Goal: Task Accomplishment & Management: Use online tool/utility

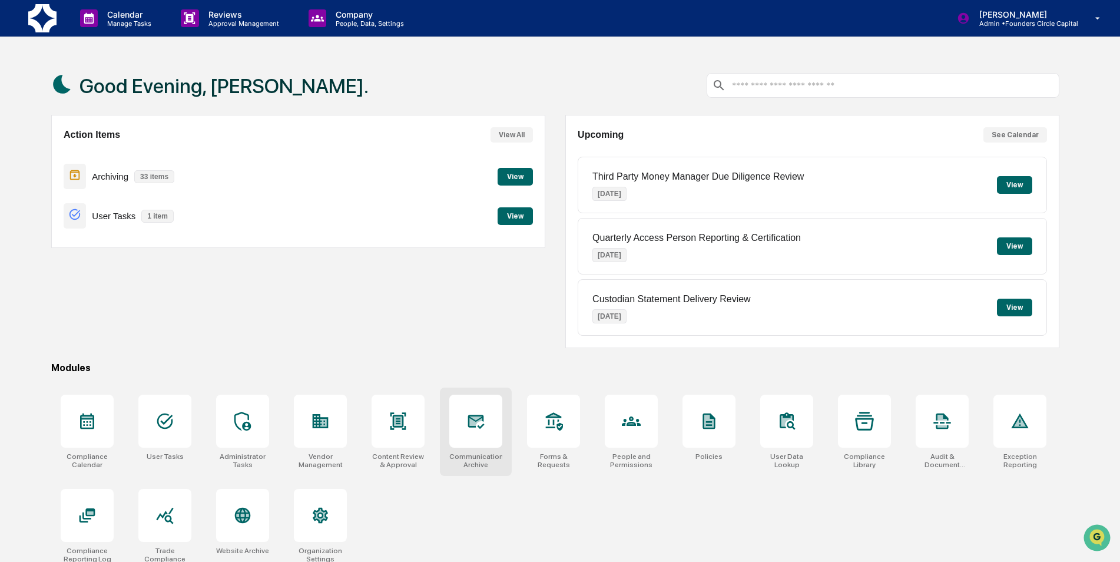
click at [503, 436] on div "Communications Archive" at bounding box center [476, 431] width 72 height 88
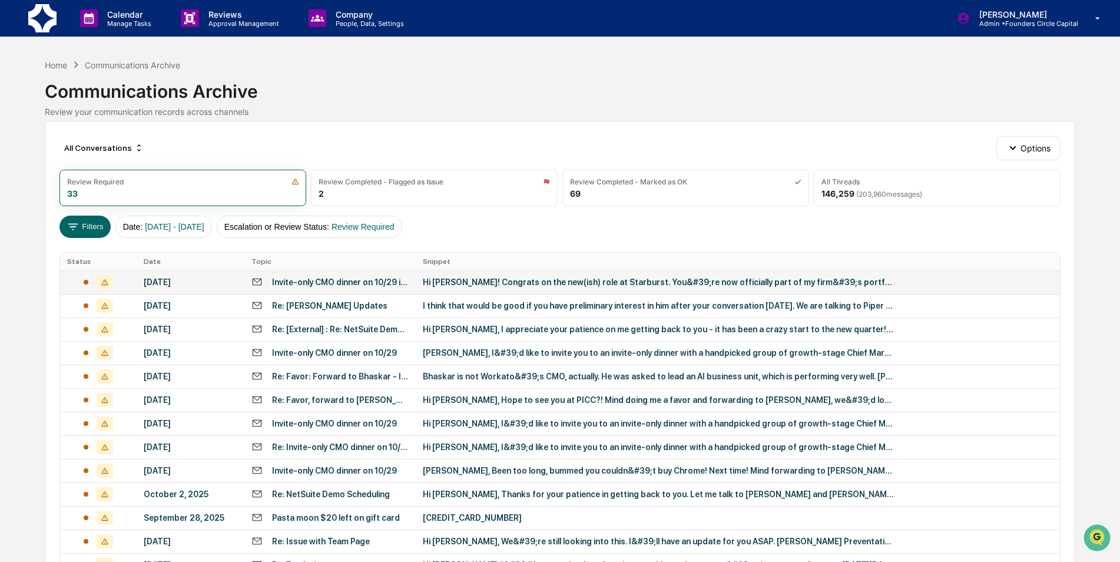
click at [496, 284] on div "Hi Lisa! Congrats on the new(ish) role at Starburst. You&#39;re now officially …" at bounding box center [658, 281] width 471 height 9
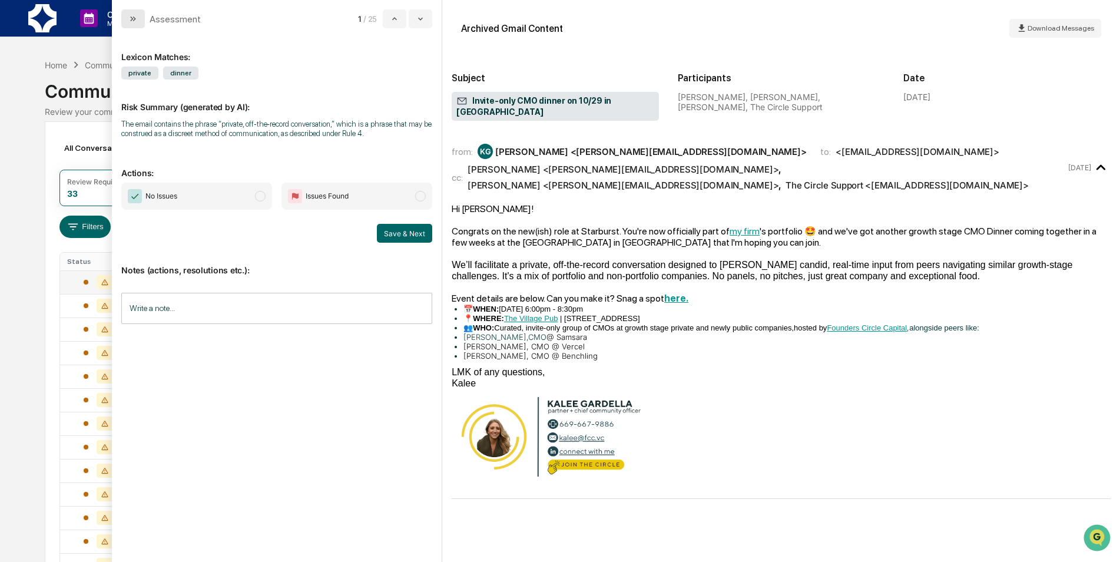
click at [124, 16] on button "modal" at bounding box center [133, 18] width 24 height 19
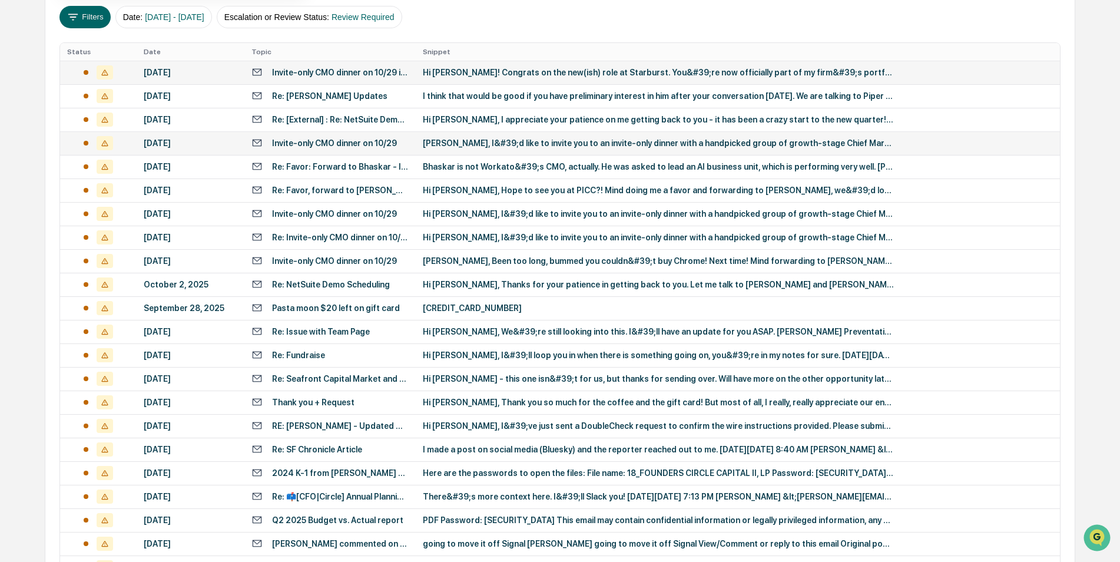
scroll to position [236, 0]
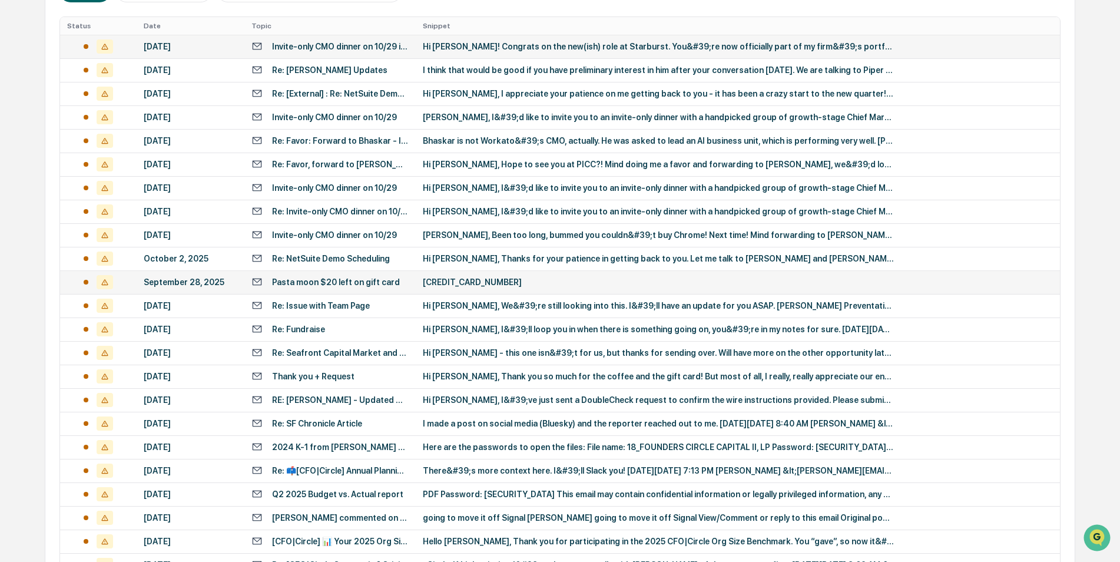
click at [474, 277] on div "8627 8253 0787 8435" at bounding box center [658, 281] width 471 height 9
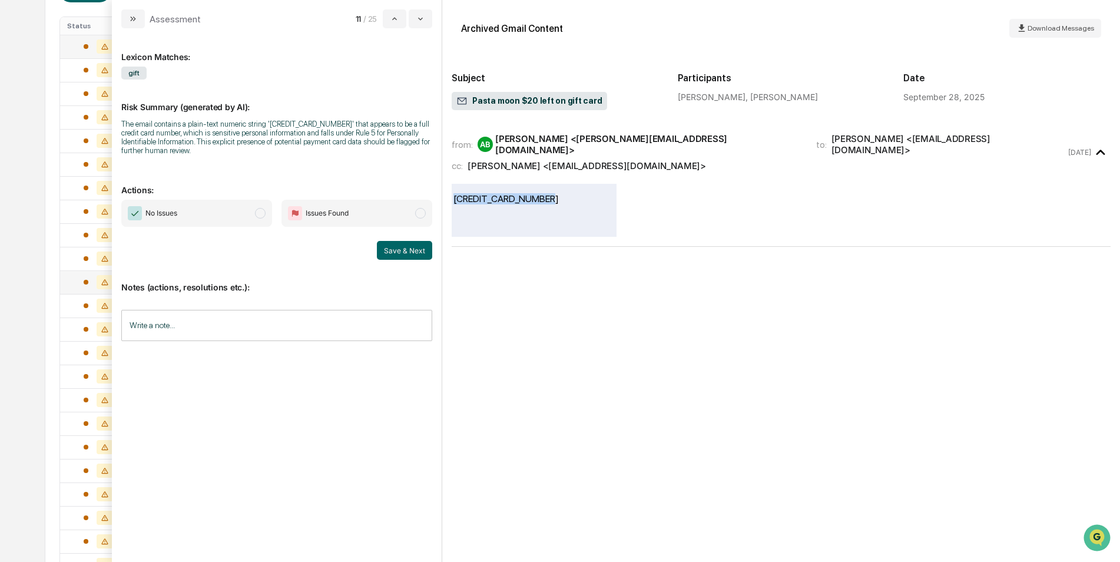
drag, startPoint x: 561, startPoint y: 189, endPoint x: 456, endPoint y: 175, distance: 105.2
click at [456, 175] on div "8627 8253 0787 8435" at bounding box center [781, 205] width 659 height 62
drag, startPoint x: 456, startPoint y: 175, endPoint x: 558, endPoint y: 195, distance: 103.2
click at [557, 194] on td "8627 8253 0787 8435" at bounding box center [534, 199] width 163 height 28
click at [703, 187] on div "8627 8253 0787 8435" at bounding box center [781, 210] width 659 height 53
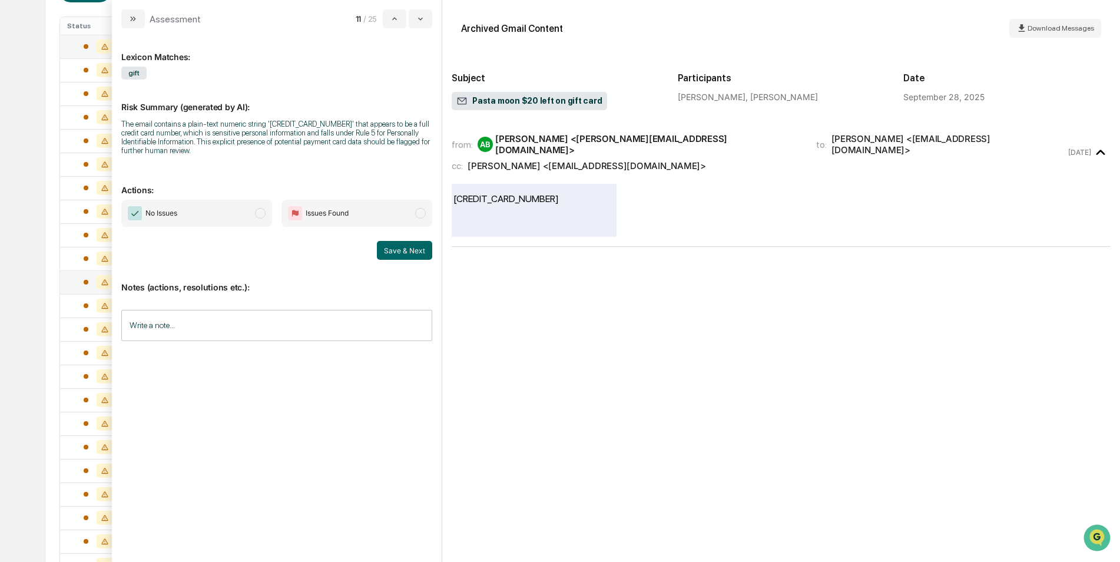
drag, startPoint x: 703, startPoint y: 187, endPoint x: 655, endPoint y: 220, distance: 57.5
click at [655, 220] on div "8627 8253 0787 8435" at bounding box center [781, 210] width 659 height 53
click at [656, 224] on div "8627 8253 0787 8435" at bounding box center [781, 210] width 659 height 53
click at [648, 236] on div "from: AB Andrew Boston <andrew@fcc.vc> to: Susie Nayoung Kim <skoozy08@gmail.co…" at bounding box center [781, 188] width 659 height 117
drag, startPoint x: 648, startPoint y: 236, endPoint x: 616, endPoint y: 271, distance: 48.0
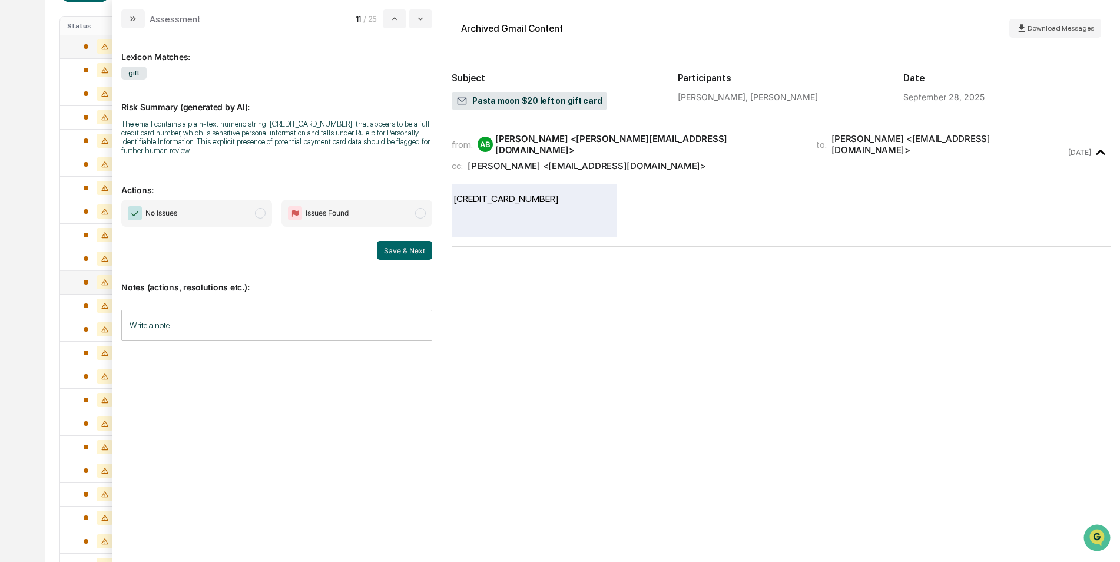
click at [616, 271] on div "from: AB Andrew Boston <andrew@fcc.vc> to: Susie Nayoung Kim <skoozy08@gmail.co…" at bounding box center [781, 341] width 659 height 422
click at [615, 272] on div "from: AB Andrew Boston <andrew@fcc.vc> to: Susie Nayoung Kim <skoozy08@gmail.co…" at bounding box center [781, 341] width 659 height 422
click at [575, 296] on div "from: AB Andrew Boston <andrew@fcc.vc> to: Susie Nayoung Kim <skoozy08@gmail.co…" at bounding box center [781, 341] width 659 height 422
drag, startPoint x: 575, startPoint y: 296, endPoint x: 539, endPoint y: 310, distance: 38.6
click at [540, 310] on div "from: AB Andrew Boston <andrew@fcc.vc> to: Susie Nayoung Kim <skoozy08@gmail.co…" at bounding box center [781, 341] width 659 height 422
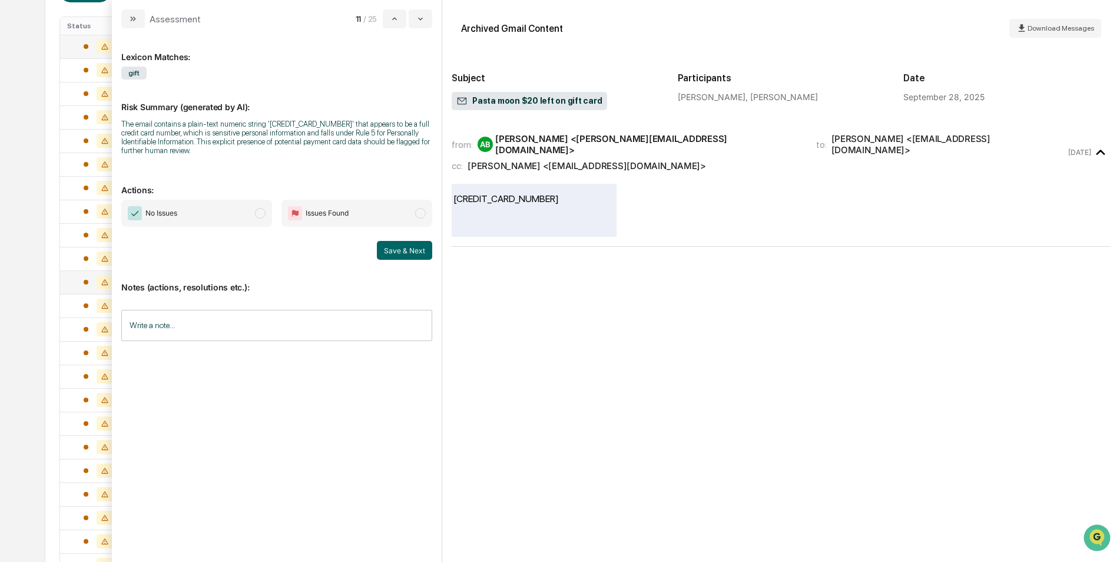
drag, startPoint x: 535, startPoint y: 100, endPoint x: 532, endPoint y: 108, distance: 8.6
click at [532, 108] on div "Pasta moon $20 left on gift card" at bounding box center [529, 101] width 155 height 19
drag, startPoint x: 532, startPoint y: 108, endPoint x: 588, endPoint y: 204, distance: 111.1
click at [588, 204] on td "8627 8253 0787 8435" at bounding box center [534, 199] width 163 height 28
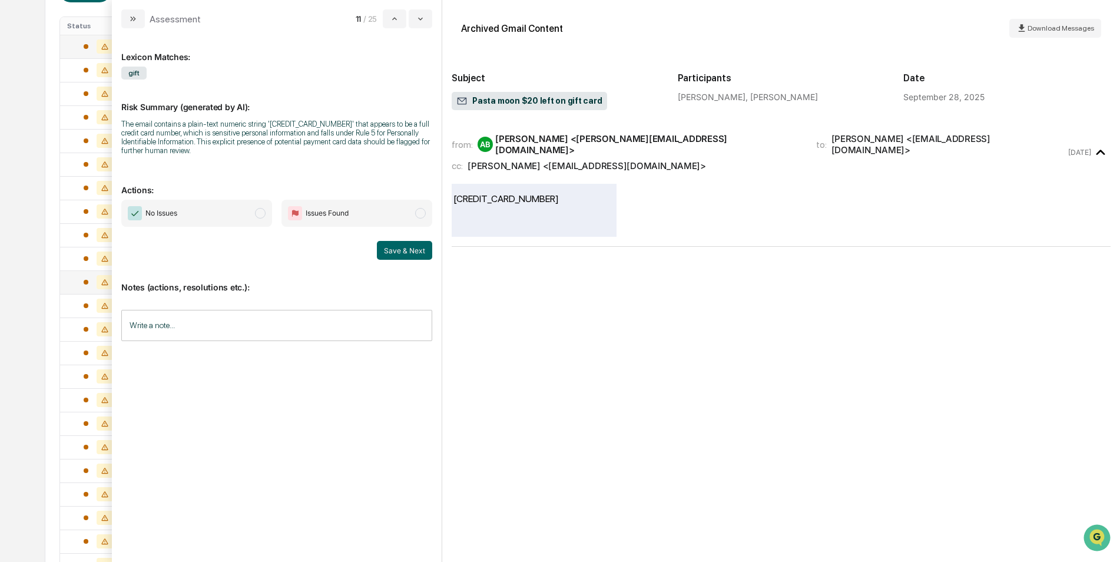
drag, startPoint x: 548, startPoint y: 244, endPoint x: 508, endPoint y: 261, distance: 44.1
click at [518, 269] on div "from: AB Andrew Boston <andrew@fcc.vc> to: Susie Nayoung Kim <skoozy08@gmail.co…" at bounding box center [781, 341] width 659 height 422
click at [175, 226] on span "No Issues" at bounding box center [196, 213] width 151 height 27
click at [413, 255] on button "Save & Next" at bounding box center [404, 250] width 55 height 19
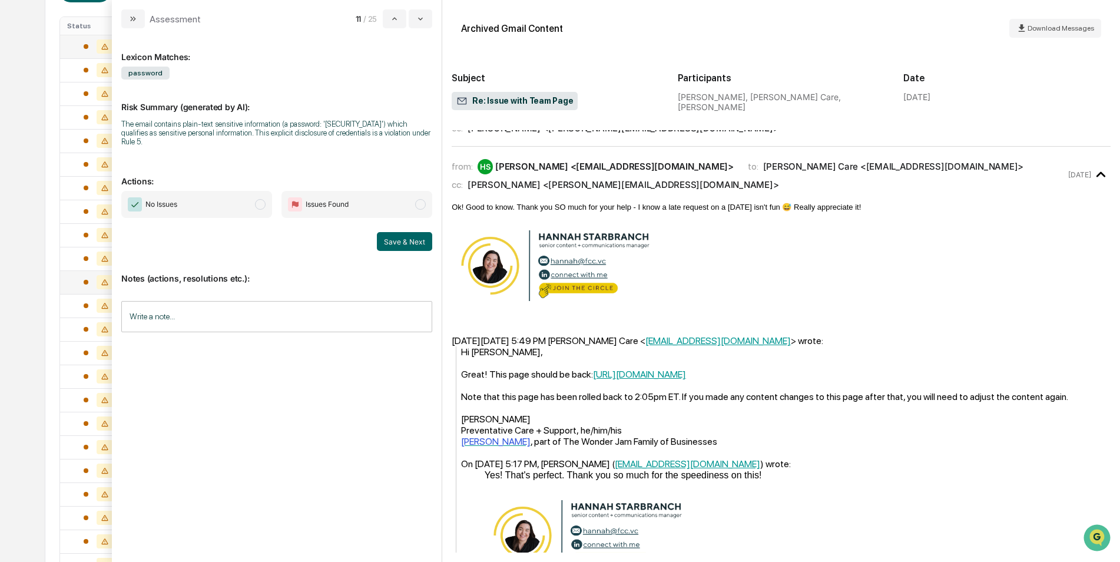
scroll to position [707, 0]
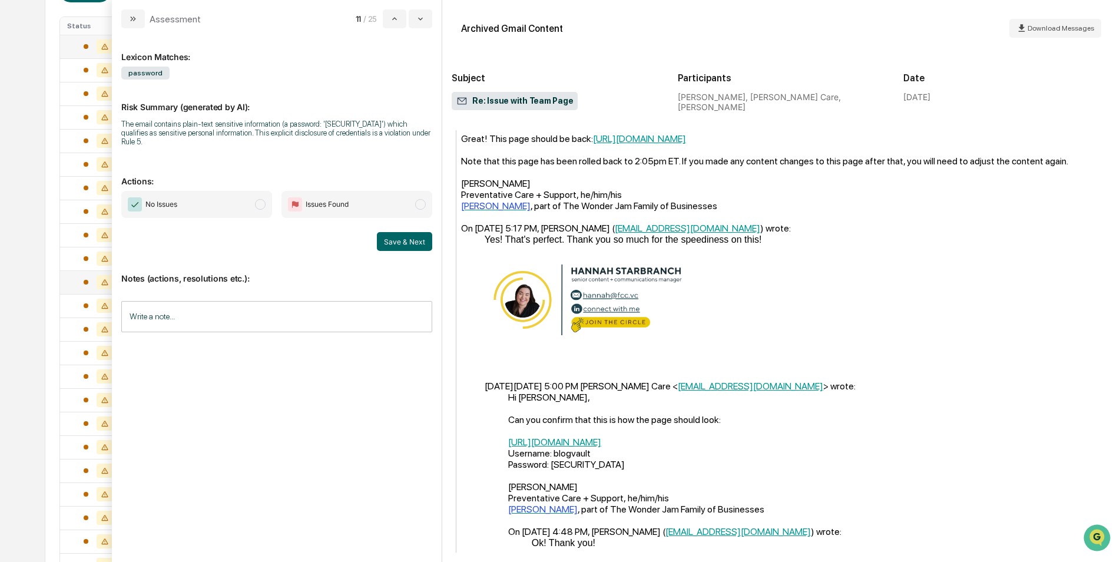
click at [187, 191] on span "No Issues" at bounding box center [196, 204] width 151 height 27
click at [396, 232] on button "Save & Next" at bounding box center [404, 241] width 55 height 19
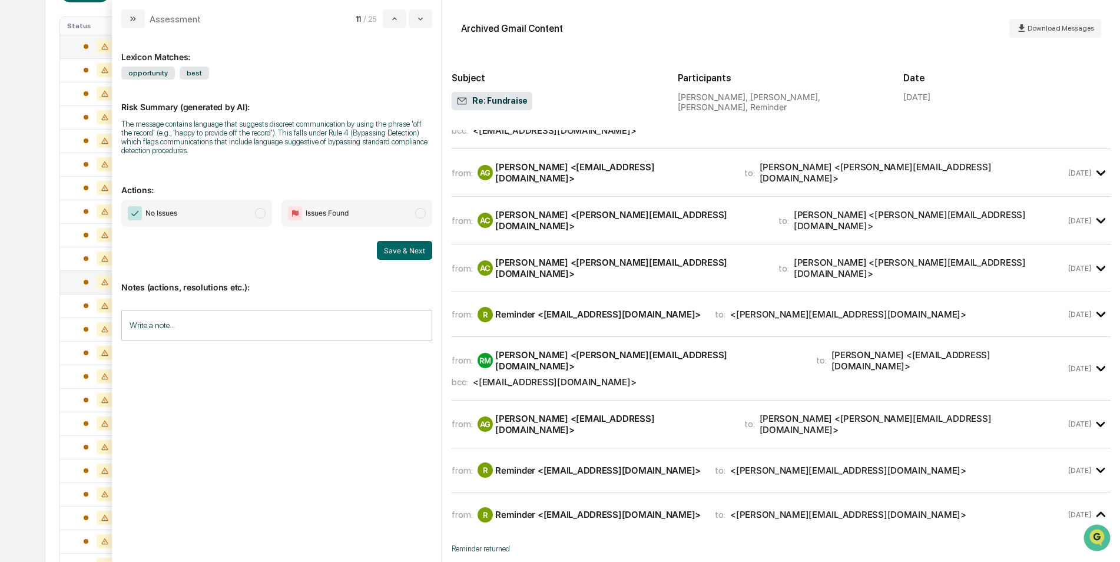
scroll to position [354, 0]
click at [787, 462] on div "from: R Reminder <reminder@superhuman.com> to: <ryan@fcc.vc>" at bounding box center [759, 469] width 614 height 15
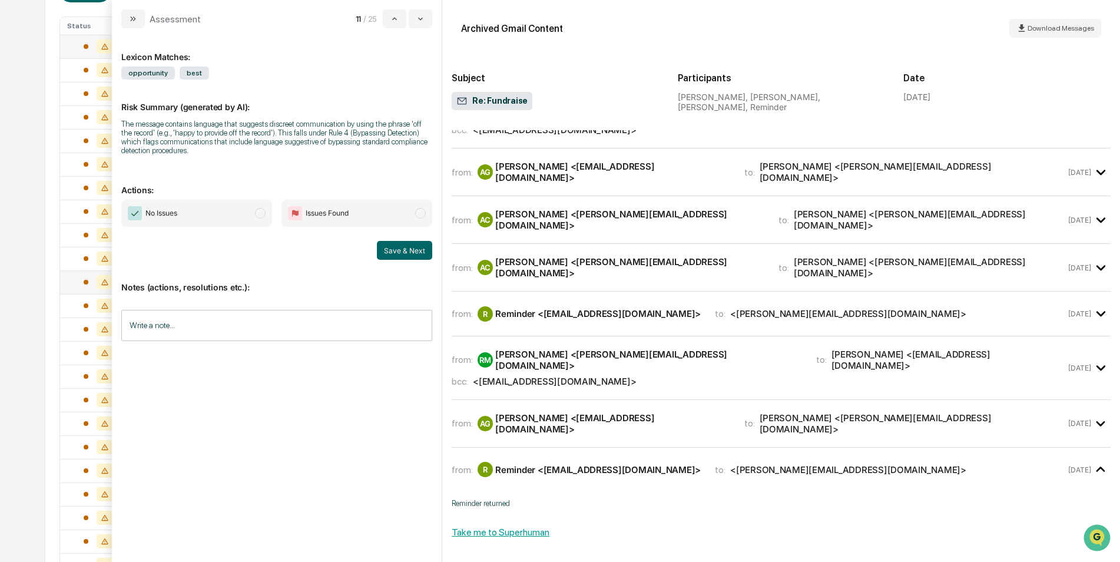
click at [842, 346] on div "from: RM Ryan Morrison <ryan@fcc.vc> to: Aviv Globman <aviv.globman@upwind.io> …" at bounding box center [781, 373] width 659 height 54
click at [886, 409] on div "from: AG Aviv Globman <aviv.globman@upwind.io> to: Ryan Morrison <ryan@fcc.vc> …" at bounding box center [781, 423] width 659 height 28
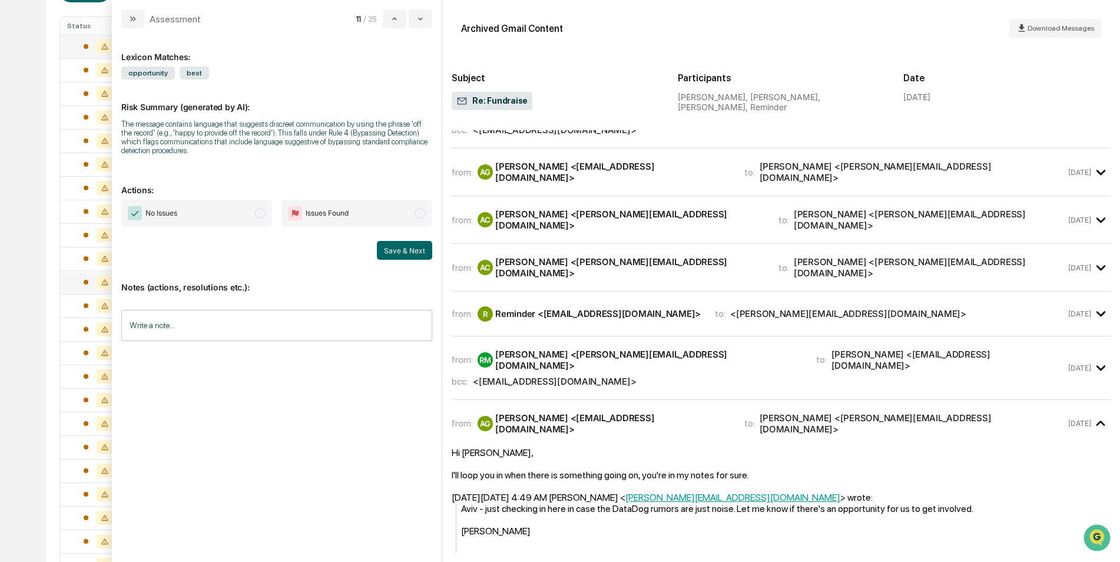
click at [997, 376] on div "bcc: <emailtosalesforce@2kr4f0fv7oagbntmcsdhdh4tlfe07zmhkyfvqwcbmtuip08p61.0b-v…" at bounding box center [759, 381] width 614 height 11
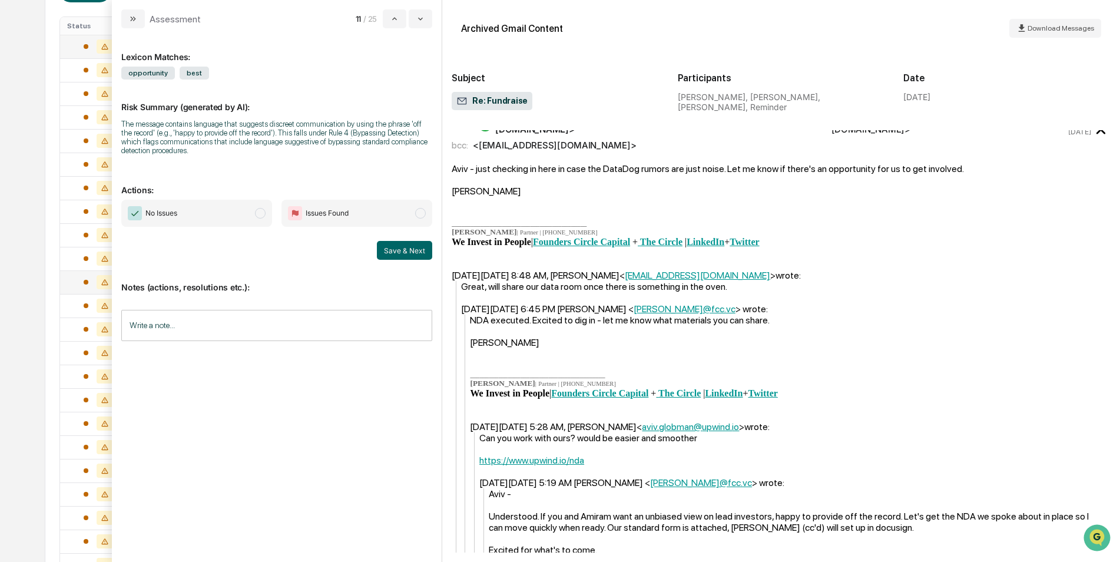
scroll to position [589, 0]
click at [156, 214] on span "No Issues" at bounding box center [161, 213] width 32 height 12
click at [420, 253] on button "Save & Next" at bounding box center [404, 250] width 55 height 19
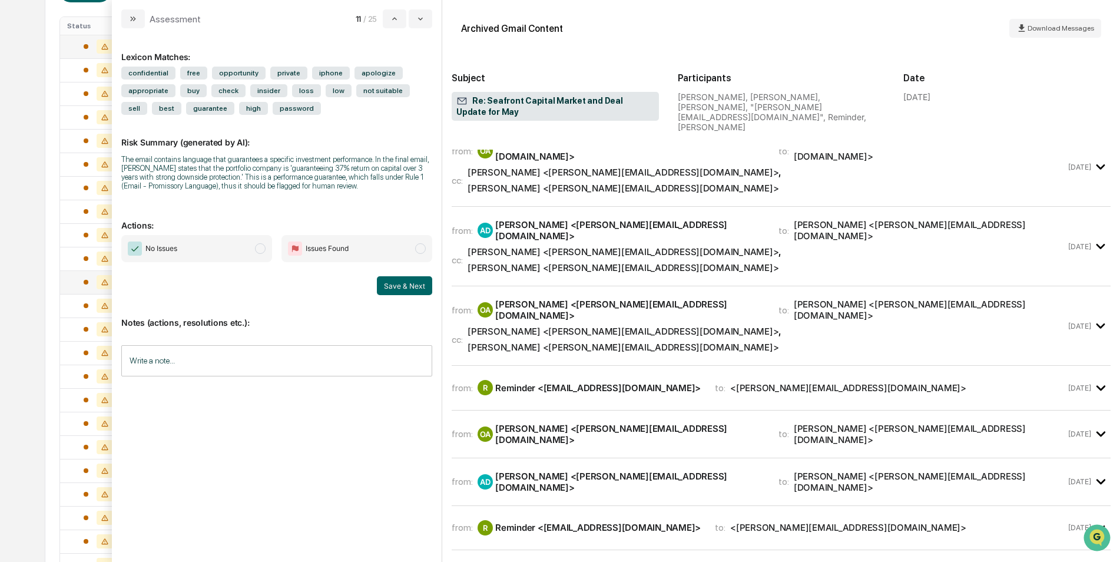
scroll to position [1178, 0]
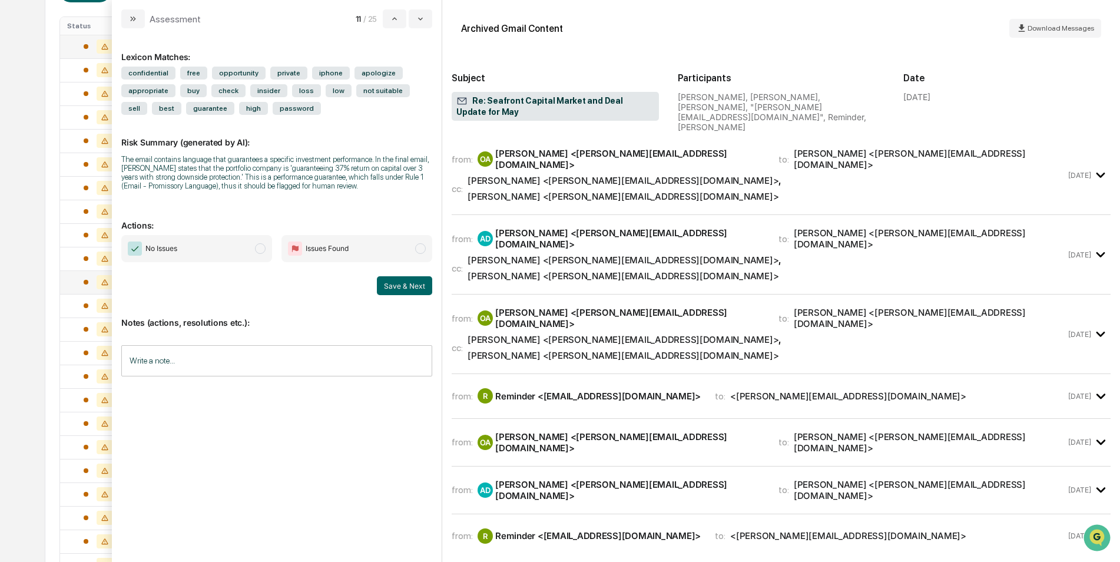
click at [194, 259] on span "No Issues" at bounding box center [196, 248] width 151 height 27
click at [395, 289] on button "Save & Next" at bounding box center [404, 285] width 55 height 19
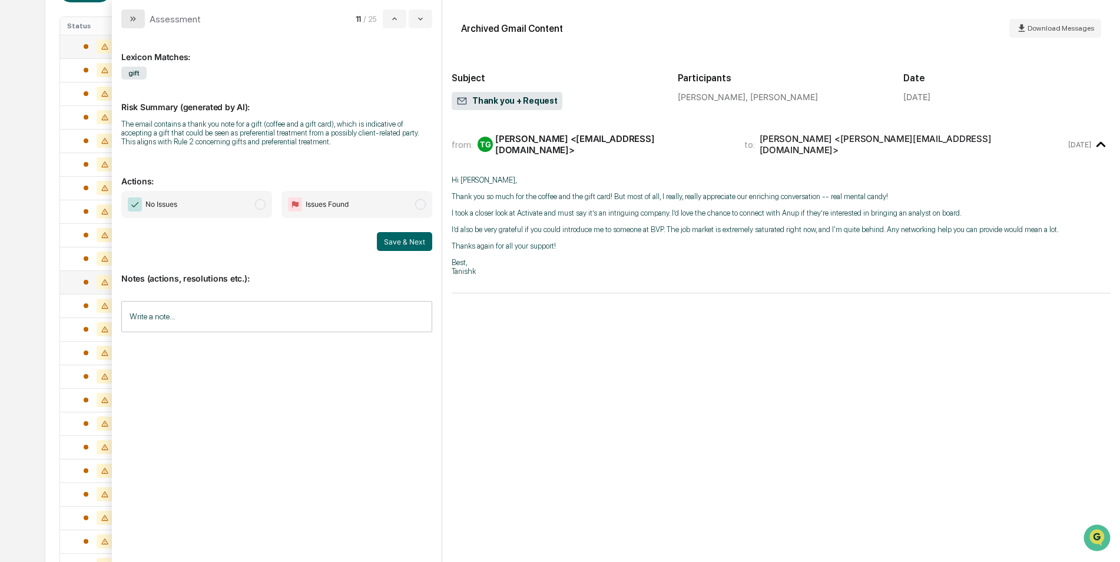
click at [128, 17] on button "modal" at bounding box center [133, 18] width 24 height 19
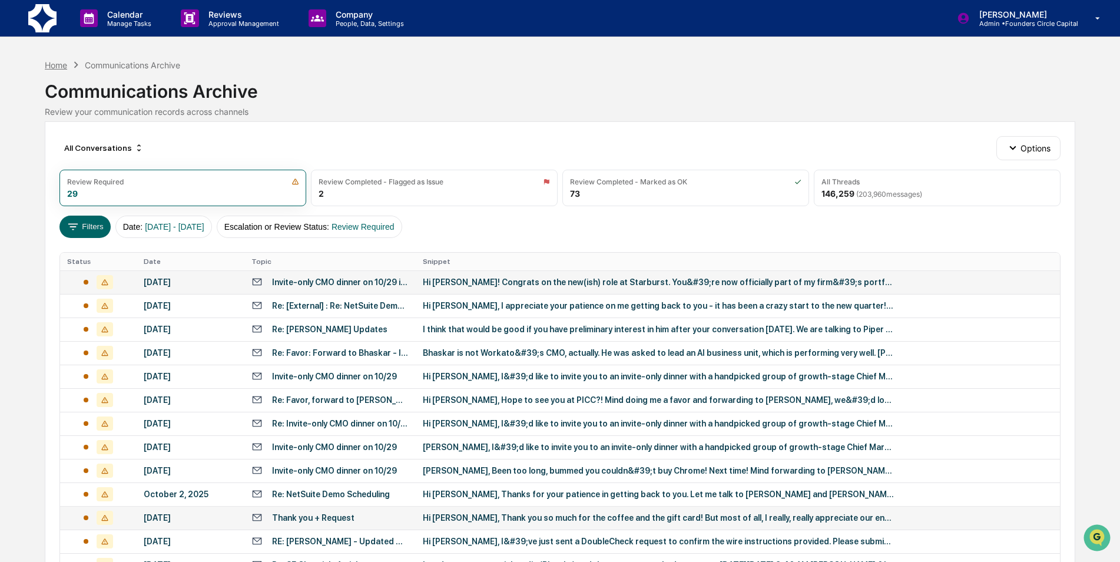
click at [46, 62] on div "Home" at bounding box center [56, 65] width 22 height 10
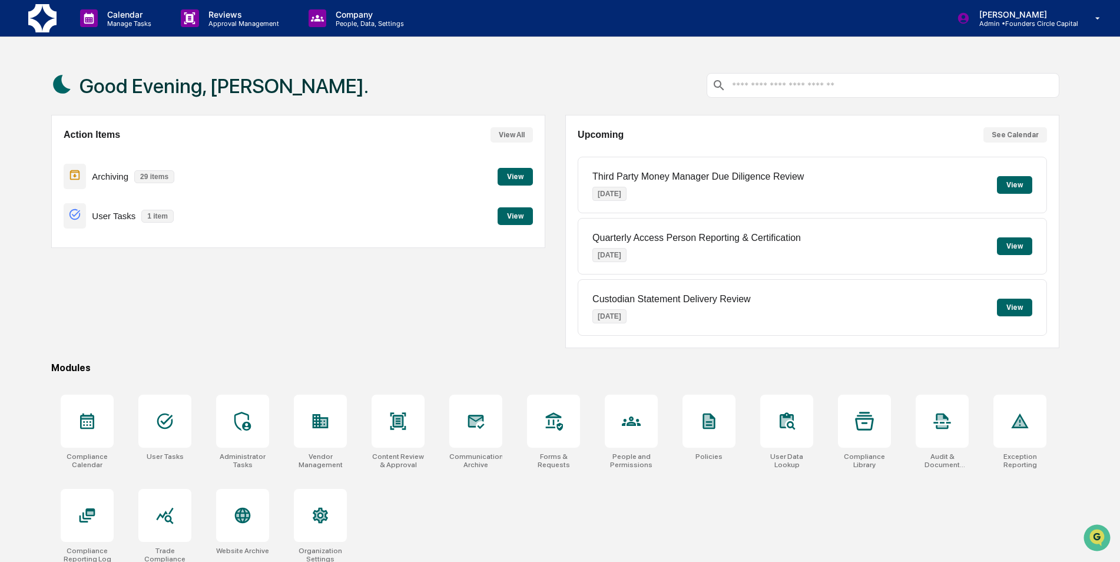
click at [506, 300] on div "Action Items View All Archiving 29 items View User Tasks 1 item View" at bounding box center [298, 231] width 494 height 233
drag, startPoint x: 505, startPoint y: 300, endPoint x: 391, endPoint y: 325, distance: 117.0
click at [392, 325] on div "Action Items View All Archiving 29 items View User Tasks 1 item View" at bounding box center [298, 231] width 494 height 233
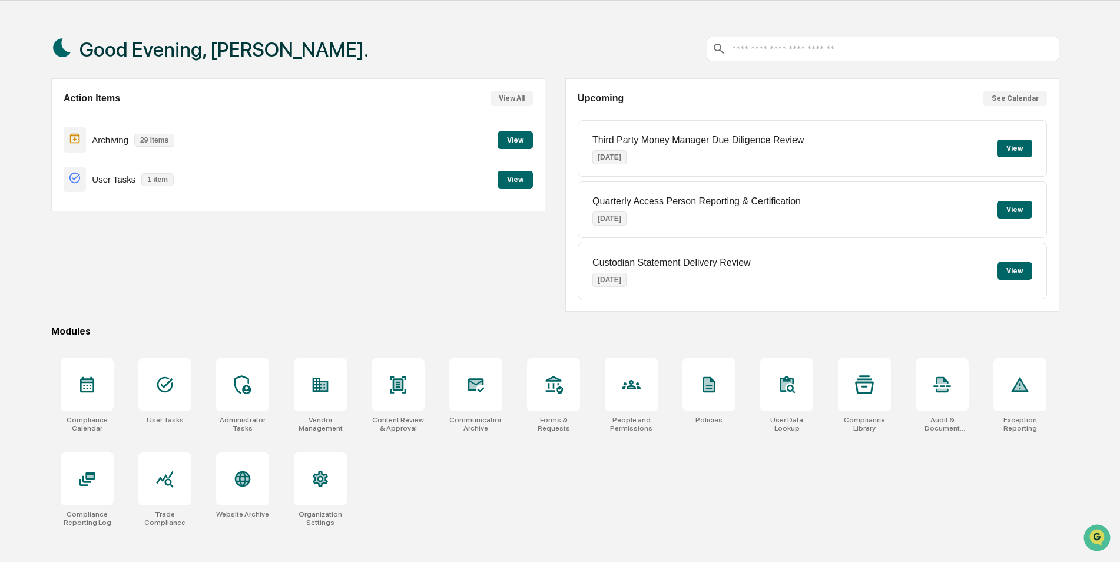
scroll to position [56, 0]
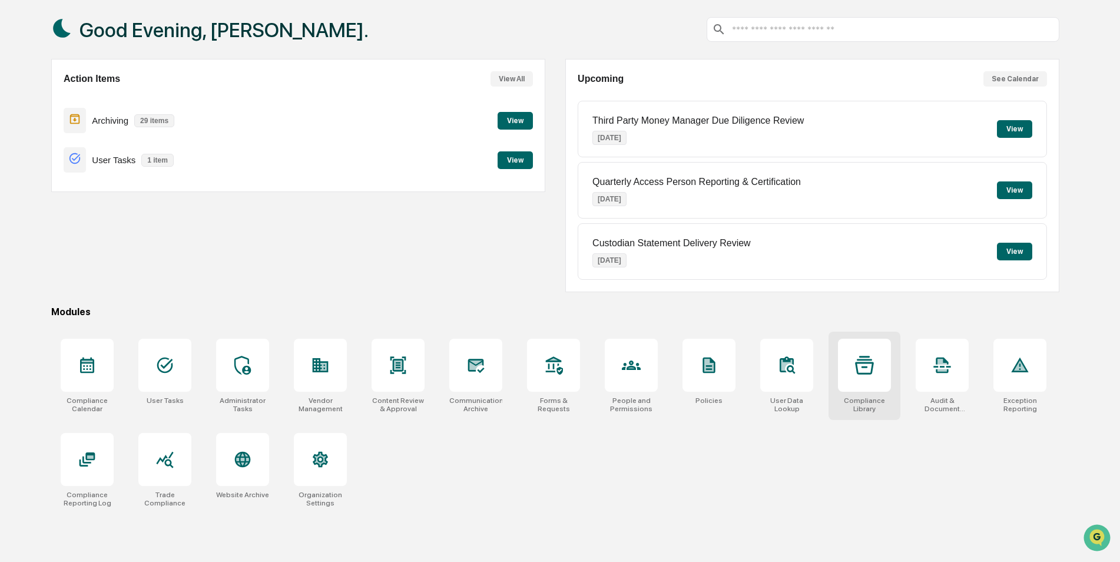
click at [888, 389] on div at bounding box center [864, 365] width 53 height 53
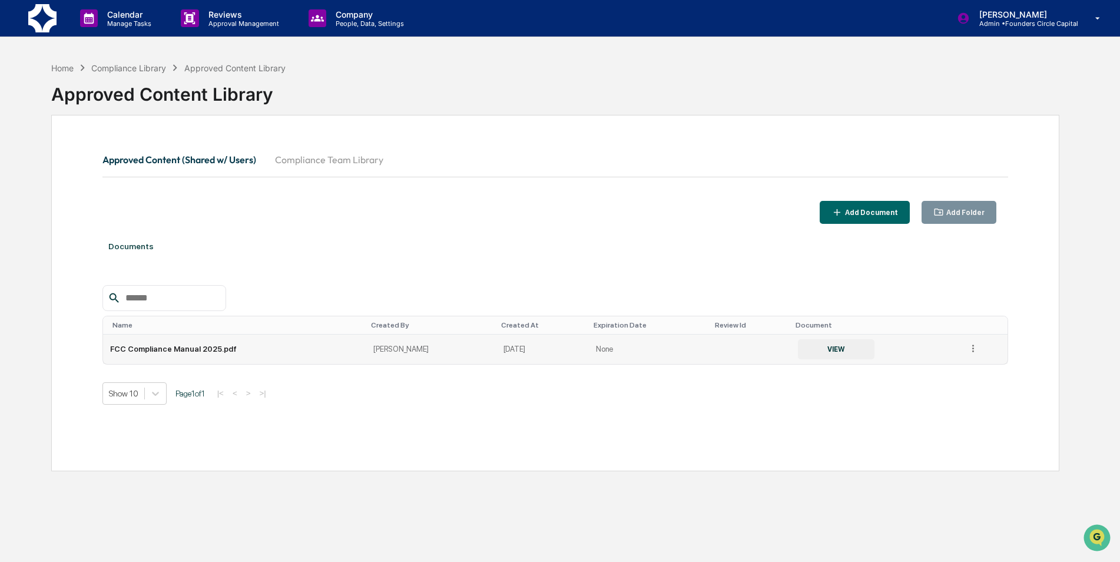
click at [176, 348] on td "FCC Compliance Manual 2025.pdf" at bounding box center [235, 348] width 264 height 29
click at [838, 340] on button "VIEW" at bounding box center [836, 349] width 77 height 20
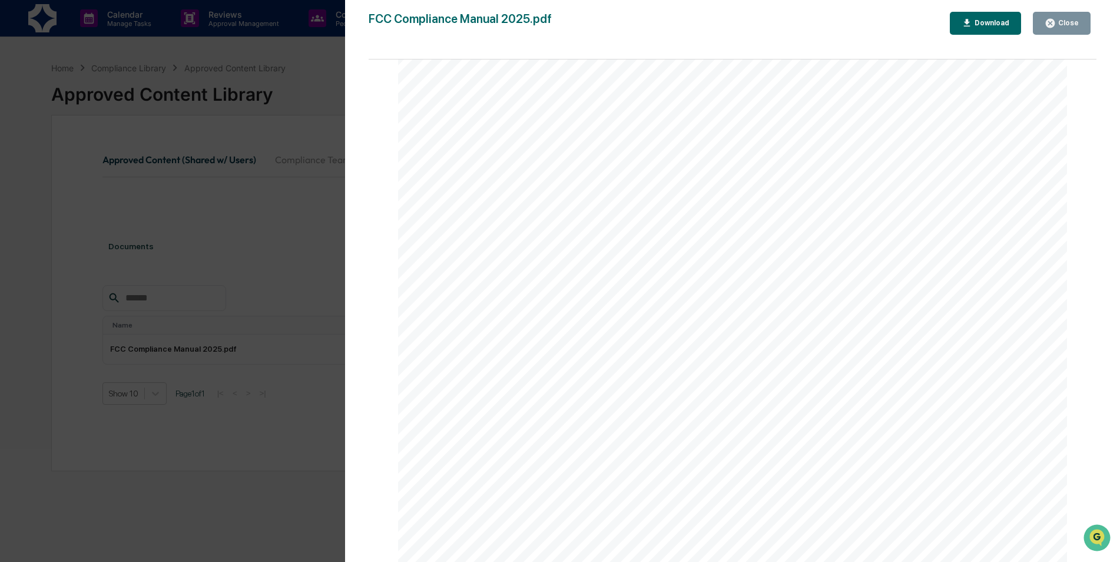
scroll to position [23614, 0]
click at [1069, 21] on div "Close" at bounding box center [1067, 23] width 23 height 8
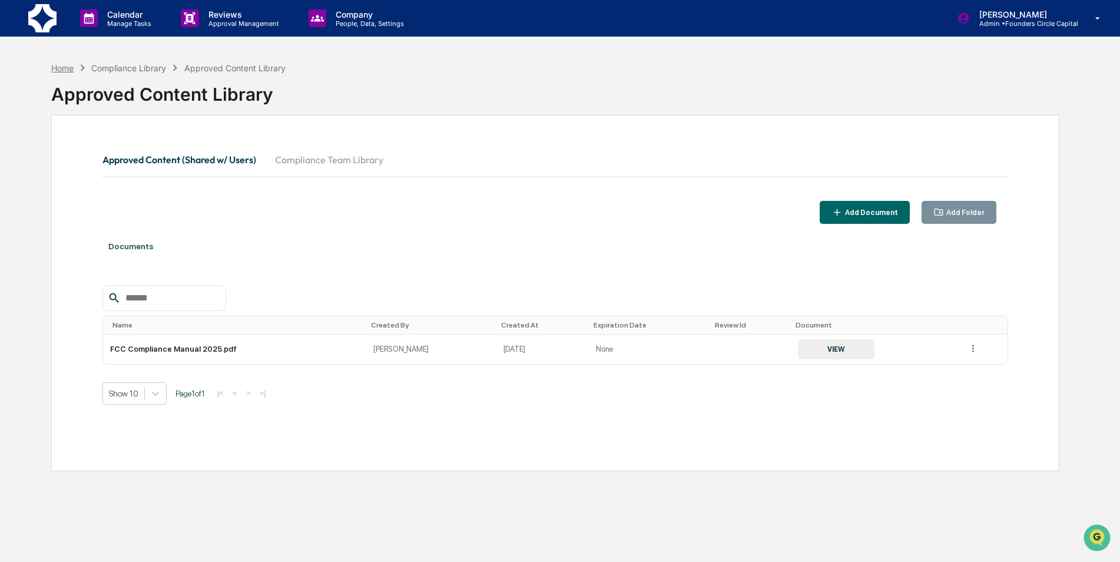
click at [55, 71] on div "Home" at bounding box center [62, 68] width 22 height 10
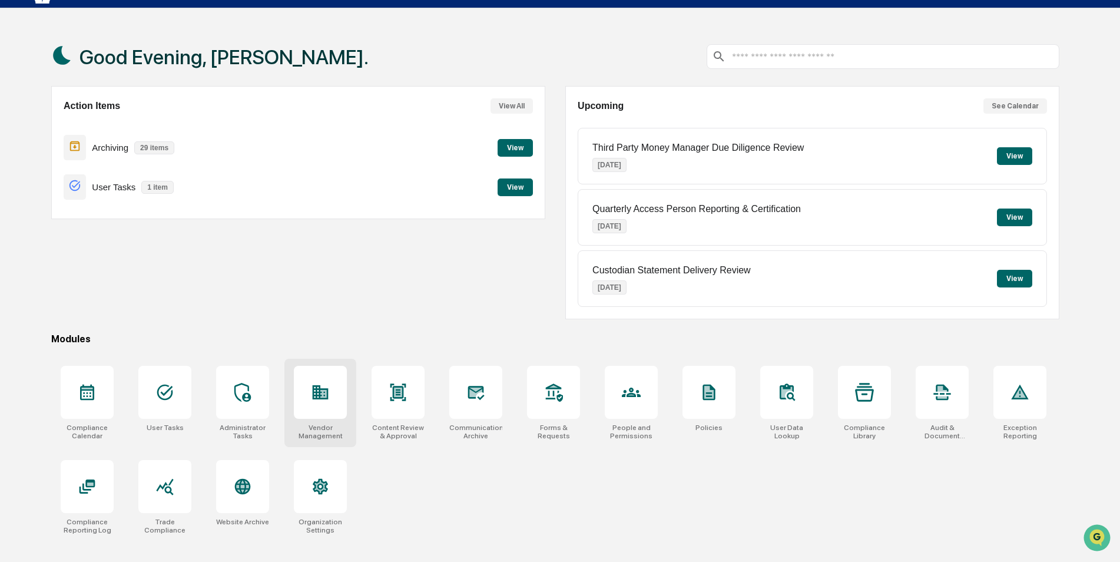
scroll to position [56, 0]
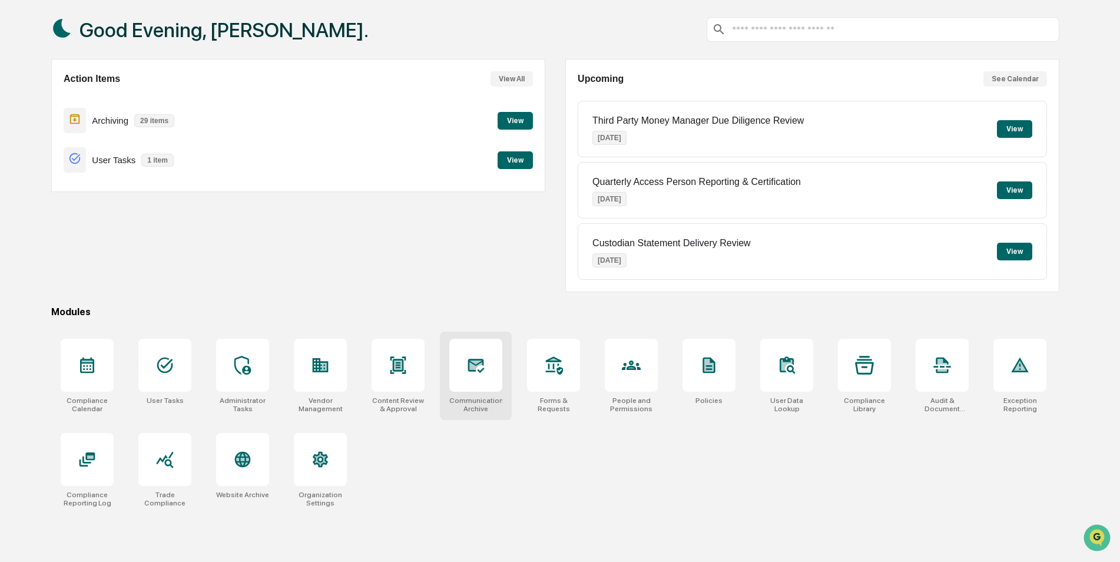
click at [476, 357] on icon at bounding box center [475, 365] width 19 height 19
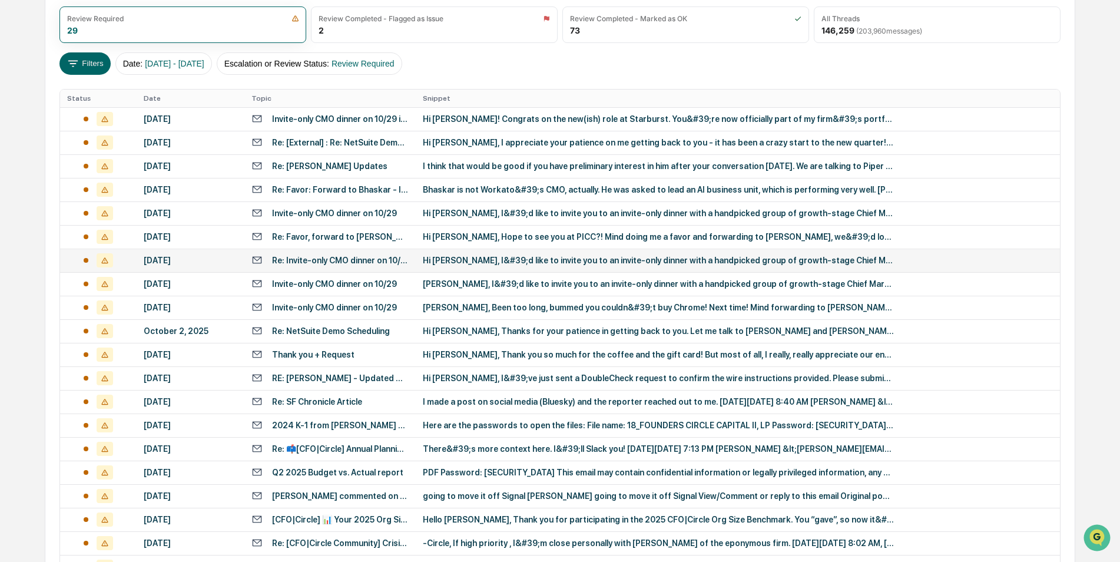
scroll to position [177, 0]
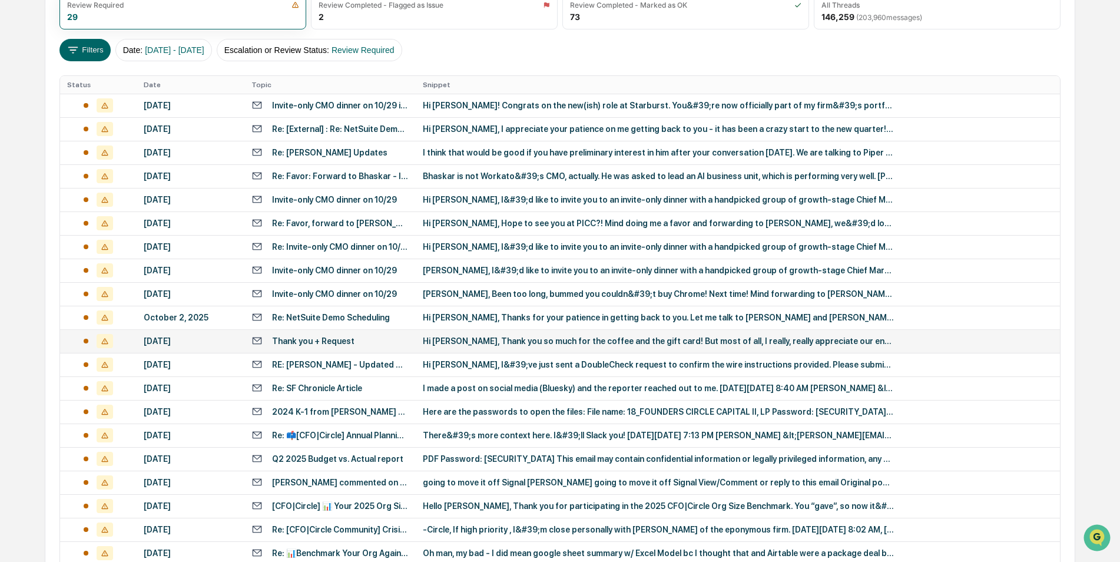
click at [462, 339] on div "Hi Ken, Thank you so much for the coffee and the gift card! But most of all, I …" at bounding box center [658, 340] width 471 height 9
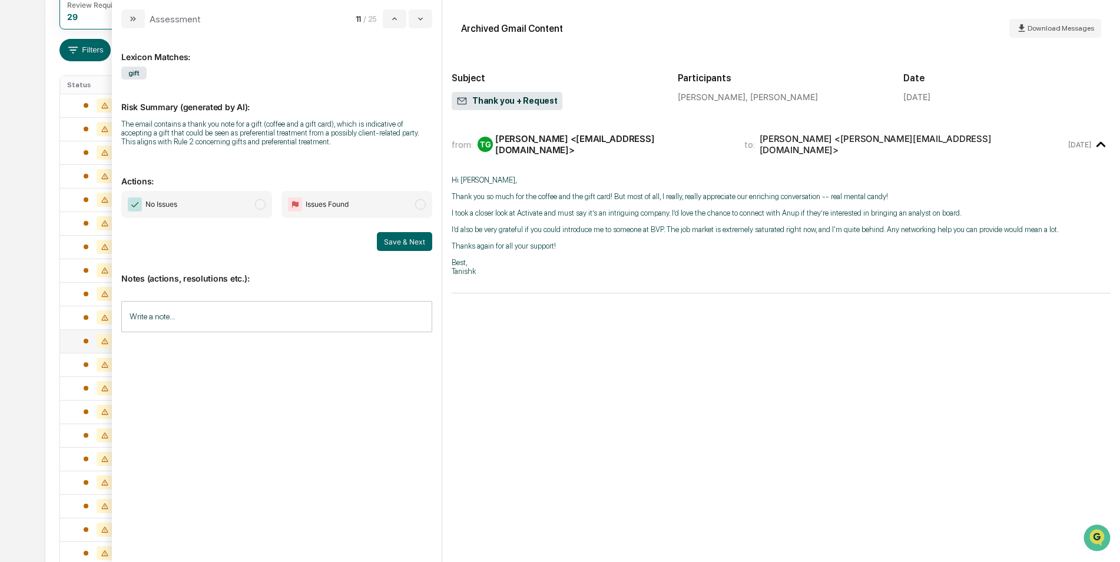
click at [162, 191] on span "No Issues" at bounding box center [196, 204] width 151 height 27
click at [383, 236] on button "Save & Next" at bounding box center [404, 241] width 55 height 19
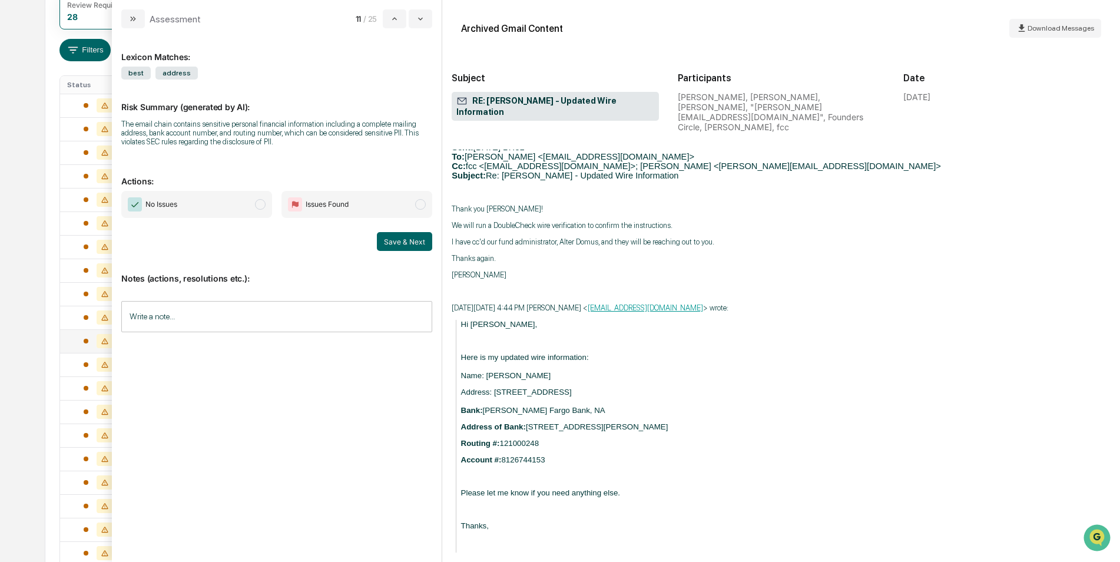
scroll to position [519, 0]
click at [432, 18] on button "modal" at bounding box center [421, 18] width 24 height 19
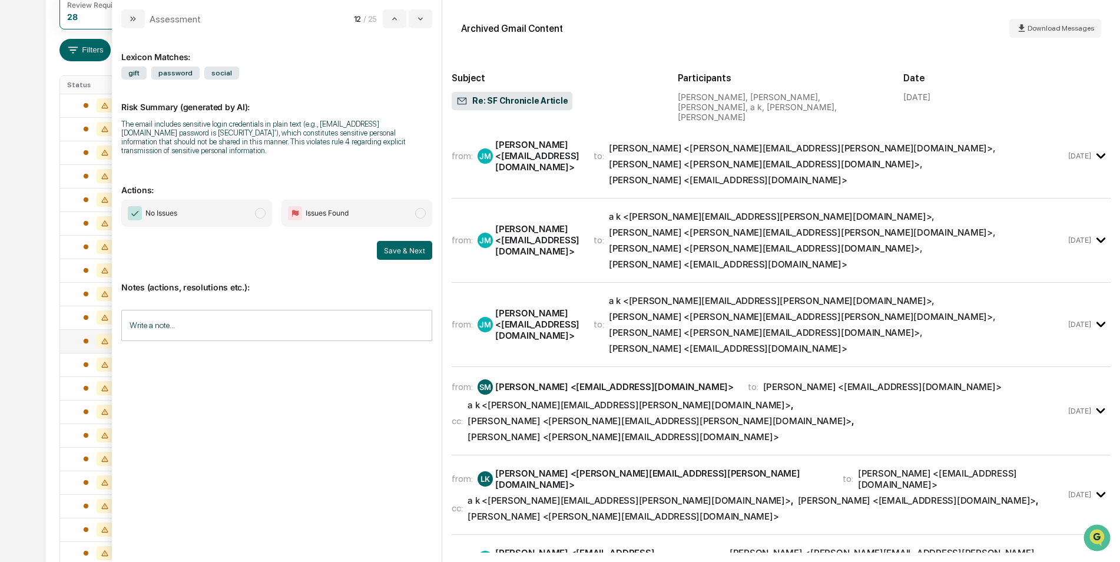
scroll to position [25, 0]
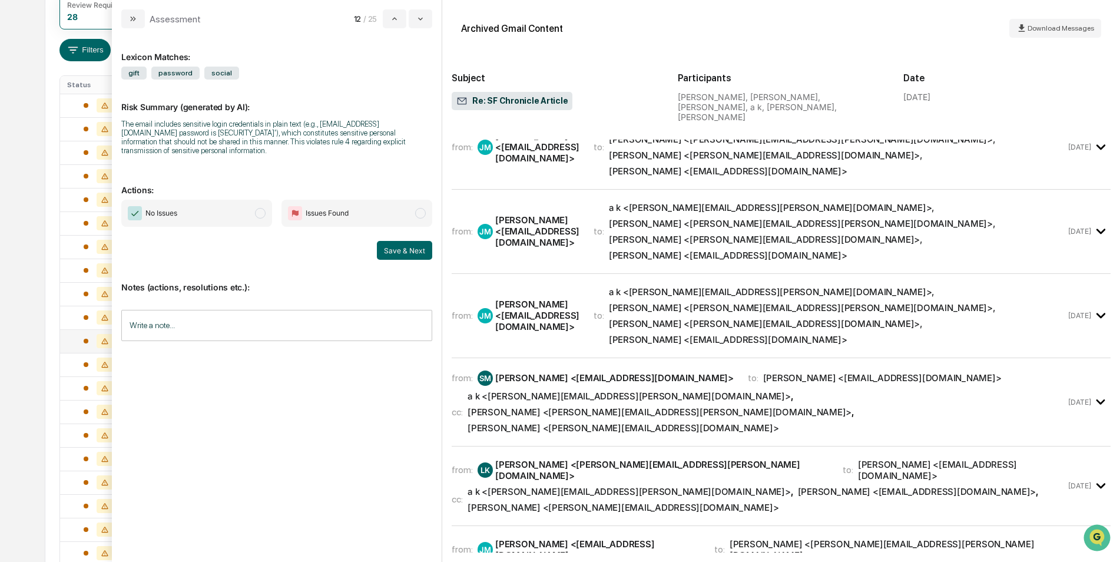
click at [999, 538] on div "from: JM Jennifer Minton <jenniferminton0209@gmail.com> to: Laura Krasovec <lau…" at bounding box center [759, 549] width 614 height 22
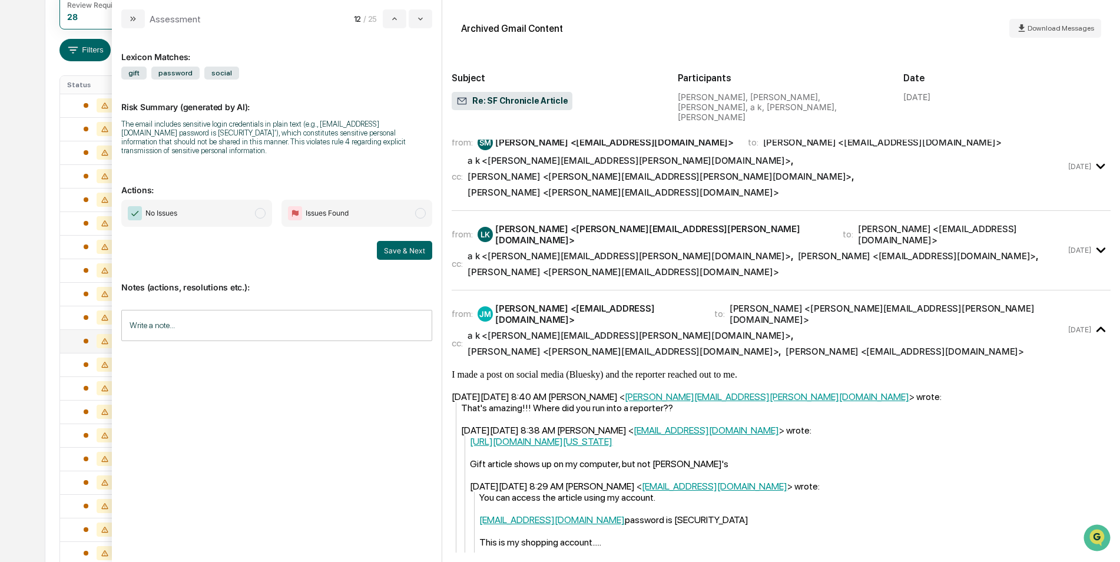
scroll to position [359, 0]
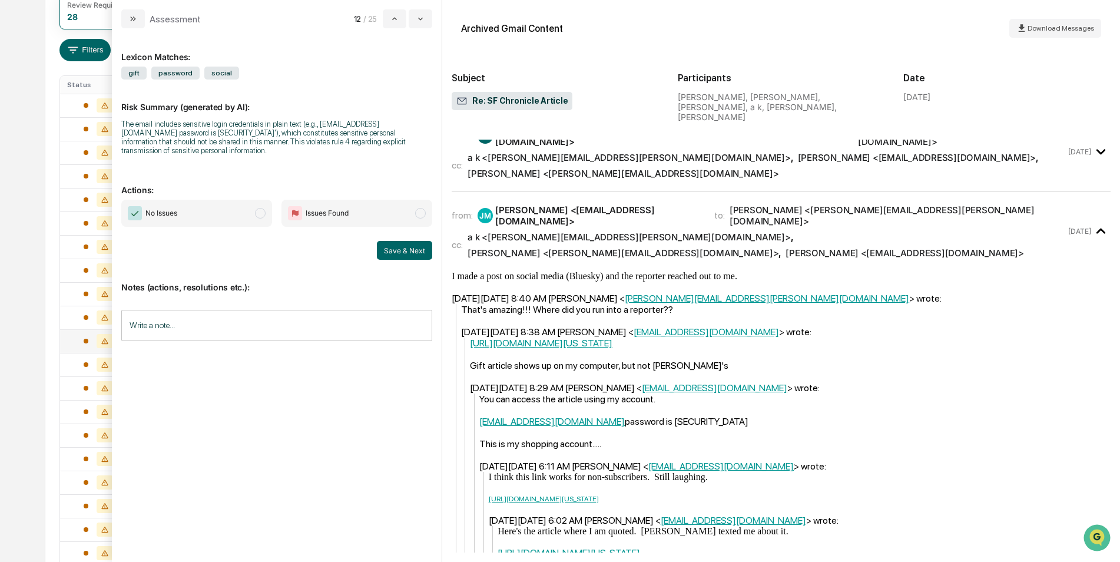
click at [143, 210] on span "No Issues" at bounding box center [152, 213] width 49 height 14
click at [398, 241] on button "Save & Next" at bounding box center [404, 250] width 55 height 19
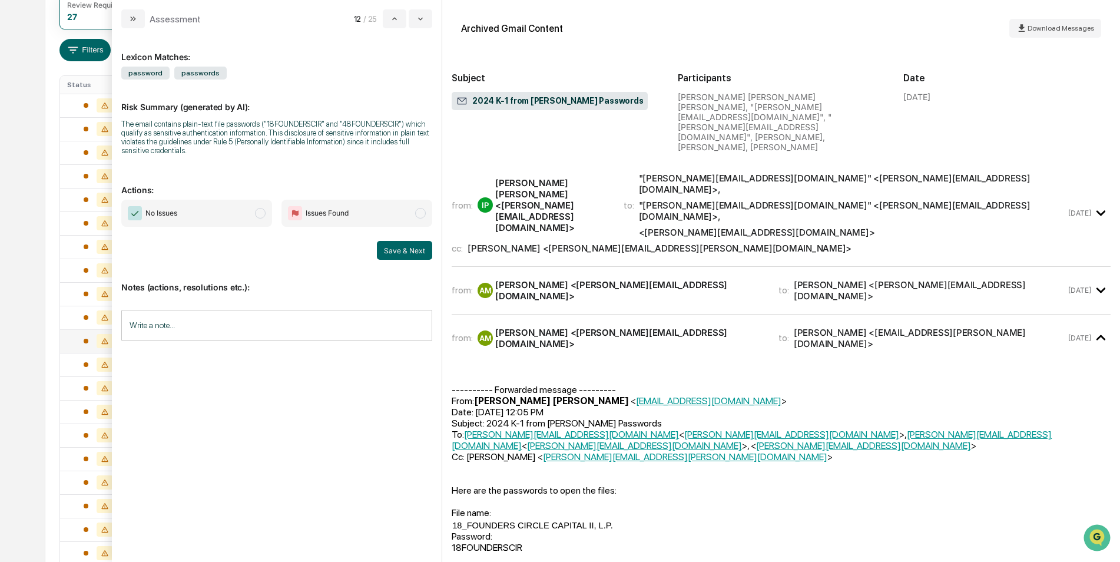
click at [849, 279] on div "from: AM Anthony Matusich <anthony@fcc.vc> to: Payton Quass <payton@fcc.vc>" at bounding box center [759, 290] width 614 height 22
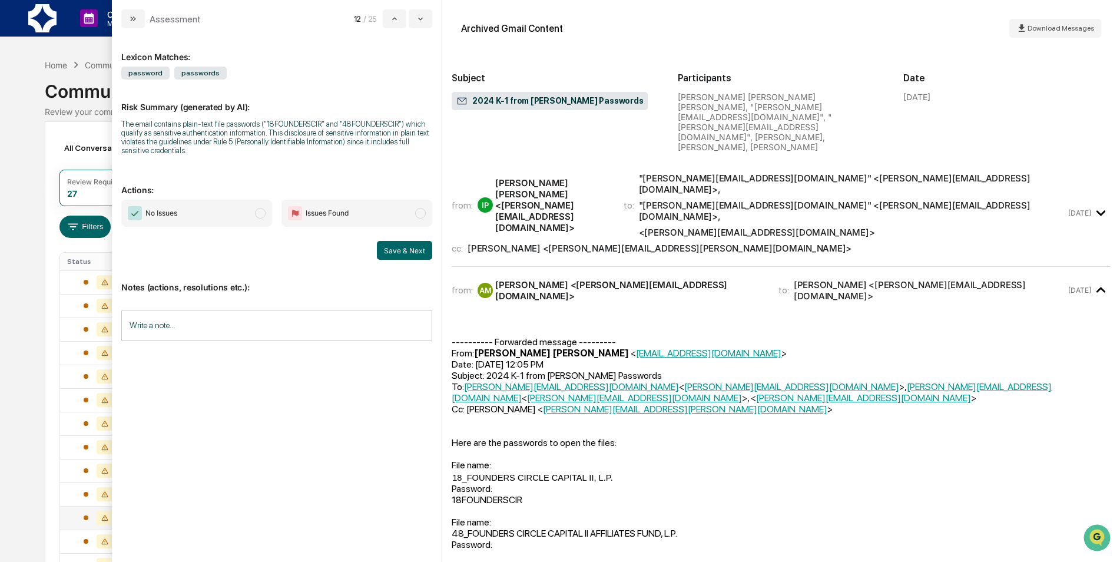
click at [835, 181] on div "from: IP Iona Da Costa Pereira <iona@firstup.io> to: "anthony@fcc.vc" <anthony@…" at bounding box center [781, 218] width 659 height 97
click at [831, 175] on div "from: IP Iona Da Costa Pereira <iona@firstup.io> to: "anthony@fcc.vc" <anthony@…" at bounding box center [781, 213] width 659 height 87
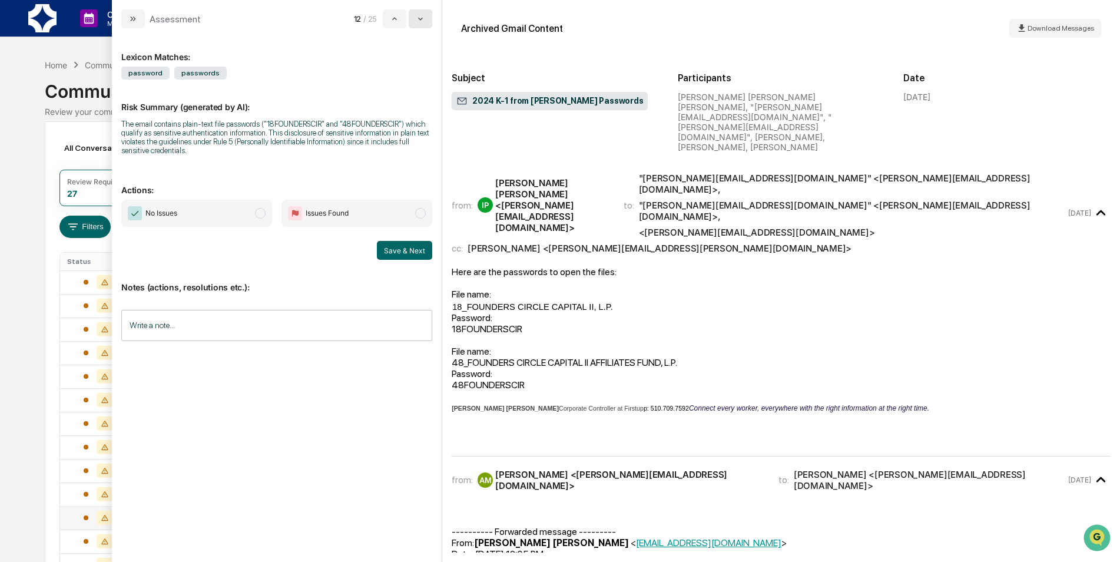
click at [426, 16] on button "modal" at bounding box center [421, 18] width 24 height 19
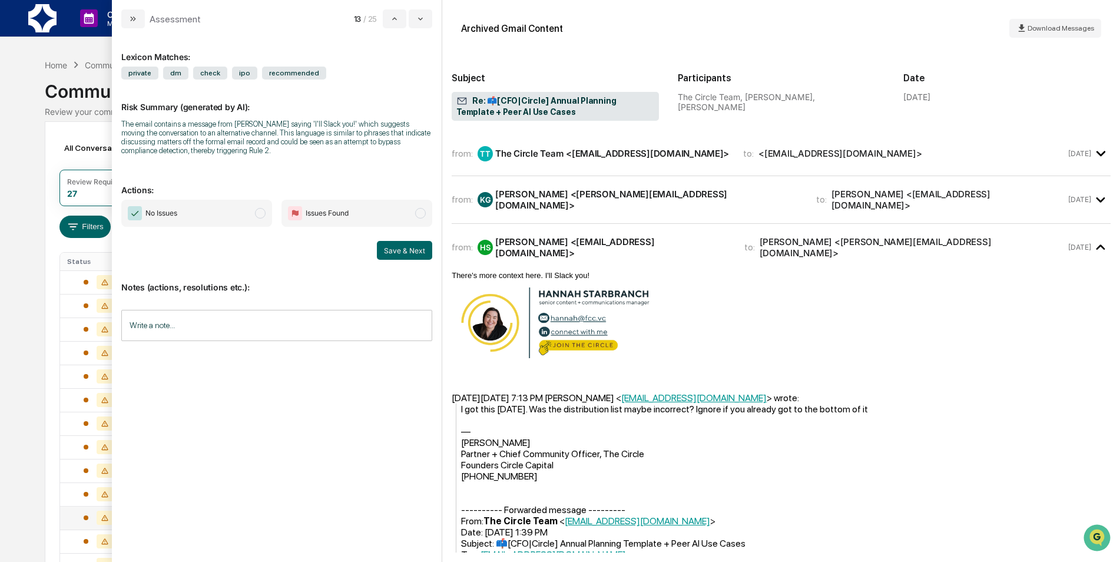
click at [1008, 201] on div "from: KG Kalee Gardella <kalee@fcc.vc> to: Hannah Starbranch <hannah@fcc.vc>" at bounding box center [759, 199] width 614 height 22
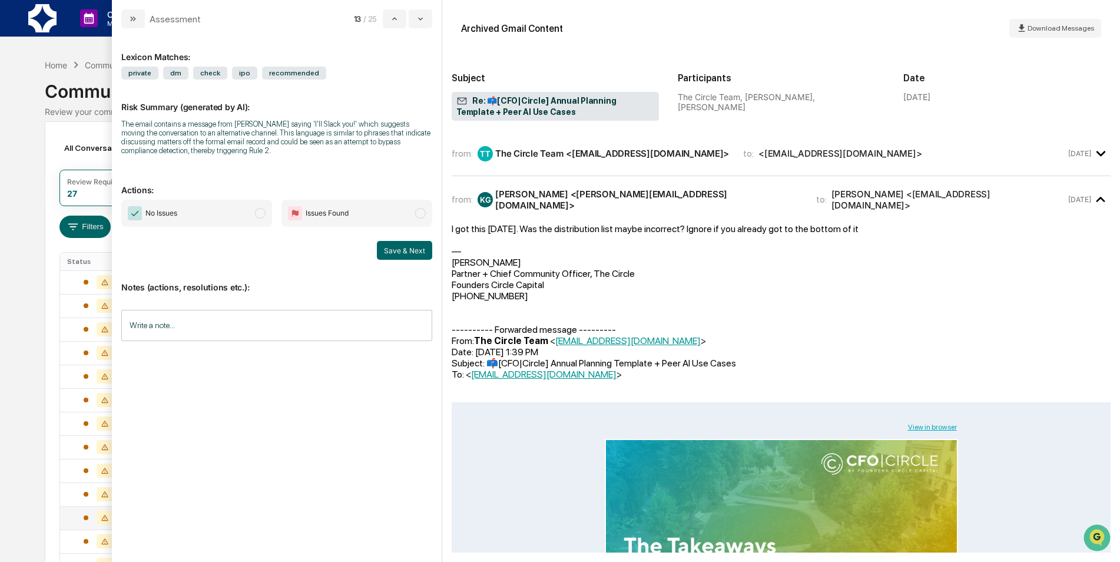
click at [992, 163] on div "from: TT The Circle Team <thecircle@fcc.vc> to: <kalee@fcc.vc> Aug 29" at bounding box center [781, 153] width 659 height 25
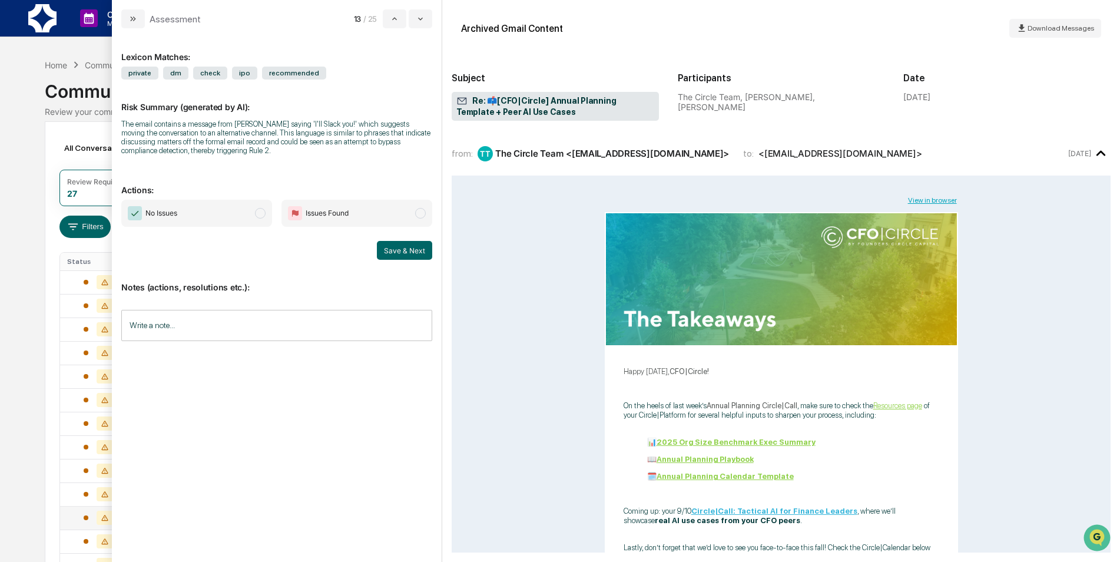
click at [200, 203] on span "No Issues" at bounding box center [196, 213] width 151 height 27
click at [389, 251] on button "Save & Next" at bounding box center [404, 250] width 55 height 19
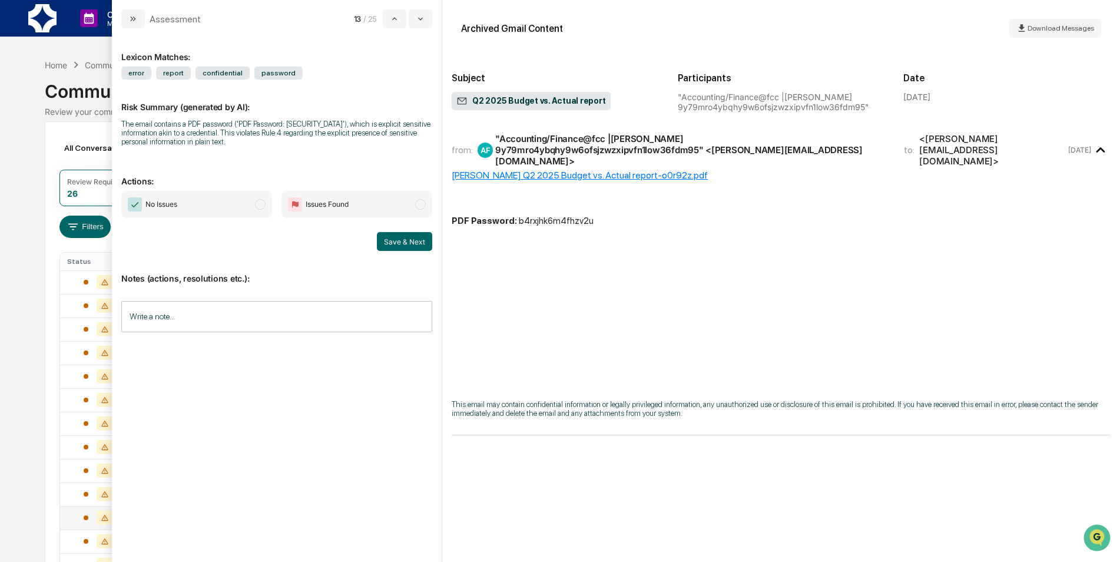
click at [542, 170] on div "Ken Q2 2025 Budget vs. Actual report-o0r92z.pdf" at bounding box center [781, 175] width 659 height 11
drag, startPoint x: 616, startPoint y: 210, endPoint x: 515, endPoint y: 207, distance: 101.3
click at [515, 216] on p "PDF Password: b4rxjhk6m4fhzv2u" at bounding box center [781, 221] width 659 height 11
copy p "b4rxjhk6m4fhzv2u"
click at [214, 200] on span "No Issues" at bounding box center [196, 204] width 151 height 27
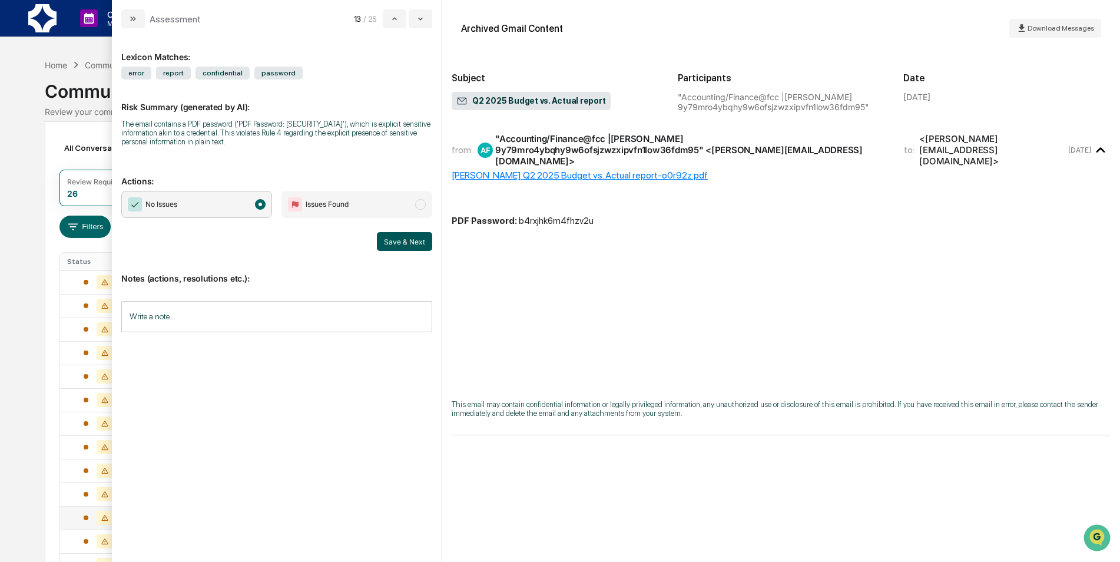
click at [403, 240] on button "Save & Next" at bounding box center [404, 241] width 55 height 19
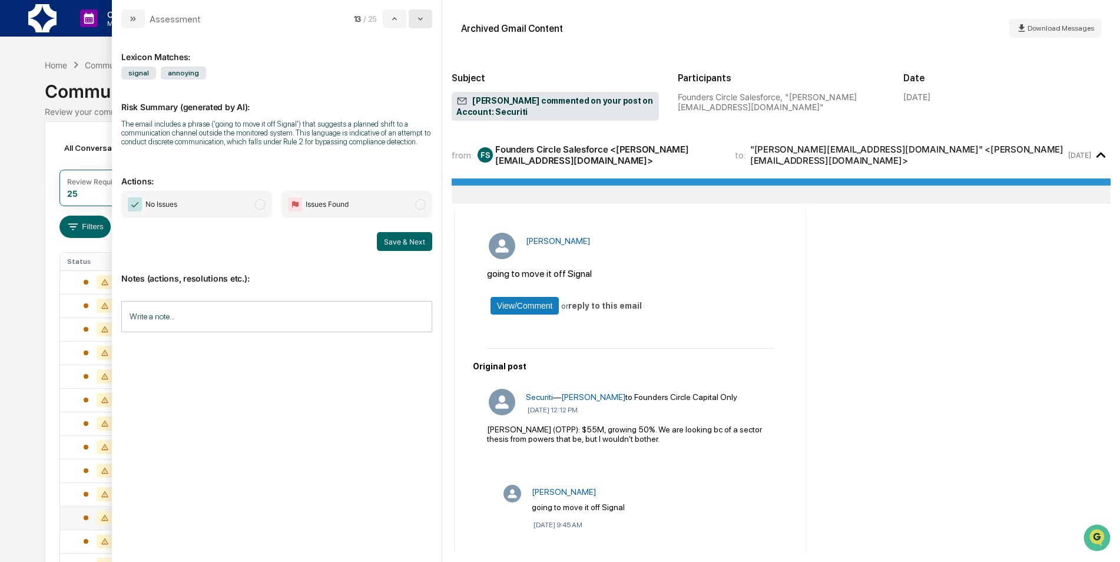
click at [423, 21] on icon "modal" at bounding box center [420, 18] width 9 height 9
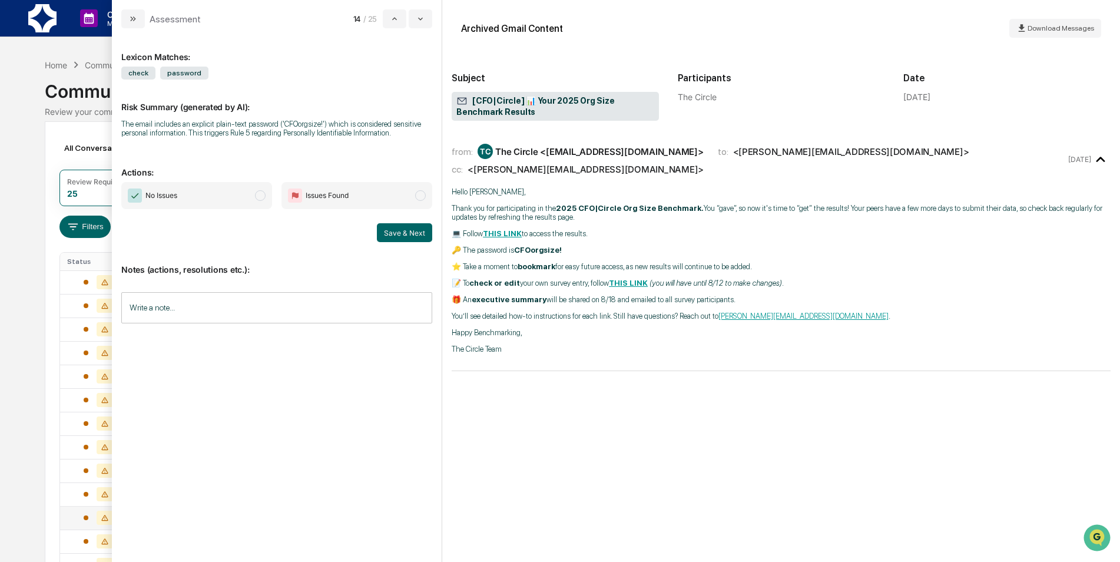
click at [213, 162] on p "Actions:" at bounding box center [276, 165] width 311 height 24
click at [220, 176] on p "Actions:" at bounding box center [276, 165] width 311 height 24
click at [218, 186] on span "No Issues" at bounding box center [196, 195] width 151 height 27
click at [387, 238] on button "Save & Next" at bounding box center [404, 232] width 55 height 19
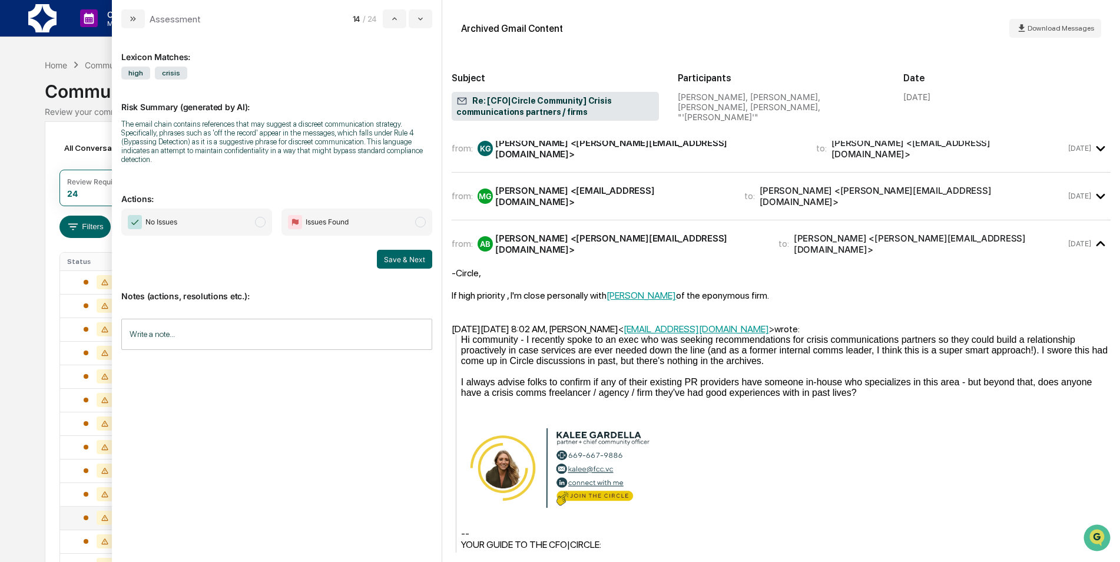
scroll to position [22, 0]
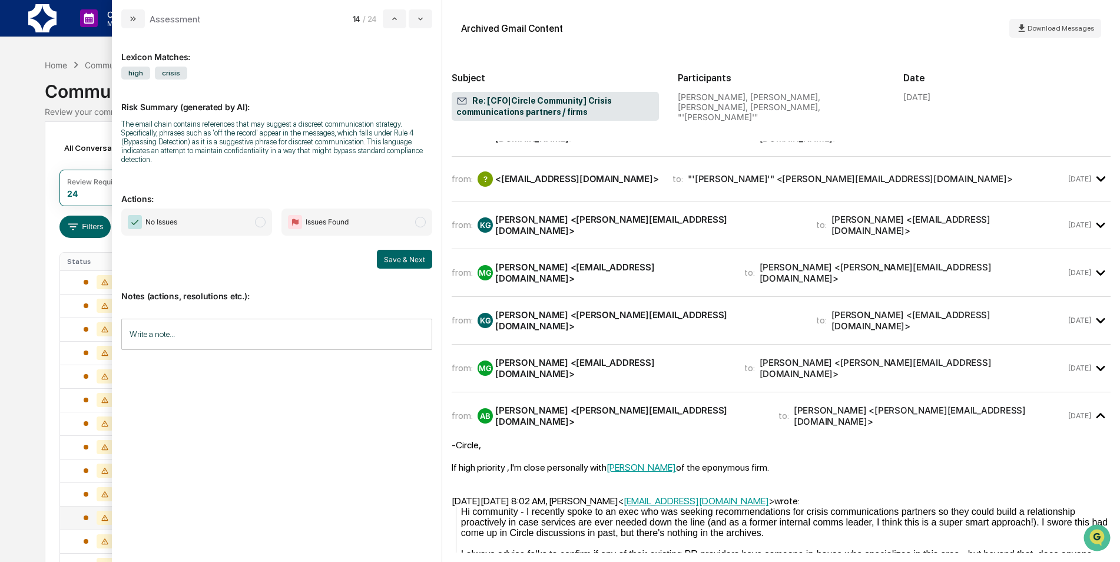
click at [893, 373] on div "from: MG Matthew Guimbarda <mcg@hey.com> to: Kalee Gardella <kalee@fcc.vc> Aug …" at bounding box center [781, 373] width 659 height 38
click at [890, 363] on div "from: MG Matthew Guimbarda <mcg@hey.com> to: Kalee Gardella <kalee@fcc.vc> Aug 5" at bounding box center [781, 368] width 659 height 28
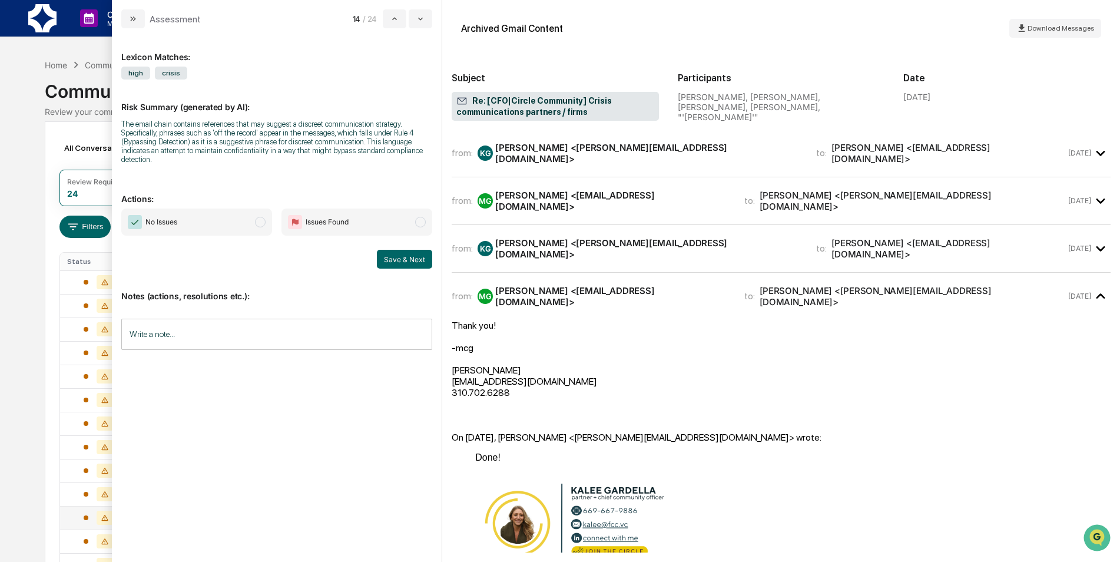
scroll to position [81, 0]
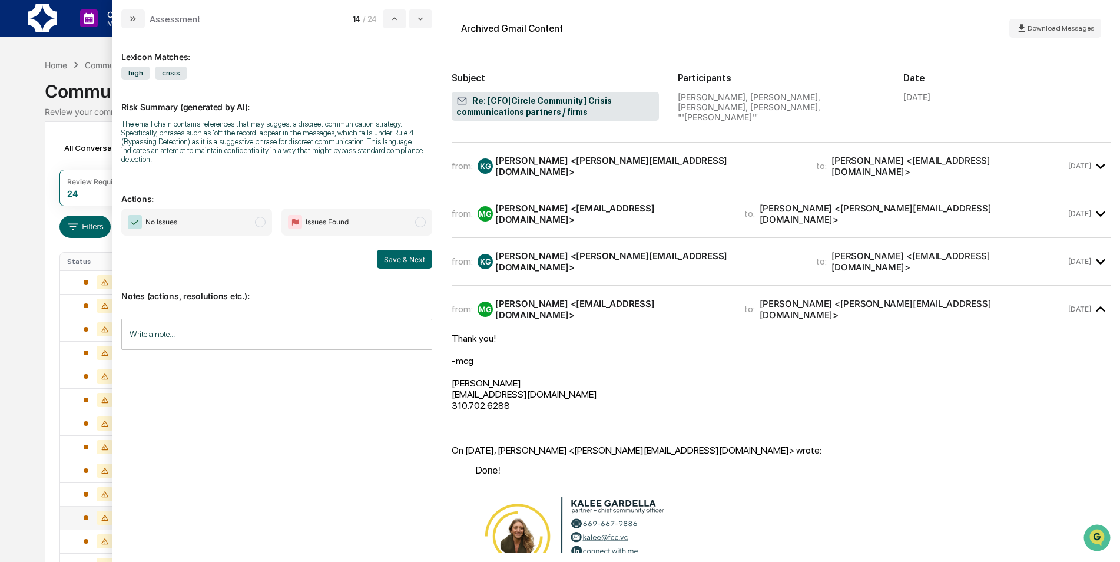
click at [221, 218] on span "No Issues" at bounding box center [196, 221] width 151 height 27
click at [387, 259] on button "Save & Next" at bounding box center [404, 259] width 55 height 19
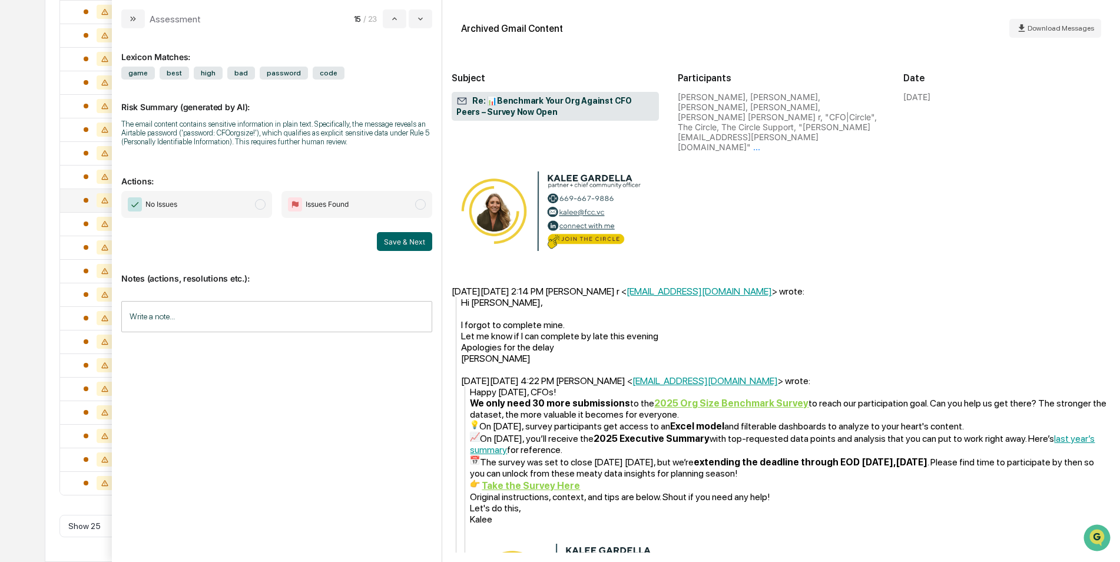
scroll to position [643, 0]
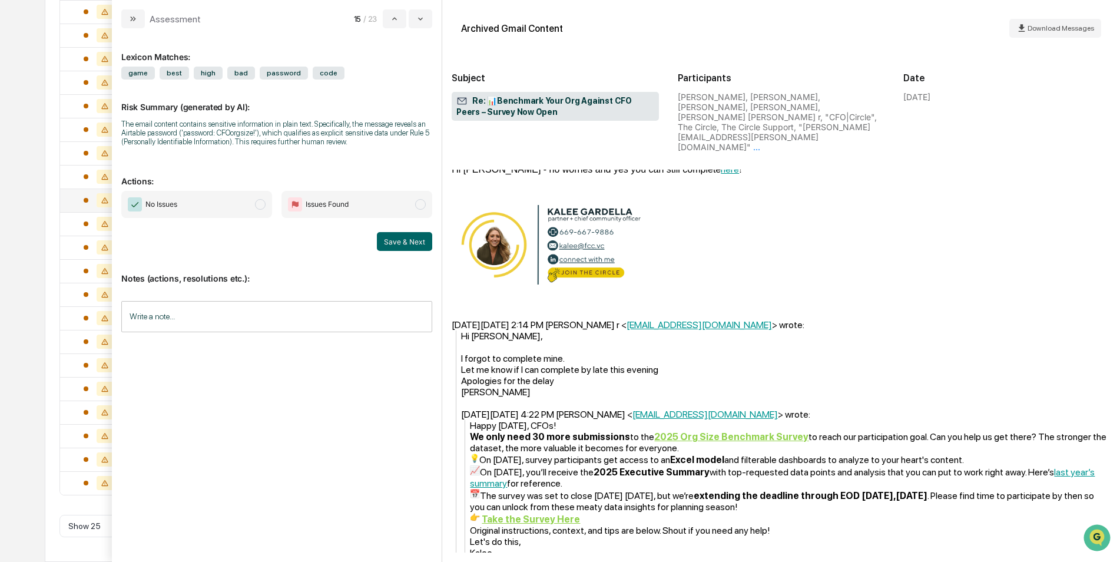
click at [720, 443] on div "Happy Thursday, CFOs! We only need 30 more submissions to the 2025 Org Size Ben…" at bounding box center [790, 550] width 641 height 261
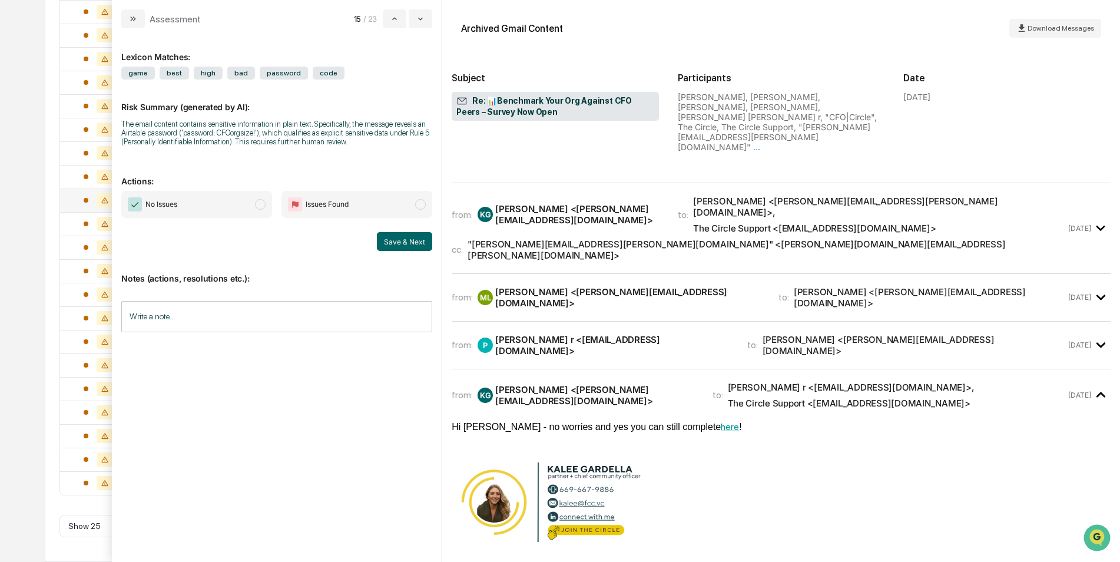
scroll to position [349, 0]
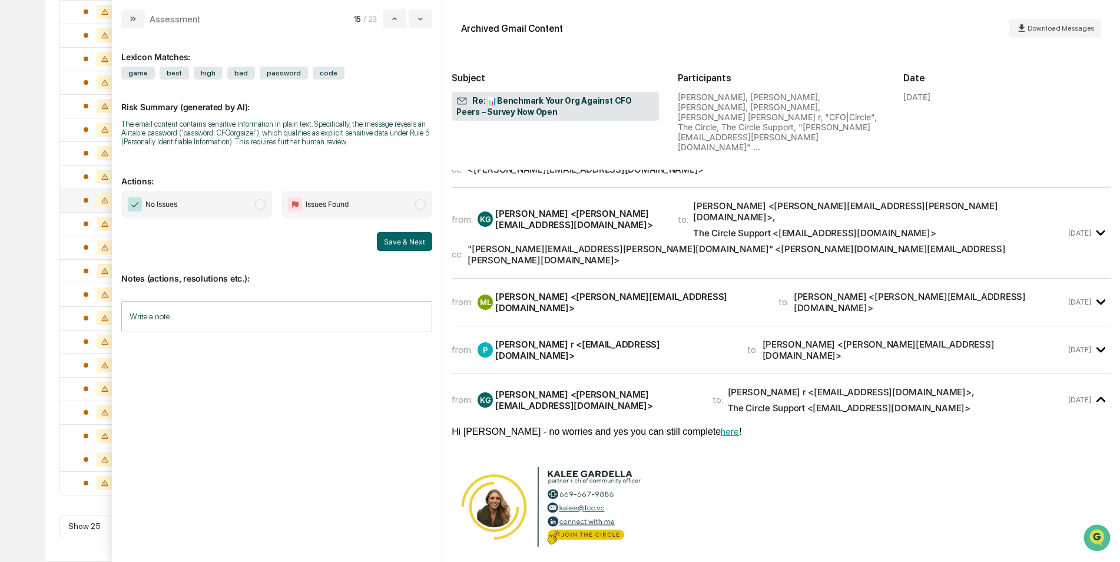
click at [860, 336] on div "from: P parag r <prajpal17@gmail.com> to: Kalee Gardella <kalee@fcc.vc> Aug 5" at bounding box center [781, 350] width 659 height 28
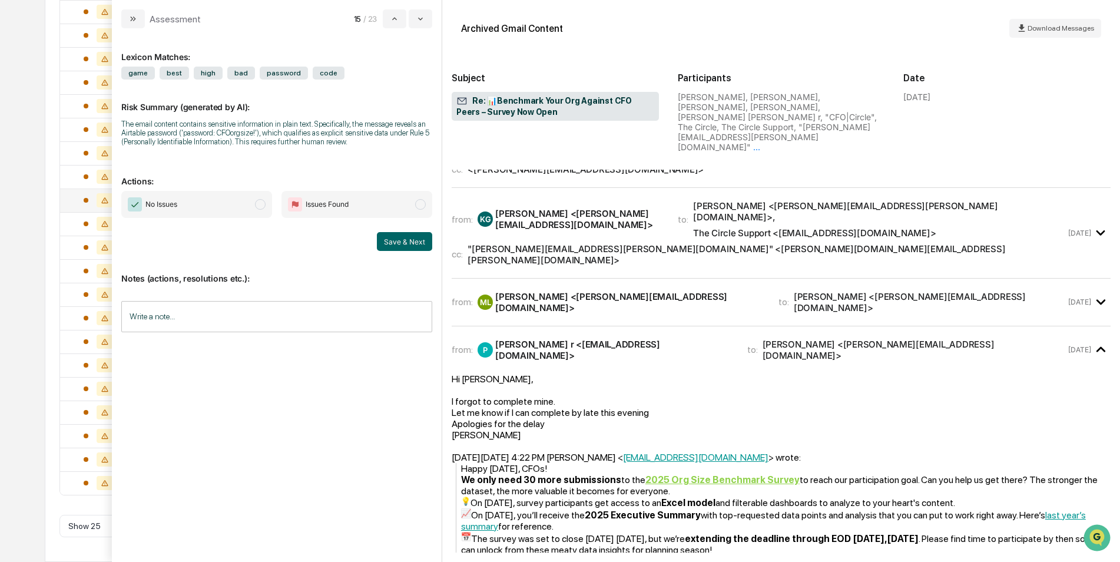
click at [892, 291] on div "from: ML Marilu Livermore <marilu@fcc.vc> to: Kalee Gardella <kalee@fcc.vc>" at bounding box center [759, 302] width 614 height 22
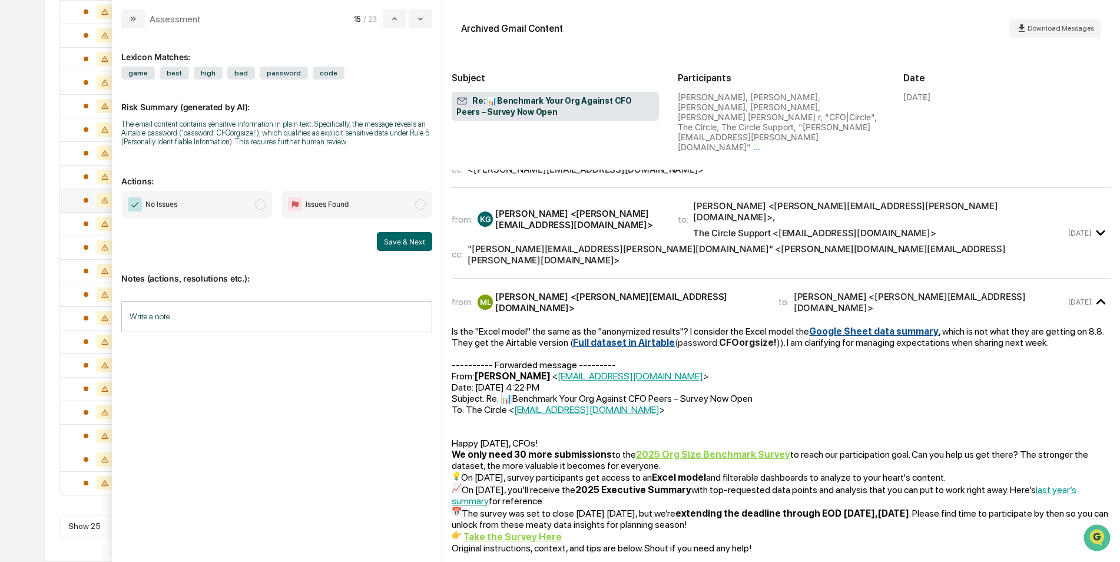
click at [233, 196] on span "No Issues" at bounding box center [196, 204] width 151 height 27
click at [258, 216] on span "No Issues" at bounding box center [196, 204] width 151 height 27
click at [418, 238] on button "Save & Next" at bounding box center [404, 241] width 55 height 19
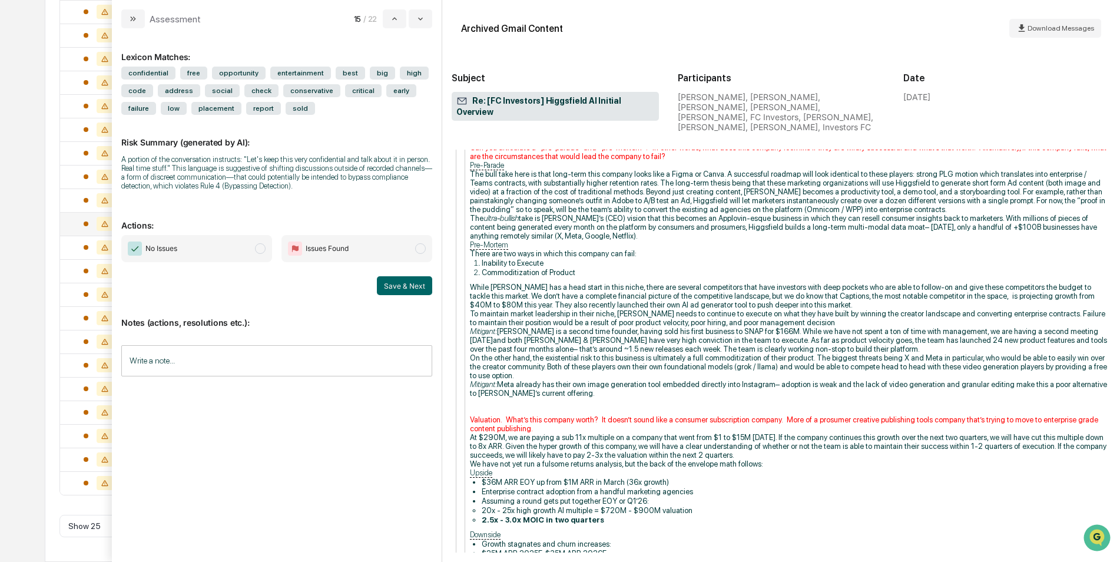
scroll to position [2473, 0]
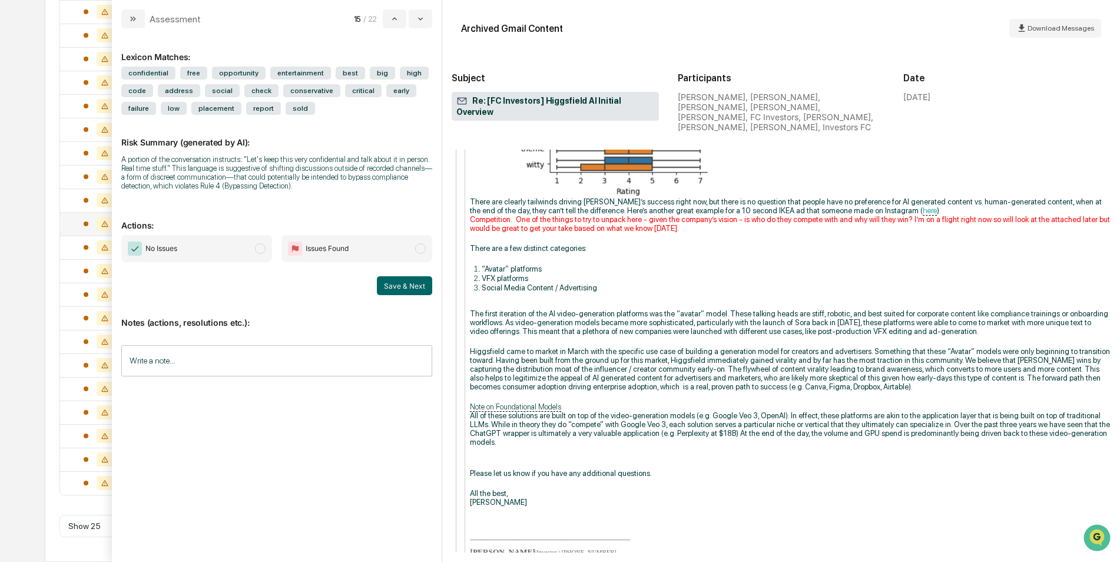
scroll to position [513, 0]
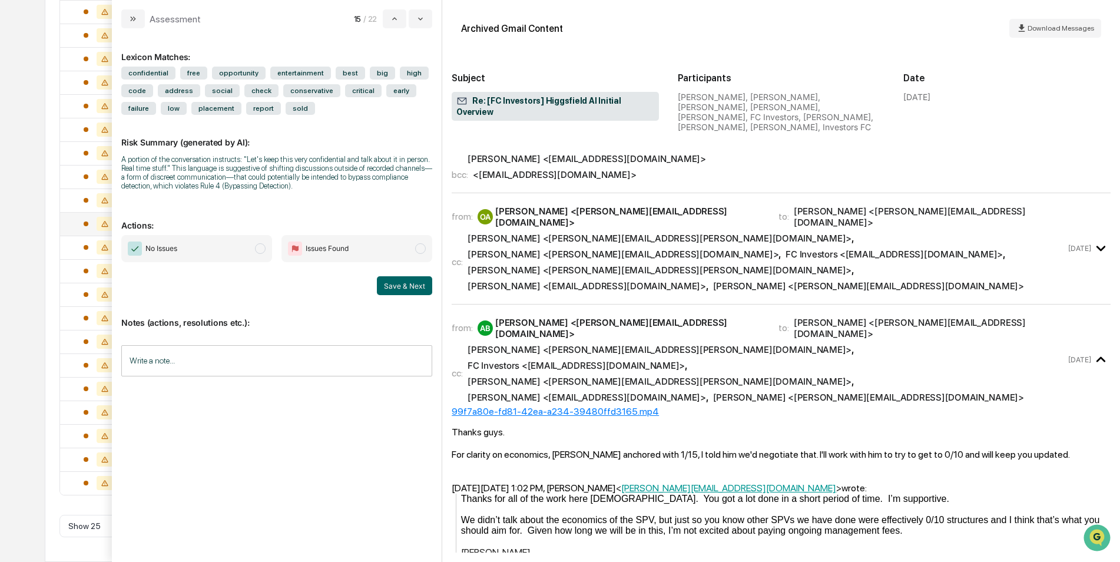
click at [189, 248] on span "No Issues" at bounding box center [196, 248] width 151 height 27
click at [416, 288] on button "Save & Next" at bounding box center [404, 285] width 55 height 19
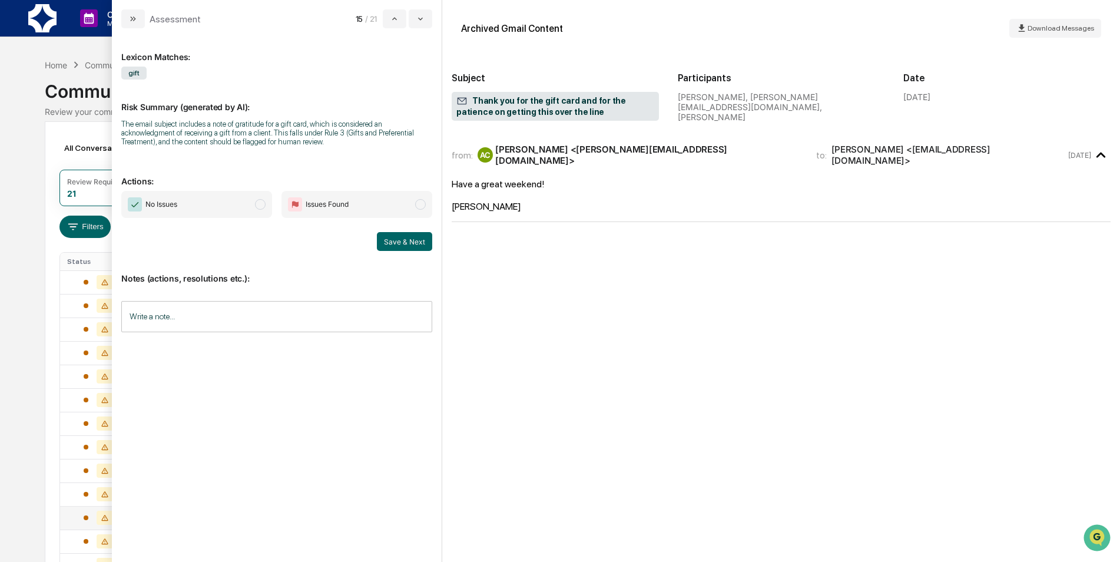
click at [216, 204] on span "No Issues" at bounding box center [196, 204] width 151 height 27
click at [407, 240] on button "Save & Next" at bounding box center [404, 241] width 55 height 19
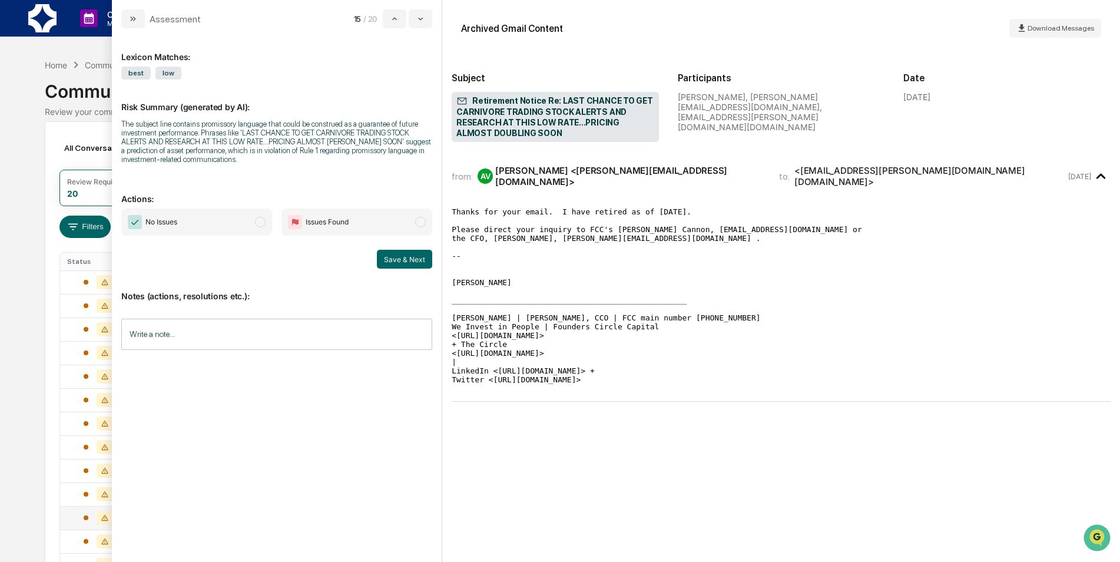
click at [218, 227] on span "No Issues" at bounding box center [196, 221] width 151 height 27
click at [407, 262] on button "Save & Next" at bounding box center [404, 259] width 55 height 19
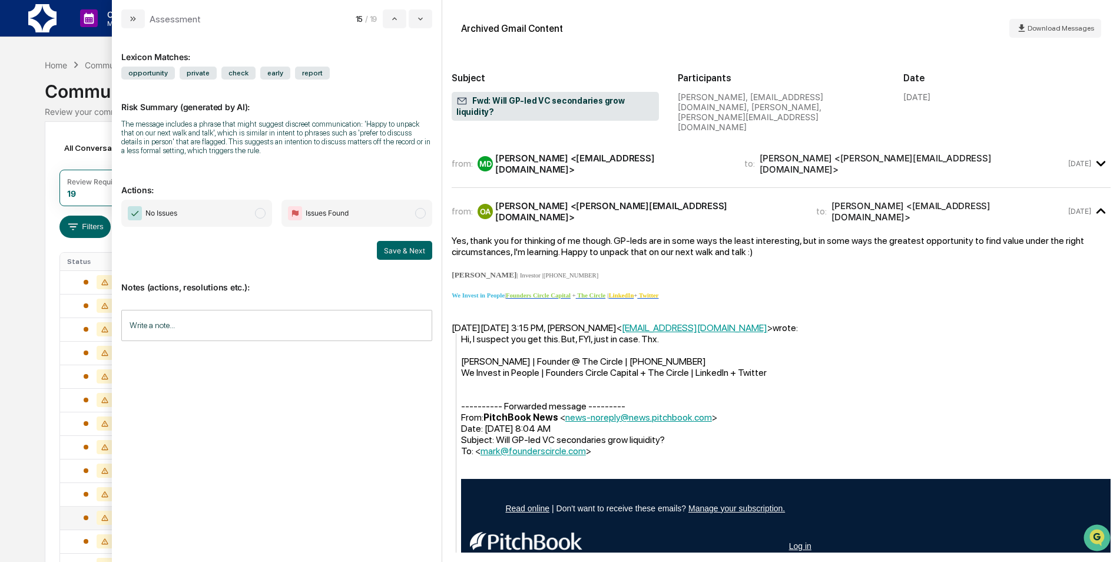
click at [201, 222] on span "No Issues" at bounding box center [196, 213] width 151 height 27
click at [422, 244] on button "Save & Next" at bounding box center [404, 250] width 55 height 19
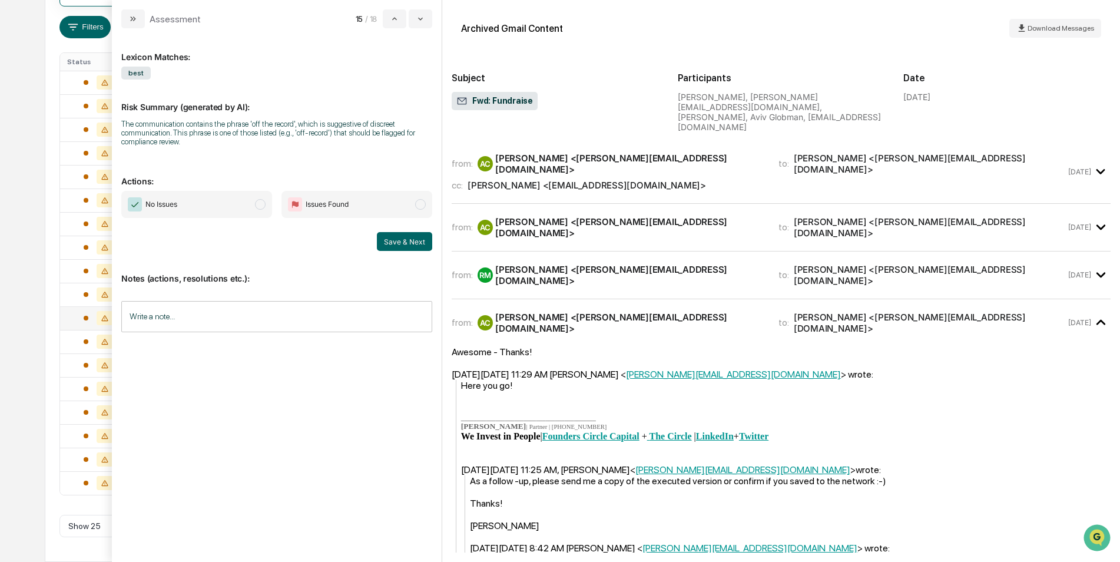
click at [866, 264] on div "from: RM Ryan Morrison <ryan@fcc.vc> to: Avery Cannon <avery@fcc.vc>" at bounding box center [759, 275] width 614 height 22
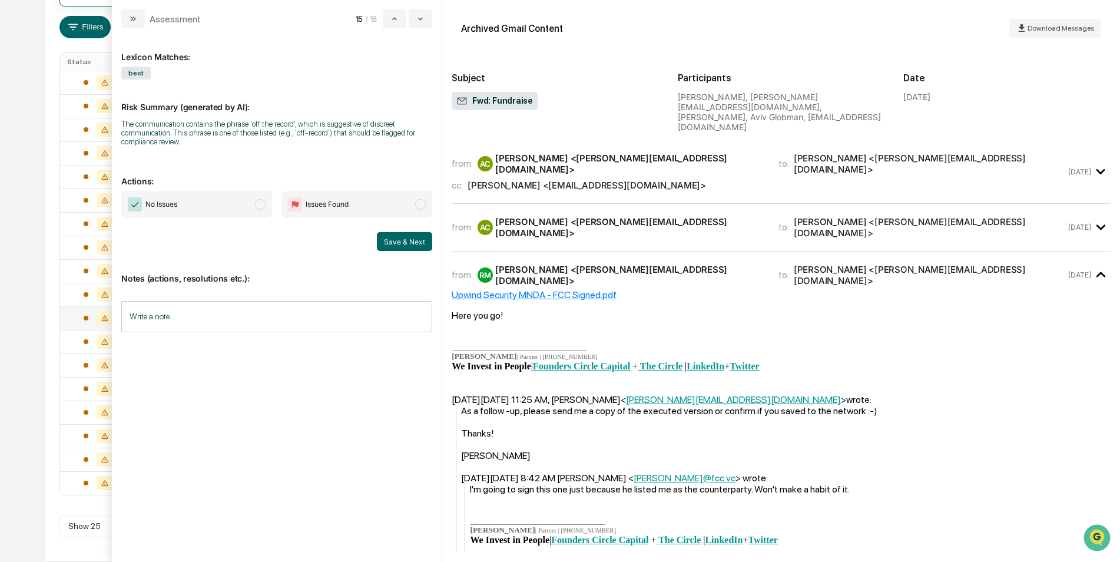
click at [867, 216] on div "from: AC Avery Cannon <avery@fcc.vc> to: Ryan Morrison <ryan@fcc.vc>" at bounding box center [759, 227] width 614 height 22
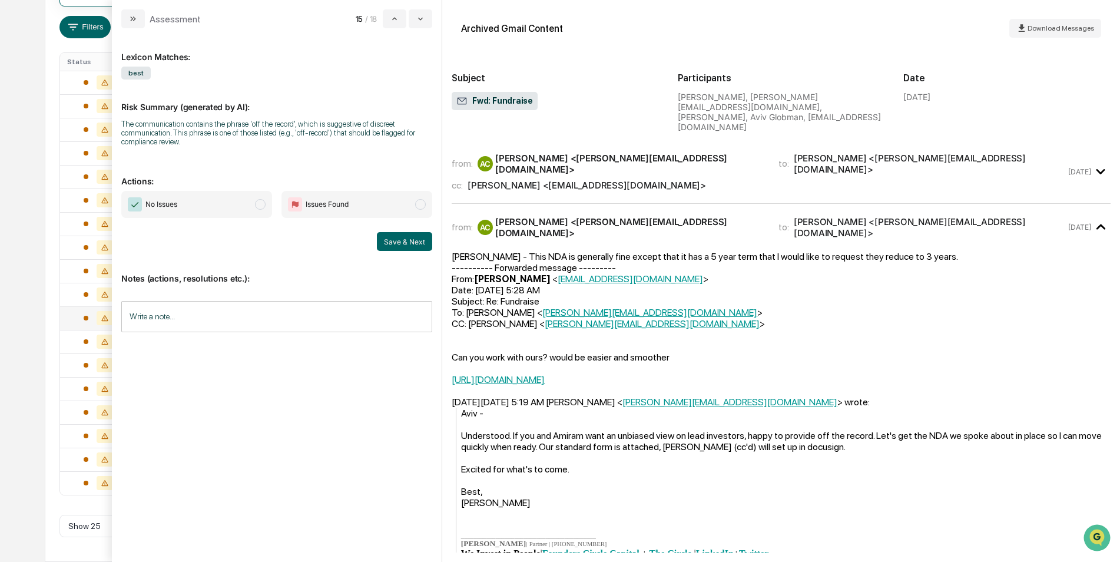
click at [860, 180] on div "cc: Aviv Globman <aviv.globman@upwind.io>" at bounding box center [759, 185] width 614 height 11
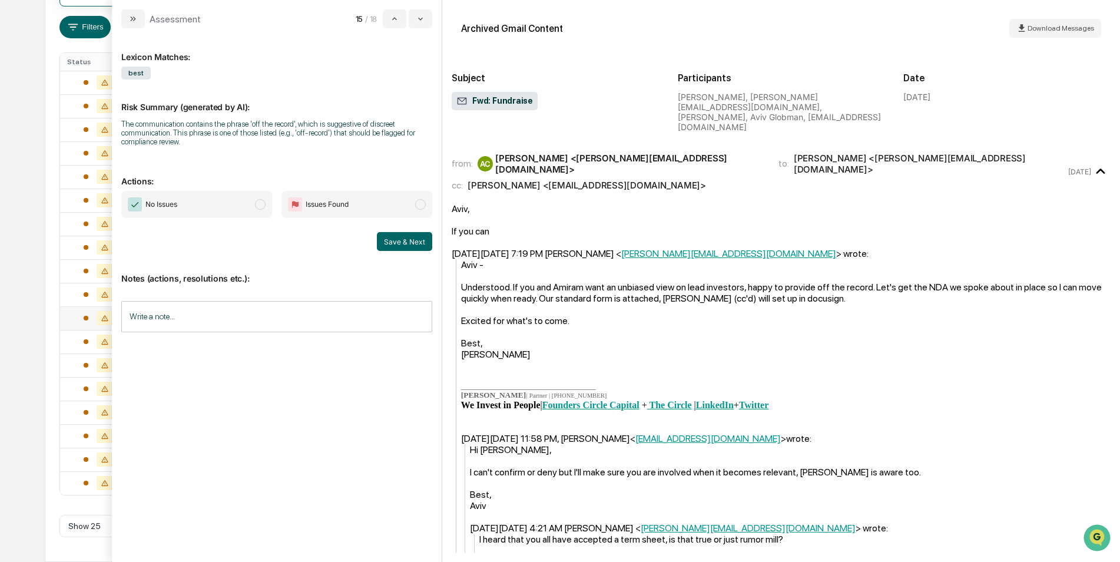
click at [245, 203] on span "No Issues" at bounding box center [196, 204] width 151 height 27
click at [425, 241] on button "Save & Next" at bounding box center [404, 241] width 55 height 19
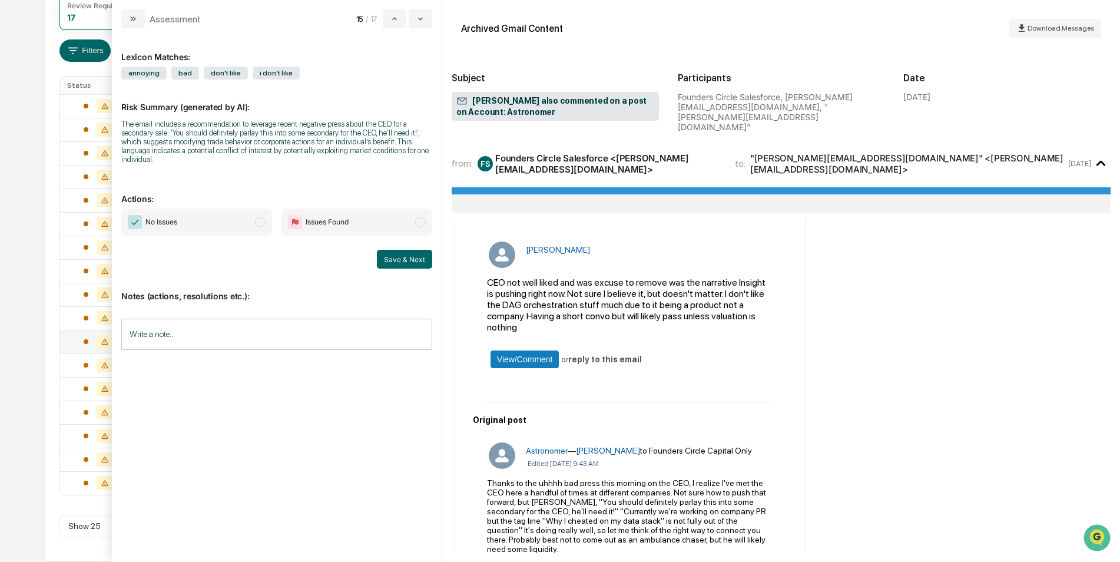
click at [256, 231] on span "No Issues" at bounding box center [196, 221] width 151 height 27
click at [413, 267] on button "Save & Next" at bounding box center [404, 259] width 55 height 19
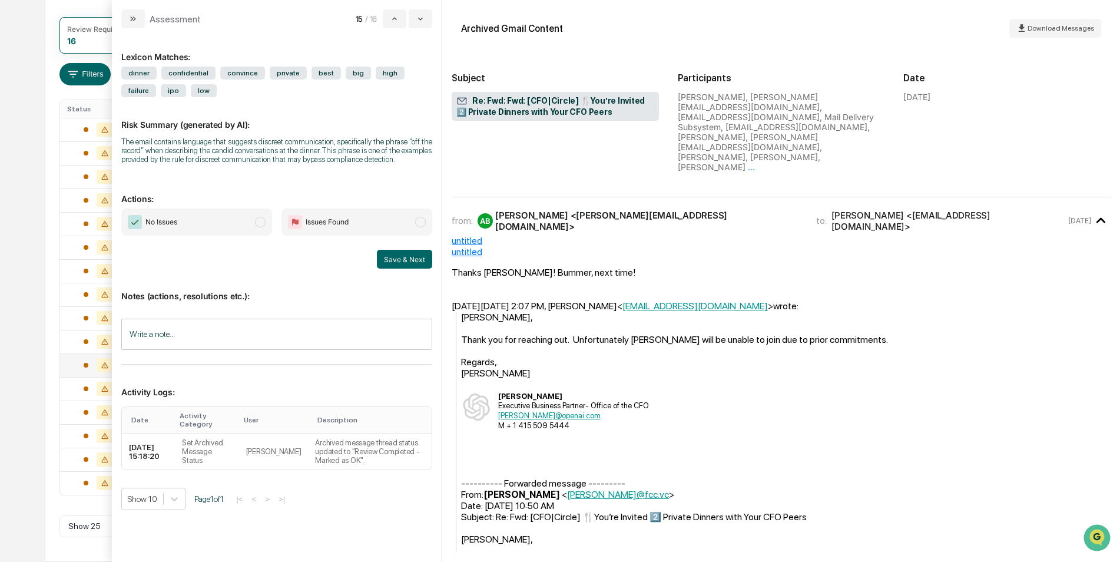
scroll to position [353, 0]
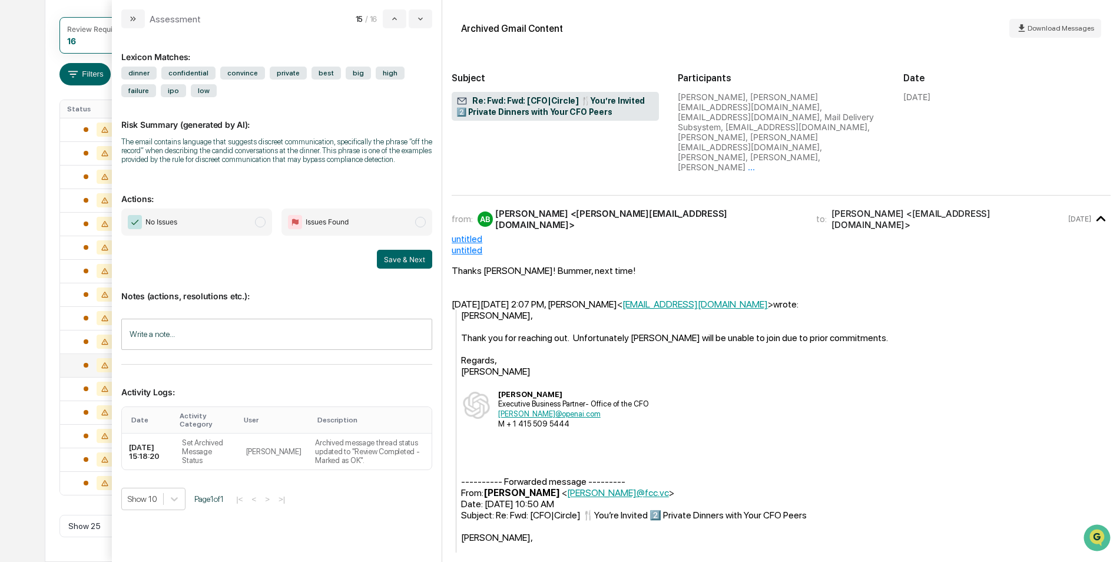
click at [211, 228] on span "No Issues" at bounding box center [196, 221] width 151 height 27
click at [396, 257] on button "Save & Next" at bounding box center [404, 259] width 55 height 19
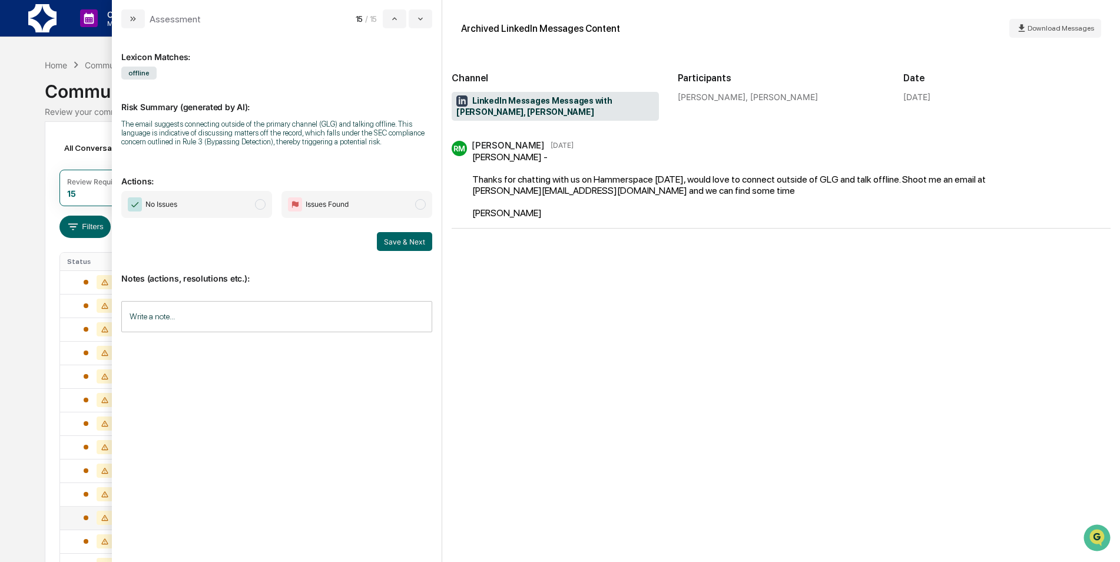
click at [138, 18] on icon "modal" at bounding box center [132, 18] width 9 height 9
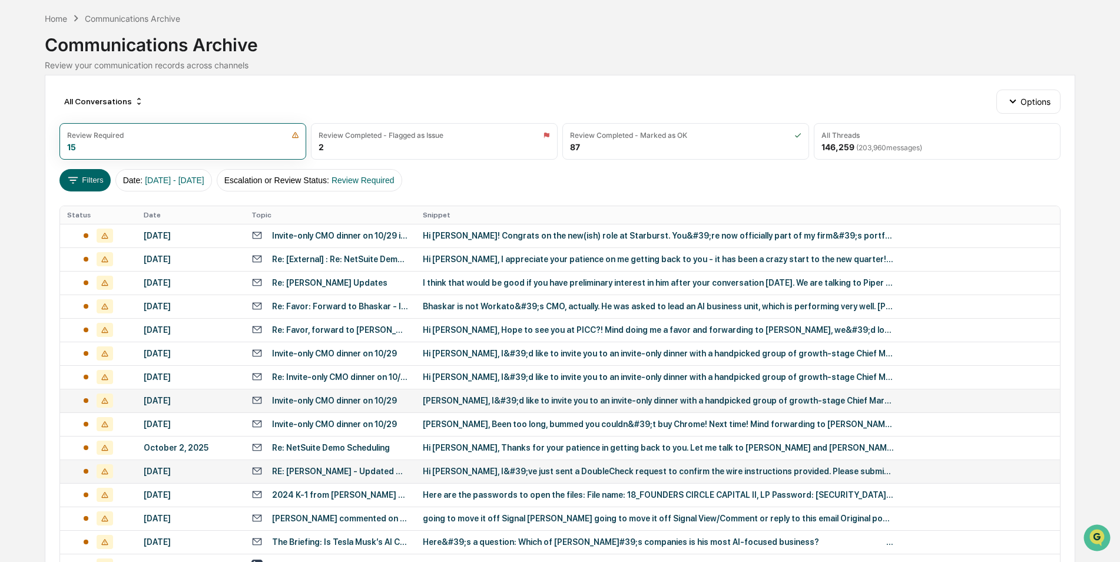
scroll to position [129, 0]
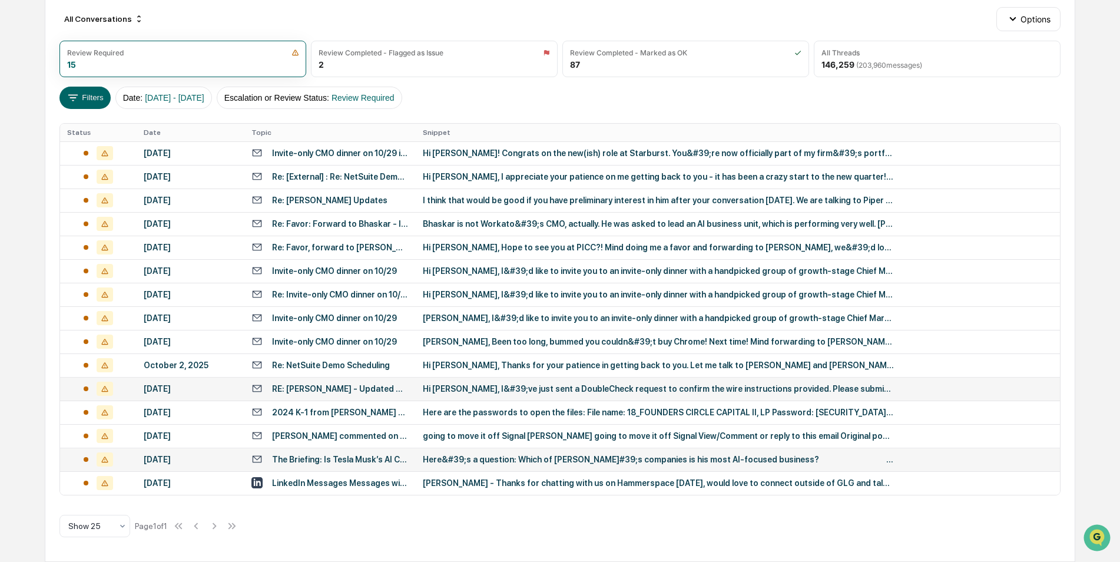
click at [382, 459] on div "The Briefing: Is Tesla Musk’s AI Company?" at bounding box center [340, 459] width 137 height 9
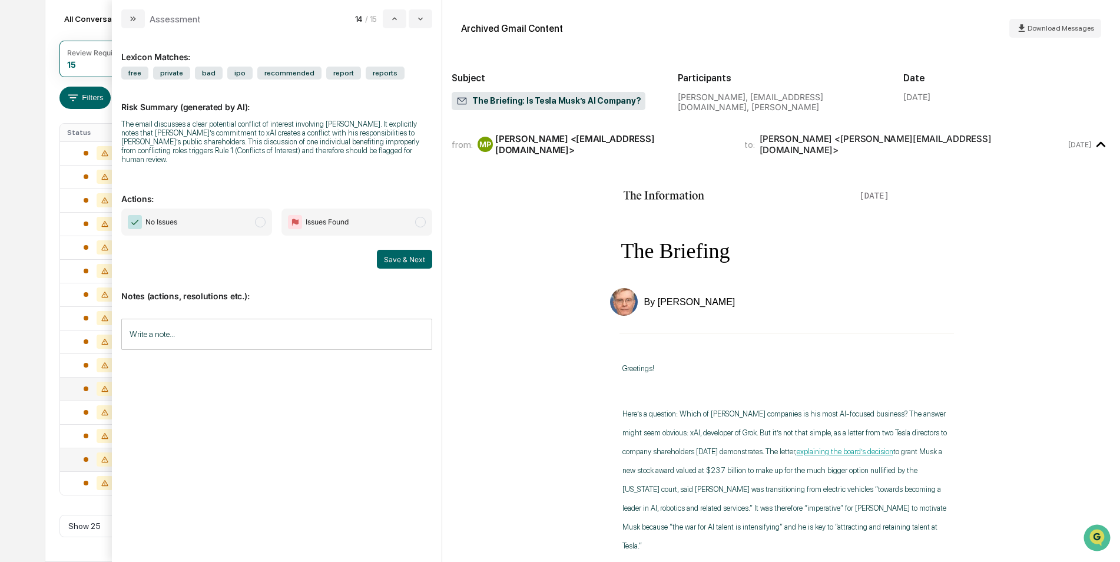
click at [206, 211] on span "No Issues" at bounding box center [196, 221] width 151 height 27
click at [392, 250] on button "Save & Next" at bounding box center [404, 259] width 55 height 19
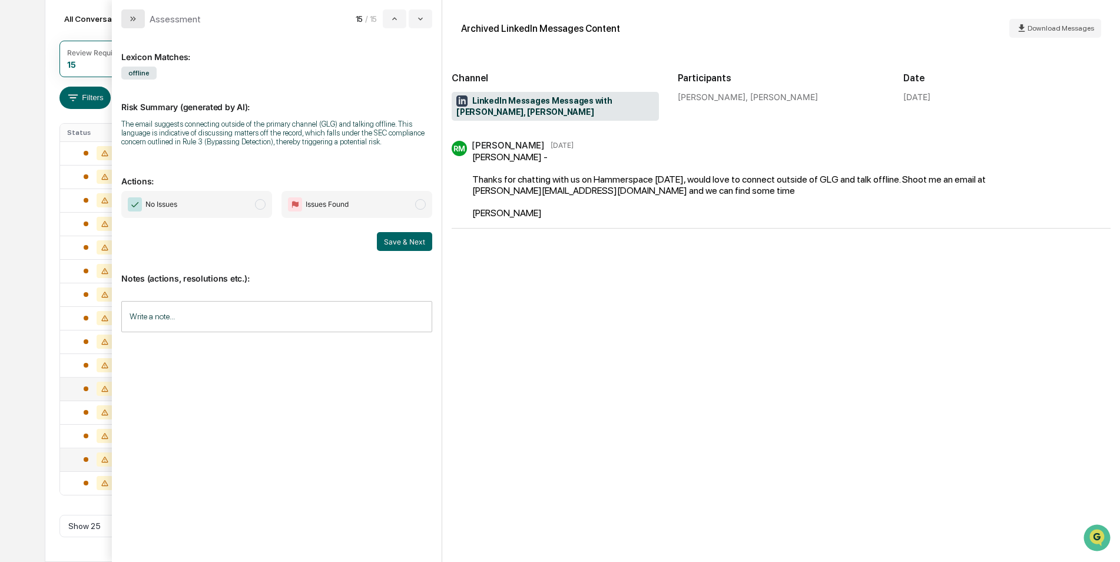
click at [135, 19] on icon "modal" at bounding box center [134, 18] width 3 height 5
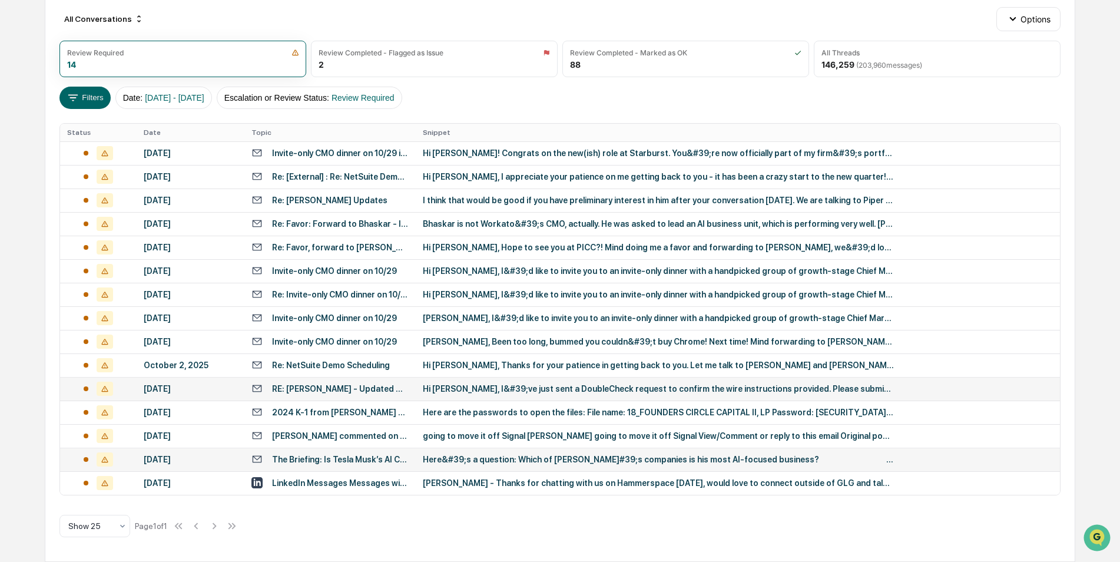
scroll to position [105, 0]
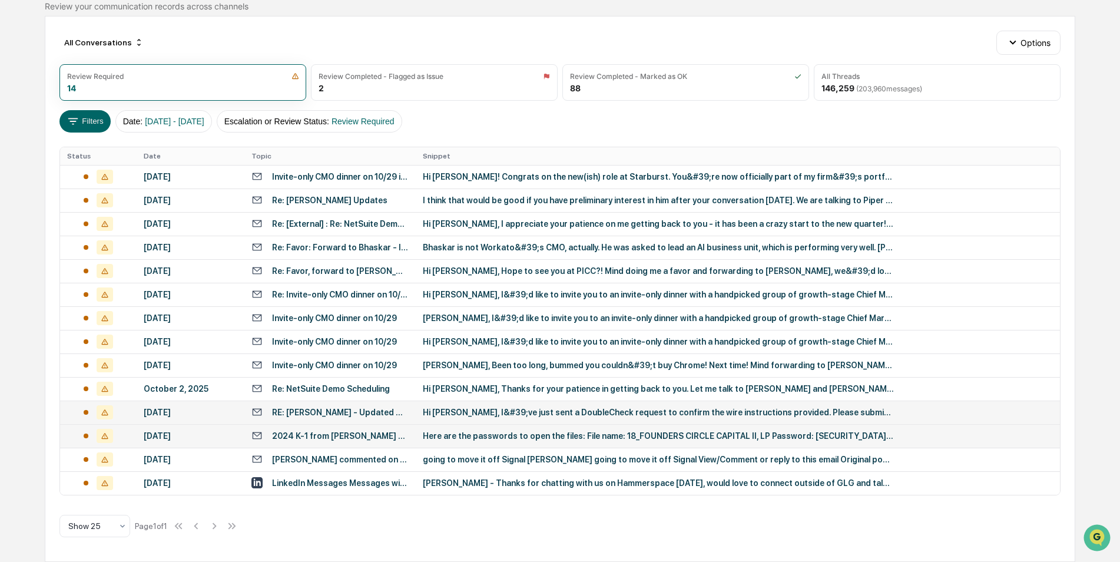
click at [549, 435] on div "Here are the passwords to open the files: File name: 18_FOUNDERS CIRCLE CAPITAL…" at bounding box center [658, 435] width 471 height 9
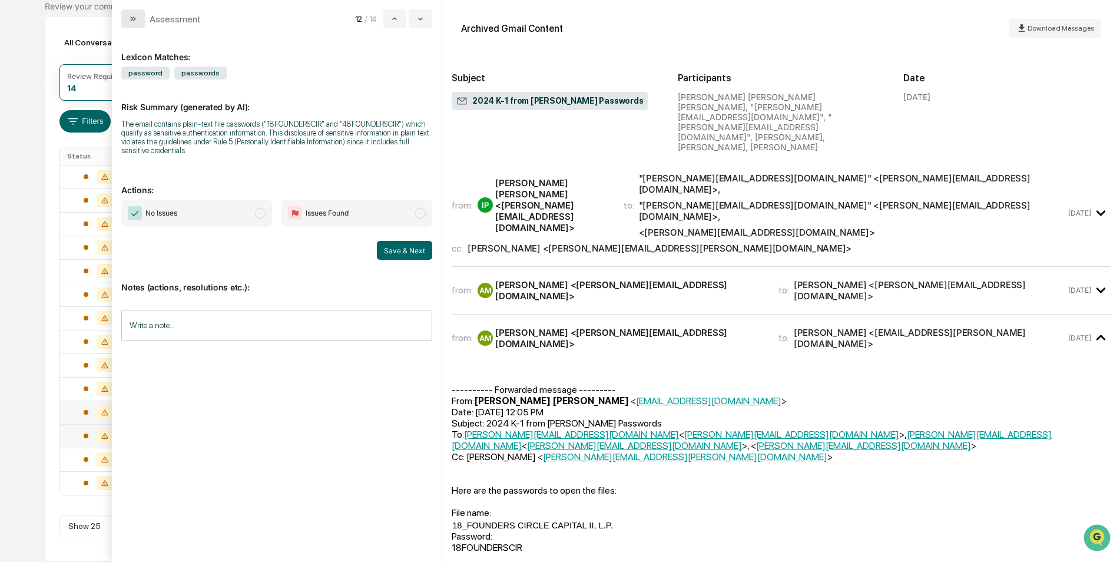
click at [142, 17] on button "modal" at bounding box center [133, 18] width 24 height 19
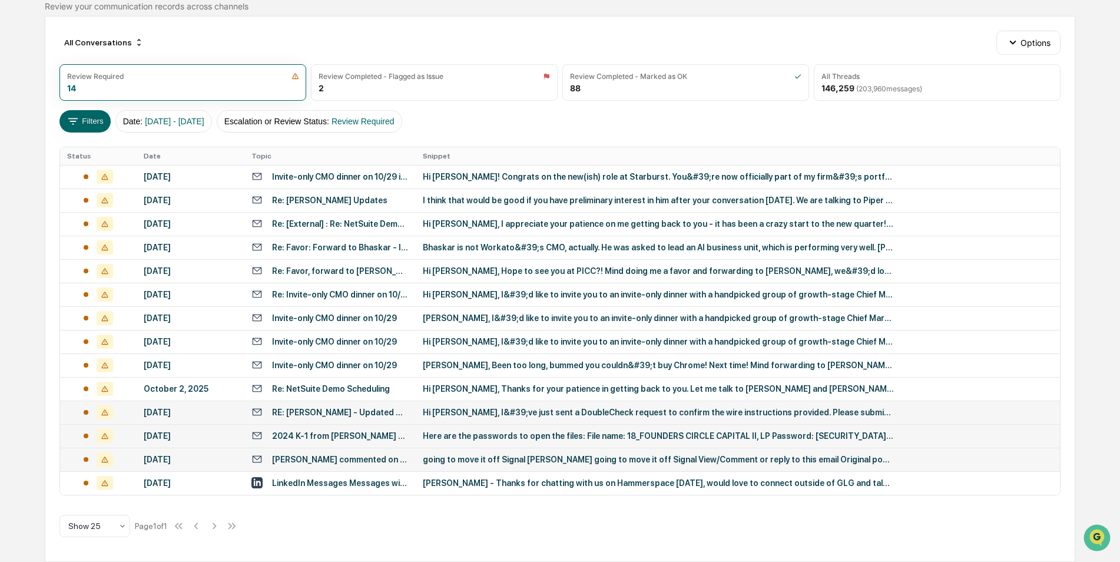
click at [343, 464] on div "Mike Jung commented on your post on Account: Securiti" at bounding box center [329, 458] width 157 height 11
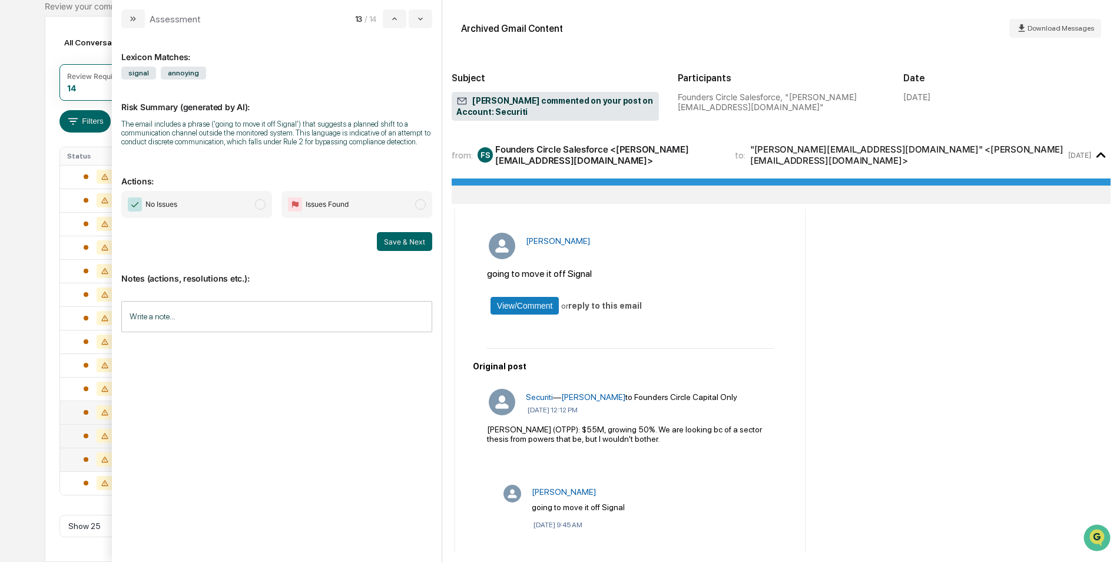
click at [144, 22] on button "modal" at bounding box center [133, 18] width 24 height 19
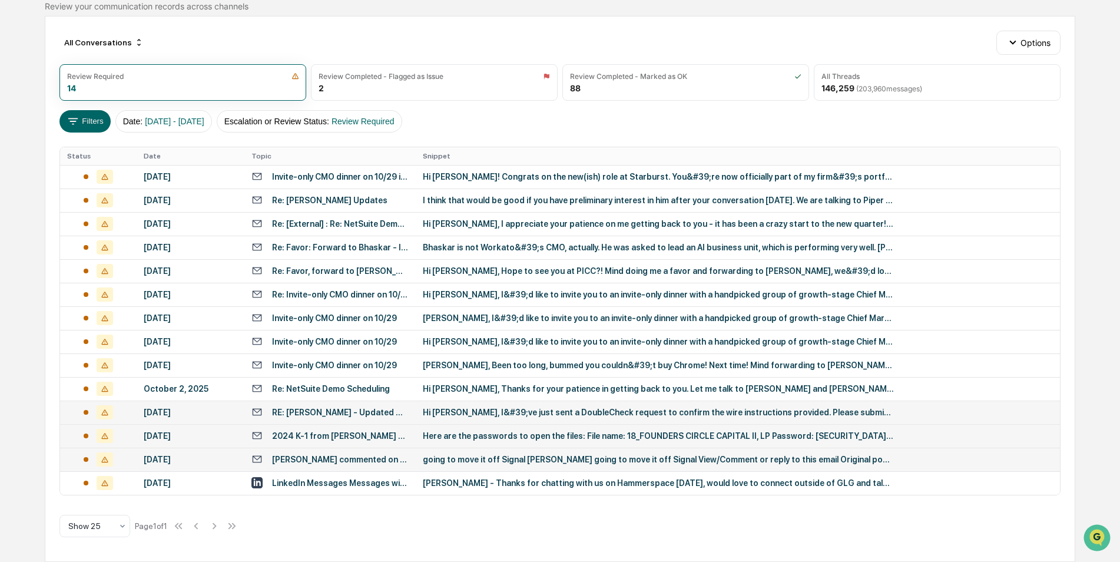
click at [550, 415] on div "Hi Mike, I&#39;ve just sent a DoubleCheck request to confirm the wire instructi…" at bounding box center [658, 412] width 471 height 9
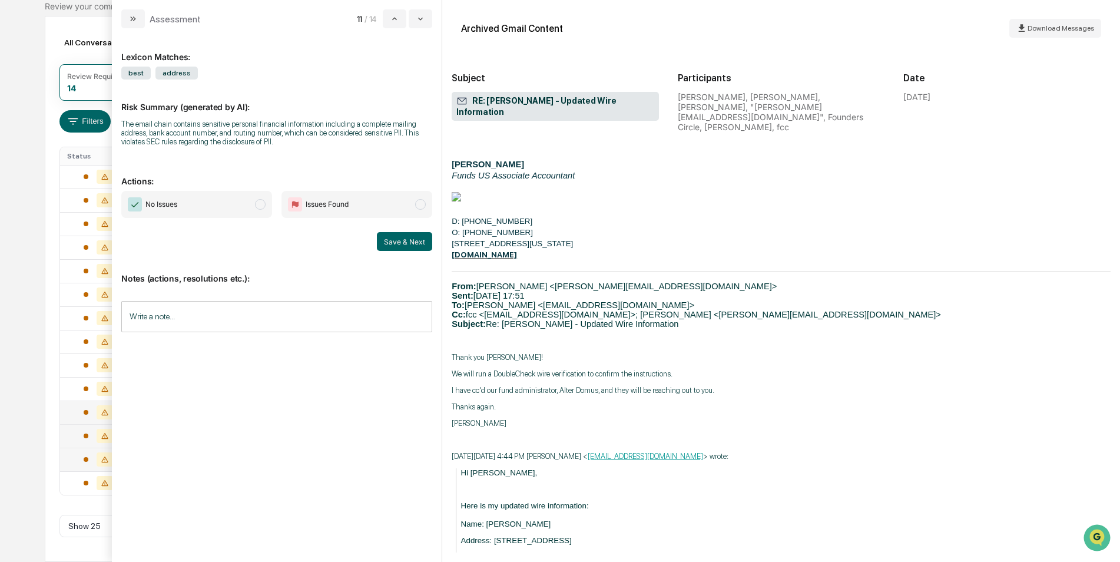
scroll to position [48, 0]
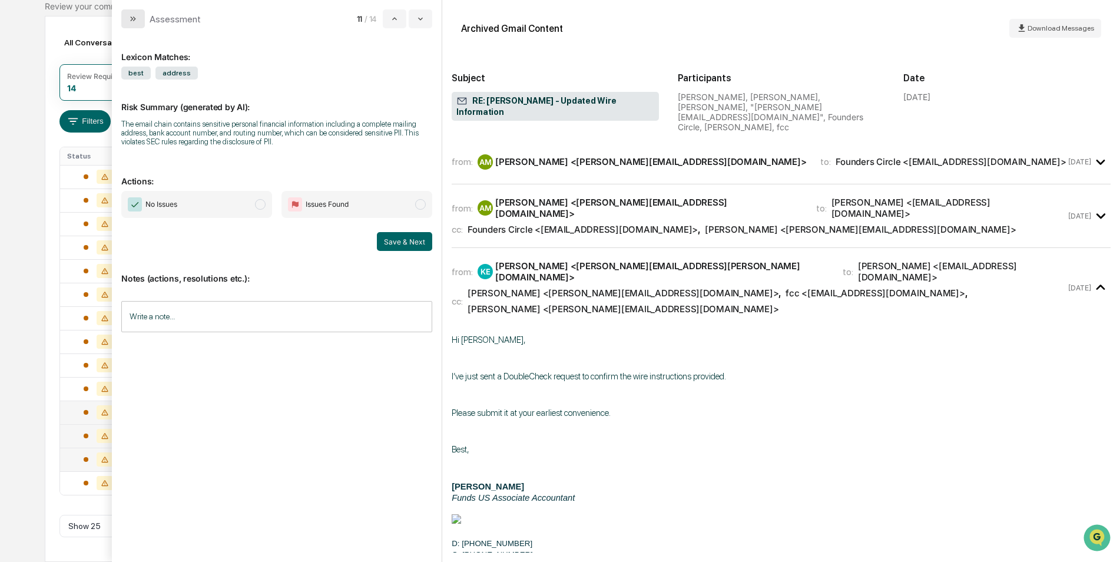
click at [140, 16] on button "modal" at bounding box center [133, 18] width 24 height 19
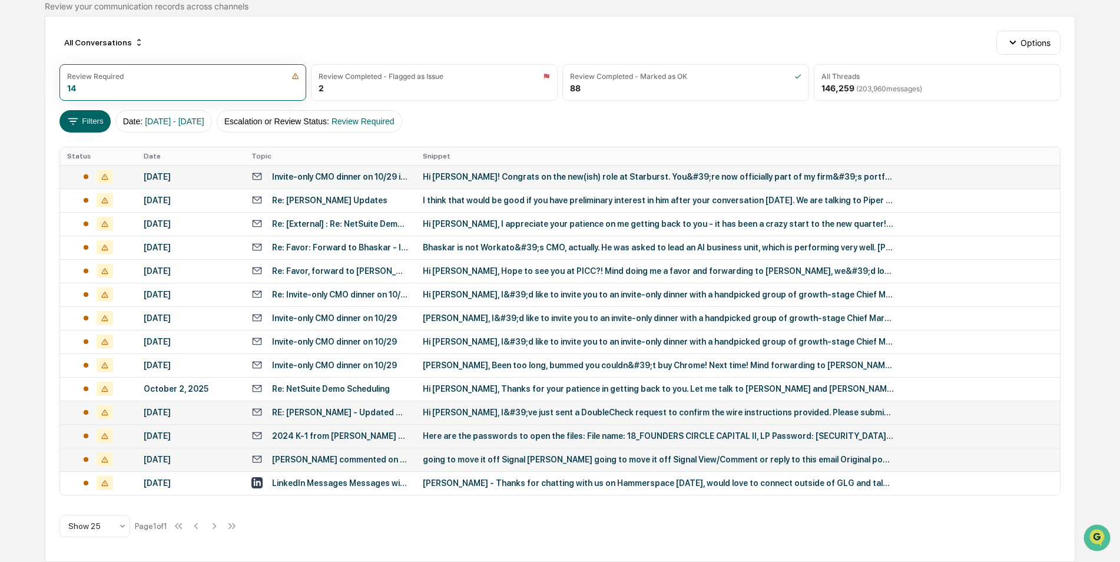
click at [470, 175] on div "Hi Lisa! Congrats on the new(ish) role at Starburst. You&#39;re now officially …" at bounding box center [658, 176] width 471 height 9
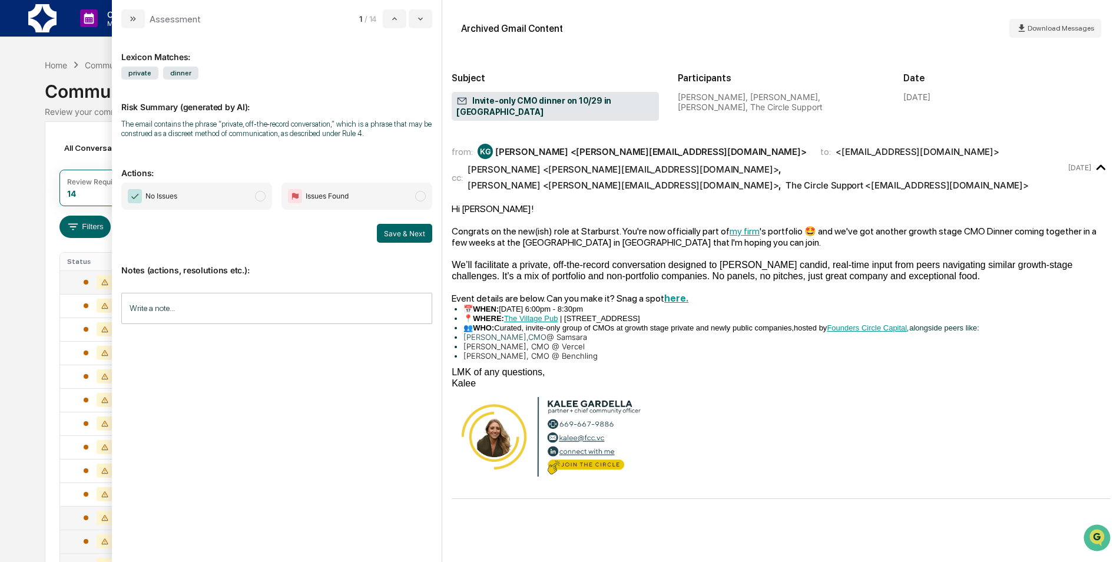
click at [726, 416] on div "modal" at bounding box center [781, 439] width 659 height 100
drag, startPoint x: 726, startPoint y: 416, endPoint x: 695, endPoint y: 434, distance: 35.4
click at [695, 434] on div "modal" at bounding box center [781, 439] width 659 height 100
click at [695, 435] on div "modal" at bounding box center [781, 439] width 659 height 100
drag, startPoint x: 695, startPoint y: 435, endPoint x: 679, endPoint y: 422, distance: 20.5
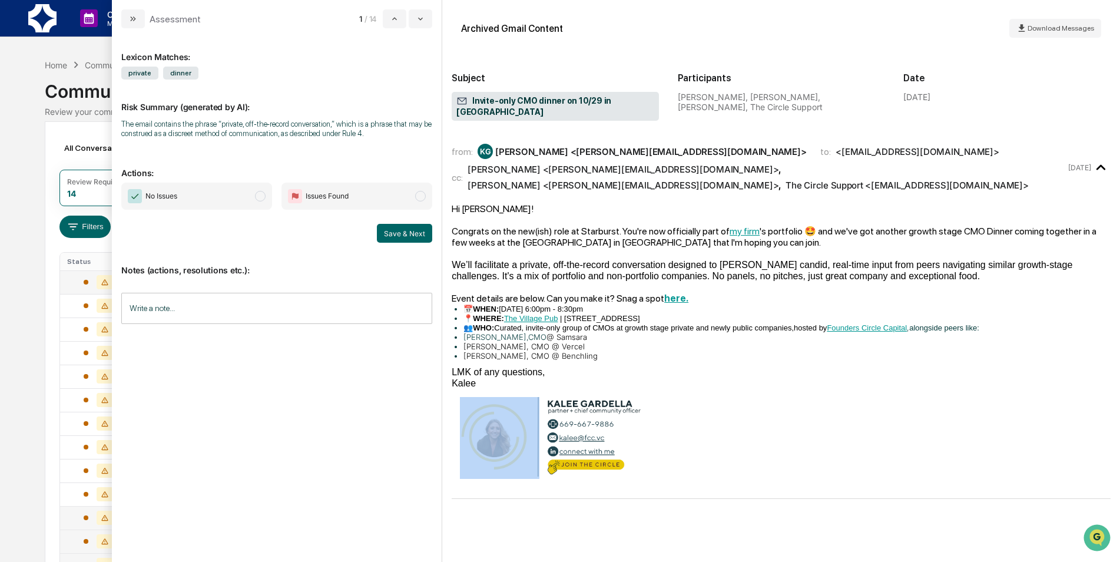
click at [679, 422] on div "modal" at bounding box center [781, 439] width 659 height 100
drag, startPoint x: 693, startPoint y: 406, endPoint x: 661, endPoint y: 373, distance: 45.8
click at [661, 389] on div "modal" at bounding box center [781, 439] width 659 height 100
click at [670, 342] on li "Keith Messick, CMO @ Vercel" at bounding box center [786, 346] width 647 height 9
click at [622, 342] on li "Keith Messick, CMO @ Vercel" at bounding box center [786, 346] width 647 height 9
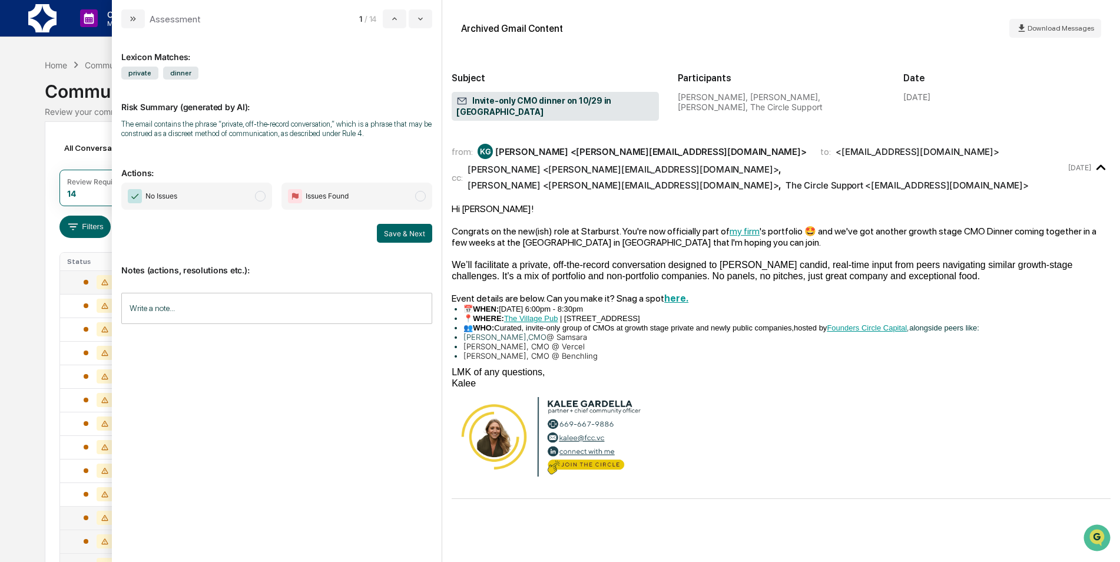
drag, startPoint x: 622, startPoint y: 321, endPoint x: 630, endPoint y: 228, distance: 93.4
click at [630, 248] on div "modal" at bounding box center [781, 253] width 659 height 11
click at [939, 281] on div "modal" at bounding box center [781, 286] width 659 height 11
drag, startPoint x: 939, startPoint y: 268, endPoint x: 837, endPoint y: 227, distance: 109.9
click at [837, 248] on div "modal" at bounding box center [781, 253] width 659 height 11
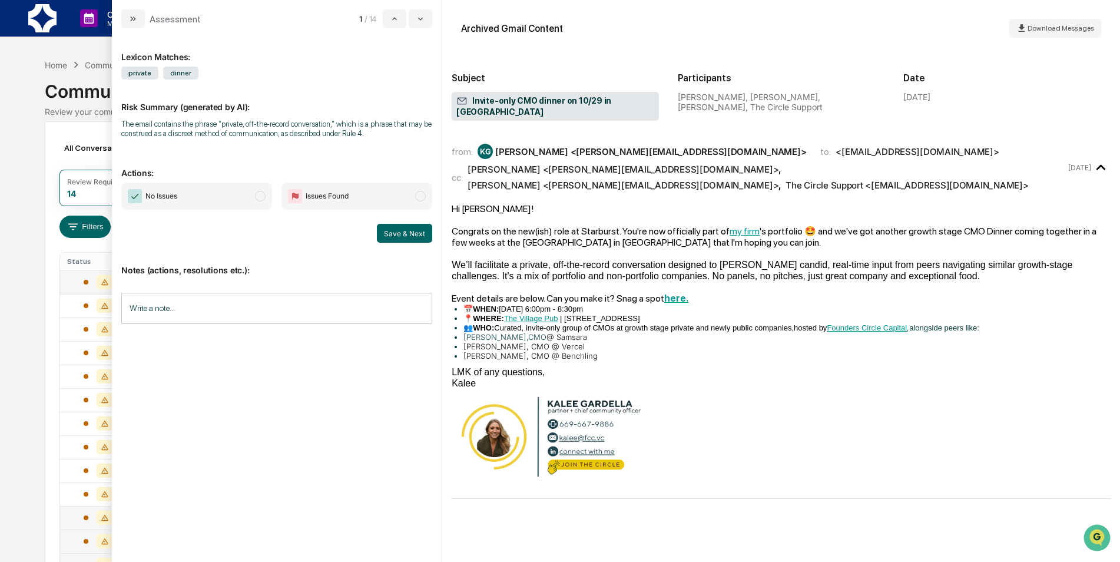
click at [824, 248] on div "modal" at bounding box center [781, 253] width 659 height 11
click at [182, 203] on span "No Issues" at bounding box center [196, 196] width 151 height 27
click at [398, 231] on button "Save & Next" at bounding box center [404, 233] width 55 height 19
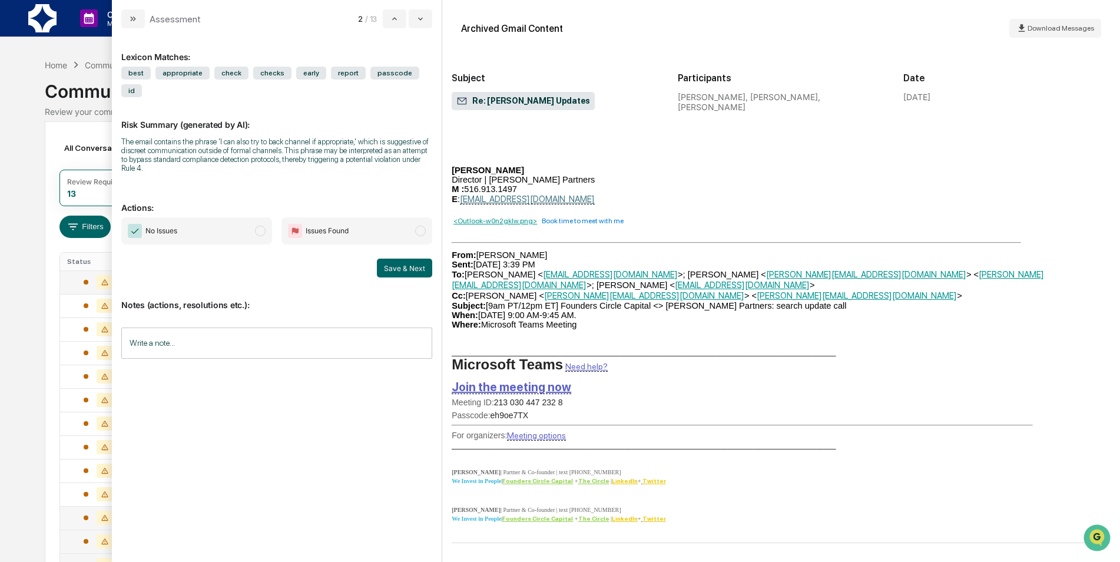
scroll to position [226, 0]
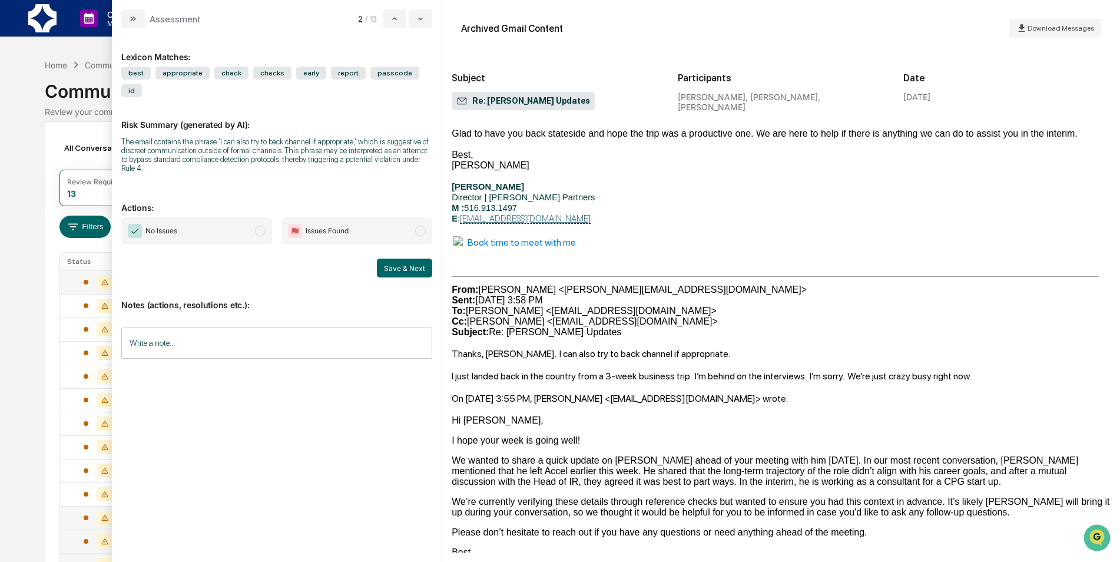
click at [204, 224] on span "No Issues" at bounding box center [196, 230] width 151 height 27
click at [391, 259] on button "Save & Next" at bounding box center [404, 268] width 55 height 19
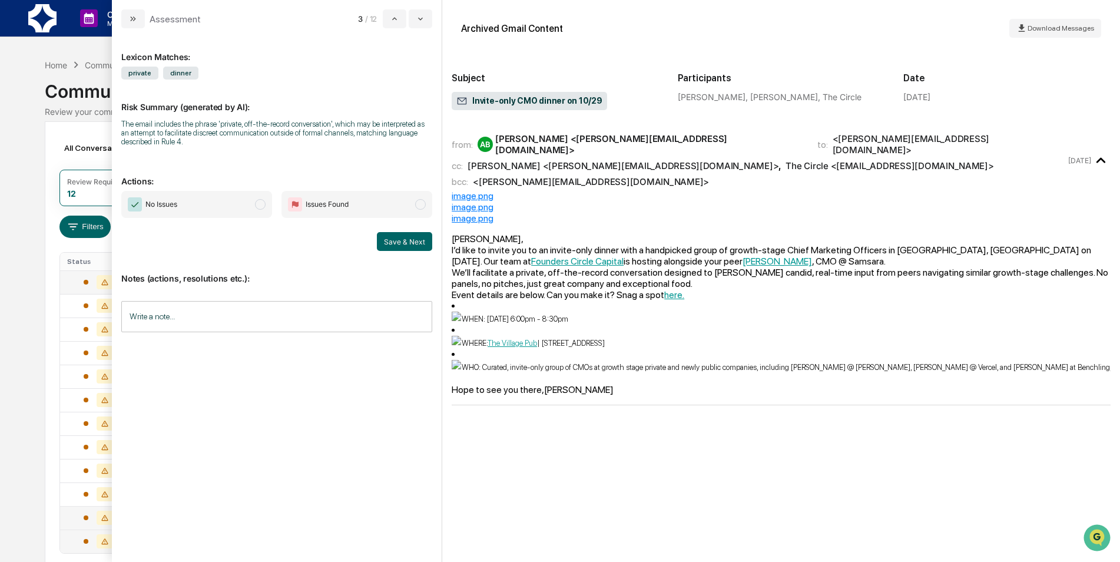
click at [183, 203] on span "No Issues" at bounding box center [196, 204] width 151 height 27
click at [390, 237] on button "Save & Next" at bounding box center [404, 241] width 55 height 19
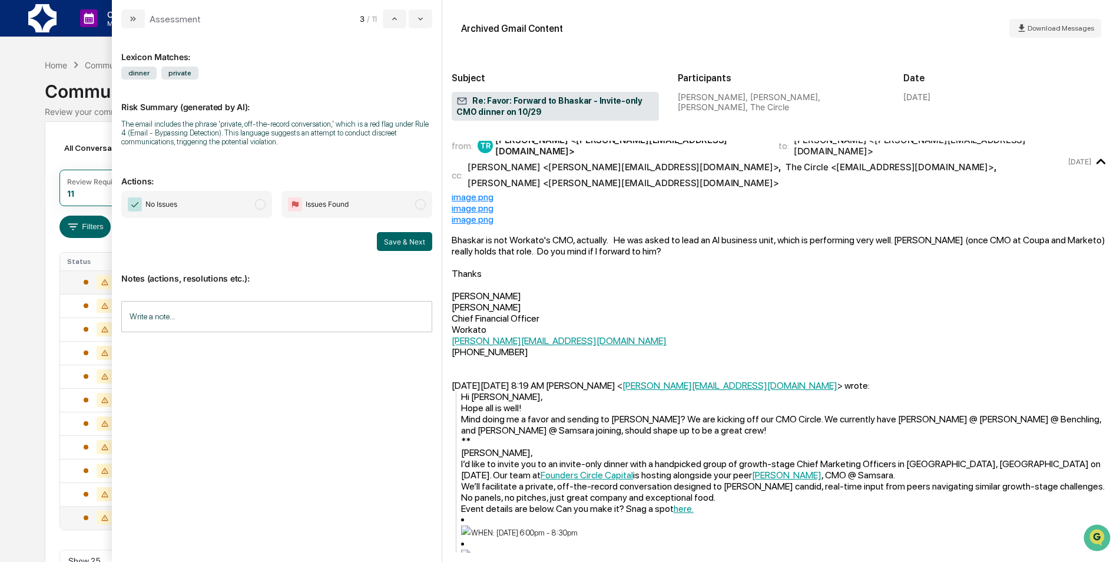
scroll to position [112, 0]
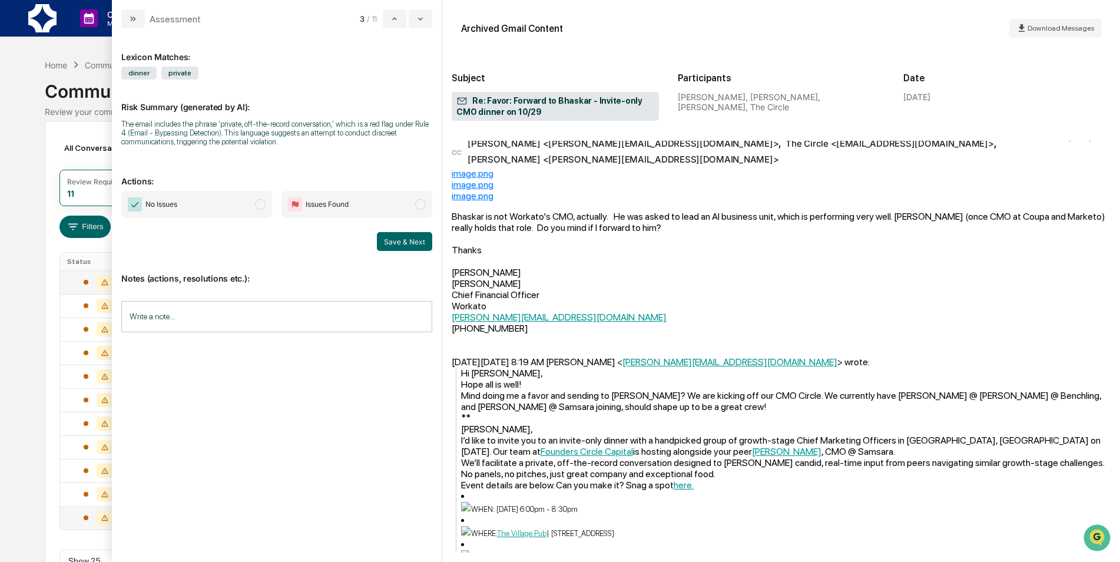
drag, startPoint x: 223, startPoint y: 210, endPoint x: 231, endPoint y: 209, distance: 8.3
click at [223, 210] on span "No Issues" at bounding box center [196, 204] width 151 height 27
click at [384, 244] on button "Save & Next" at bounding box center [404, 241] width 55 height 19
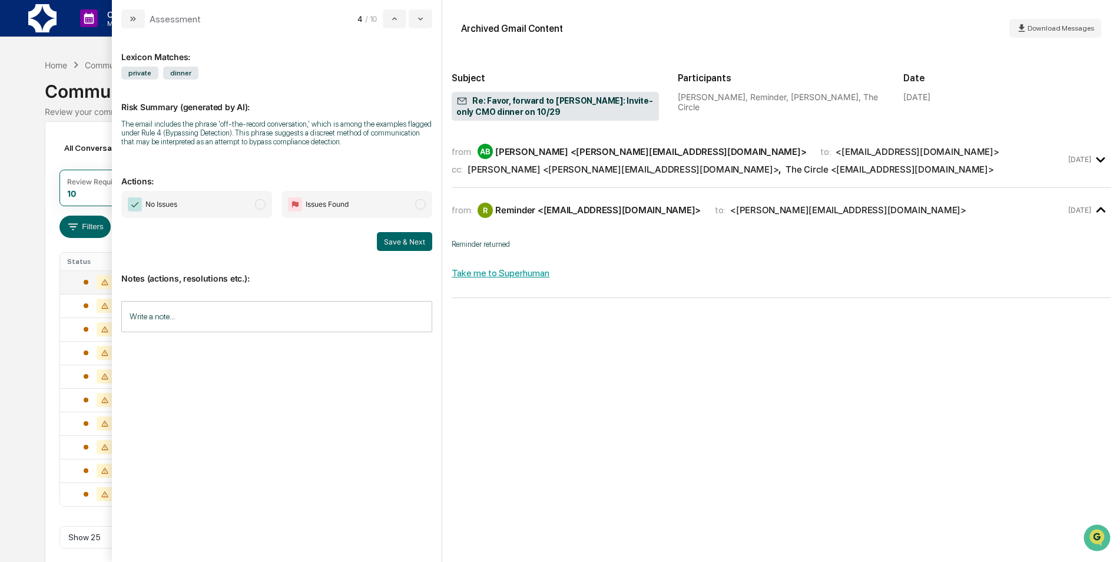
click at [860, 158] on div "from: AB Andrew Boston <andrew@fcc.vc> to: <raj@grafana.com>" at bounding box center [759, 151] width 614 height 15
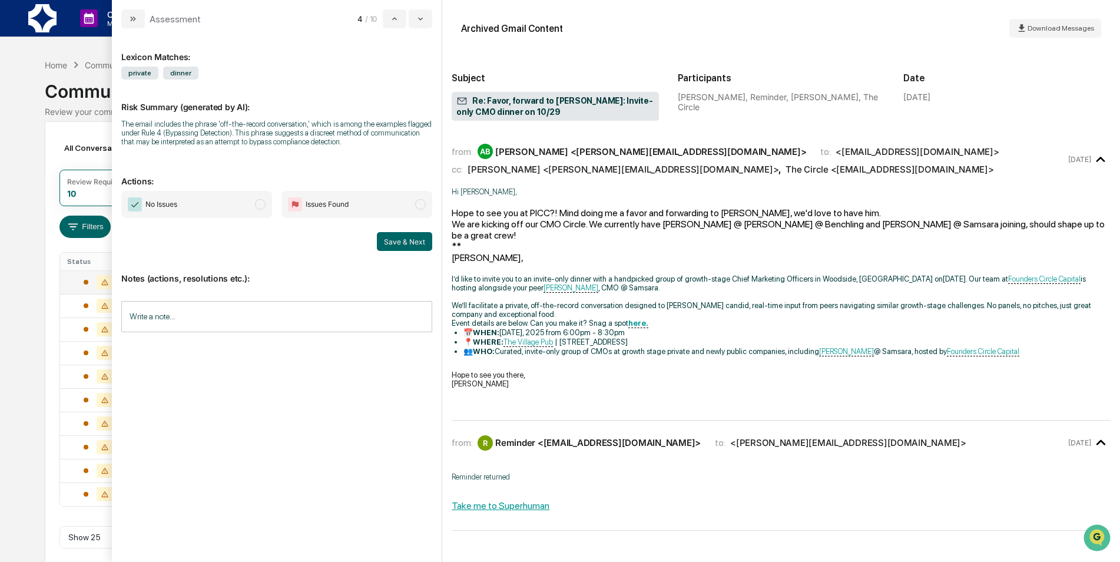
click at [222, 204] on span "No Issues" at bounding box center [196, 204] width 151 height 27
click at [416, 247] on button "Save & Next" at bounding box center [404, 241] width 55 height 19
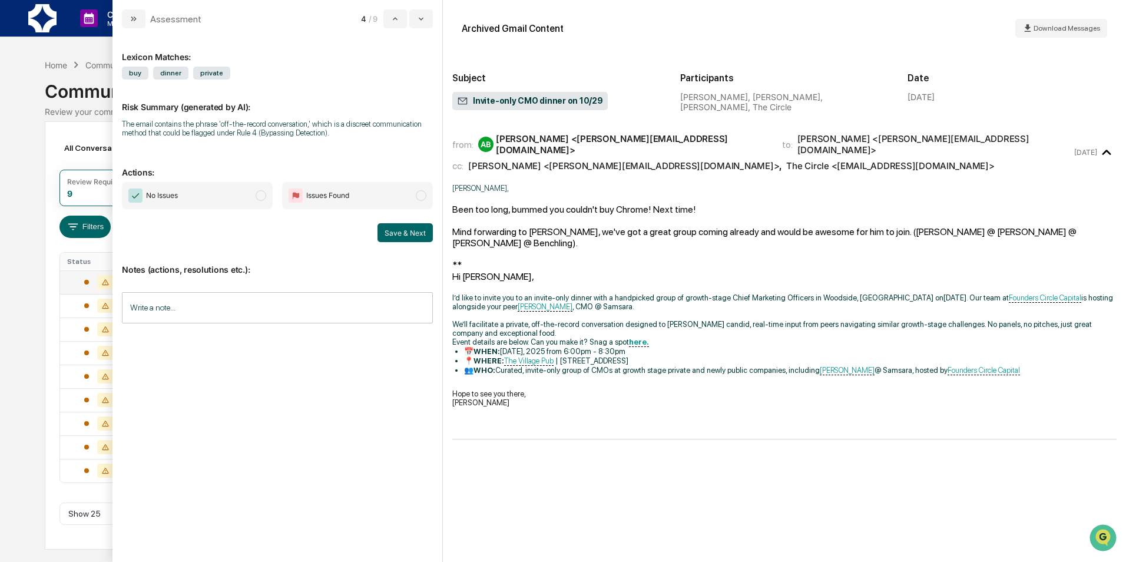
click at [207, 181] on div "Lexicon Matches: buy dinner private Risk Summary (generated by AI): The email c…" at bounding box center [277, 290] width 311 height 505
drag, startPoint x: 225, startPoint y: 196, endPoint x: 263, endPoint y: 200, distance: 38.0
click at [226, 196] on span "No Issues" at bounding box center [197, 195] width 151 height 27
click at [415, 236] on button "Save & Next" at bounding box center [404, 232] width 55 height 19
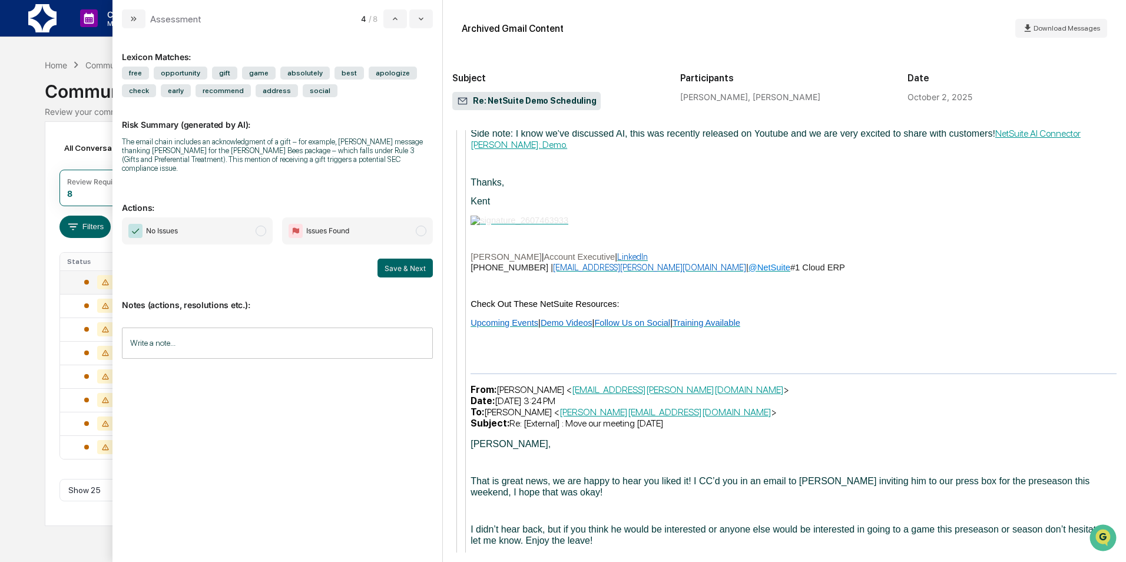
scroll to position [1042, 0]
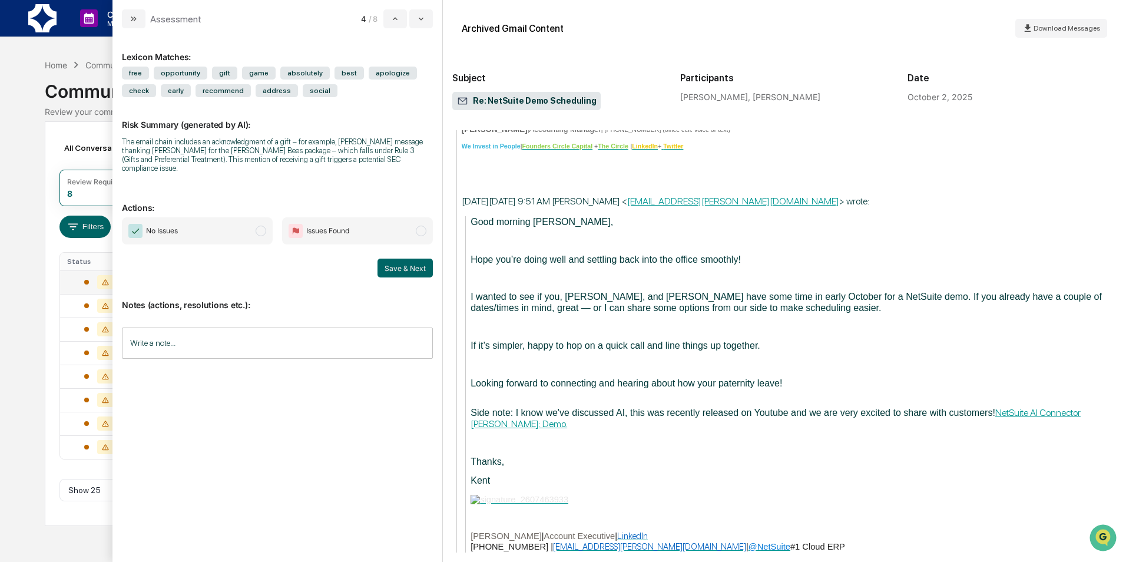
click at [178, 225] on span "No Issues" at bounding box center [162, 231] width 32 height 12
click at [402, 259] on button "Save & Next" at bounding box center [404, 268] width 55 height 19
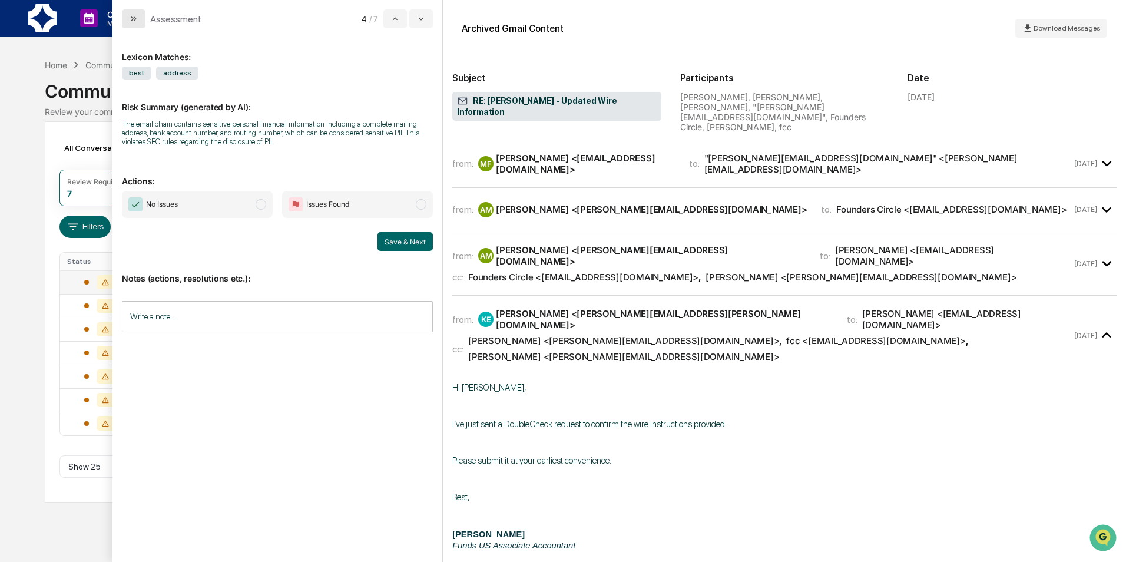
click at [127, 18] on button "modal" at bounding box center [134, 18] width 24 height 19
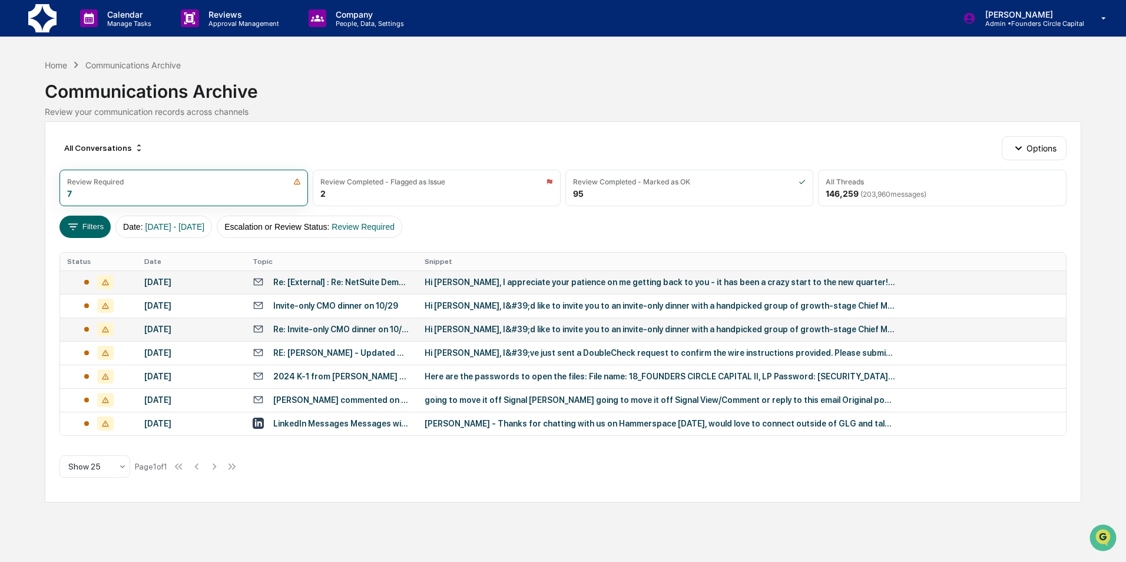
click at [408, 333] on div "Re: Invite-only CMO dinner on 10/29" at bounding box center [332, 328] width 158 height 11
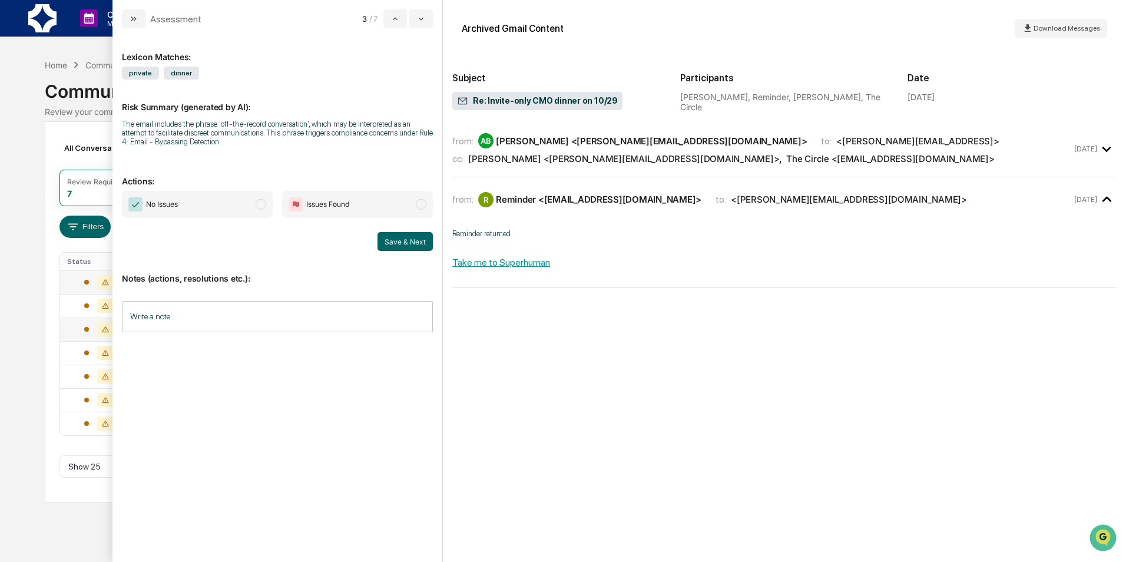
click at [764, 143] on div "from: AB Andrew Boston <andrew@fcc.vc> to: <alberto@ambient.ai>" at bounding box center [761, 140] width 619 height 15
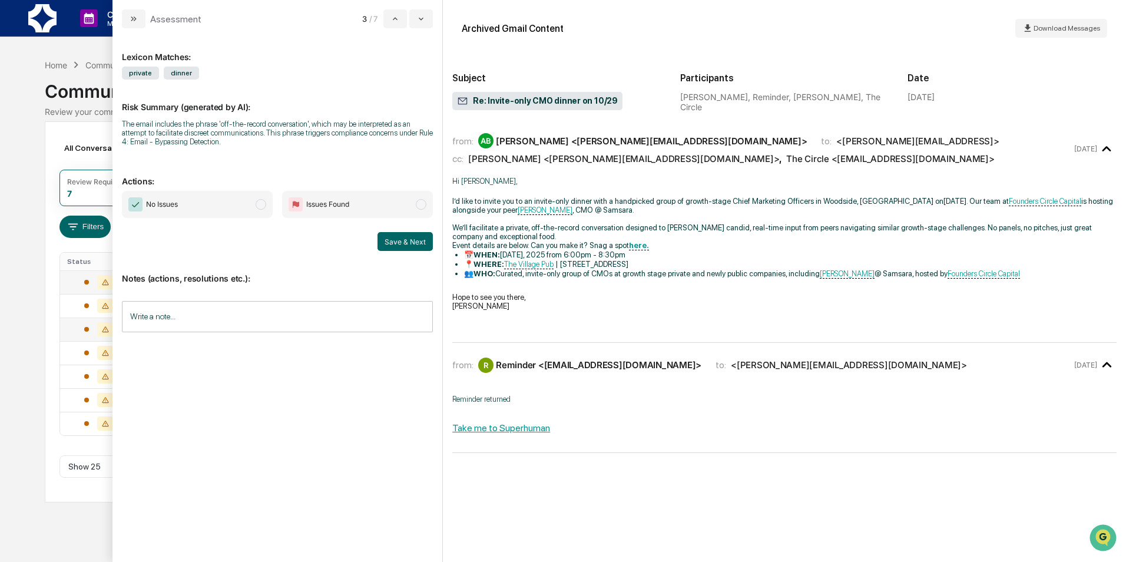
click at [167, 200] on span "No Issues" at bounding box center [162, 204] width 32 height 12
click at [420, 243] on button "Save & Next" at bounding box center [404, 241] width 55 height 19
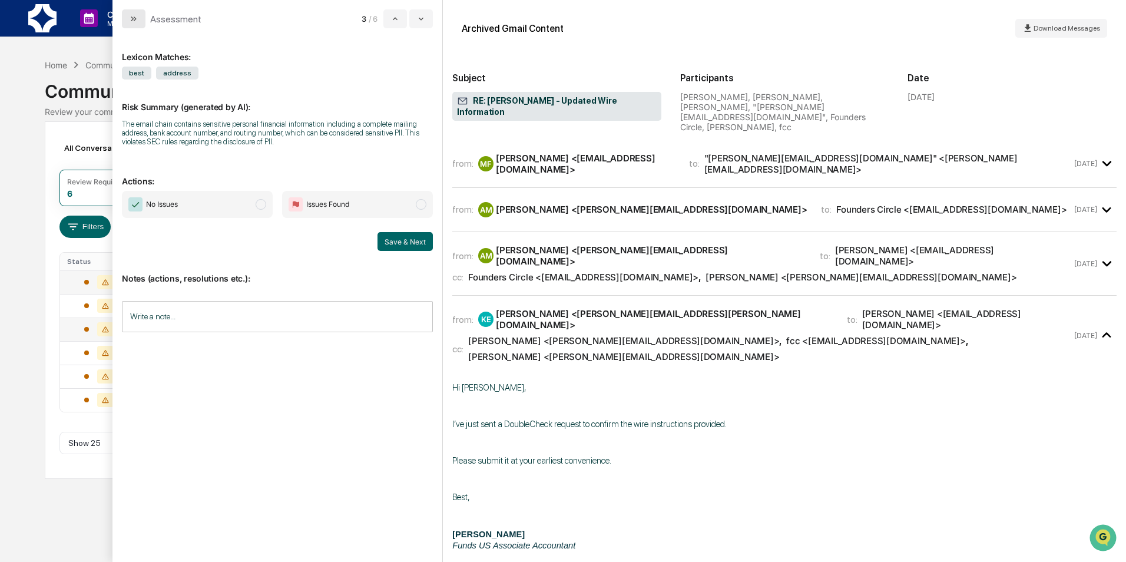
click at [143, 24] on button "modal" at bounding box center [134, 18] width 24 height 19
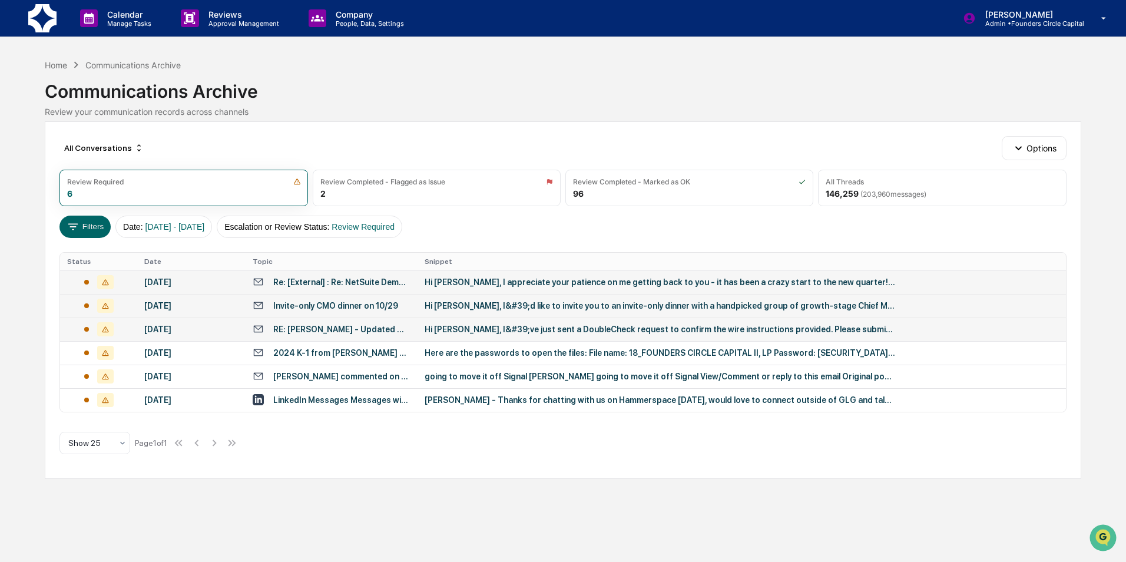
click at [370, 306] on div "Invite-only CMO dinner on 10/29" at bounding box center [335, 305] width 125 height 9
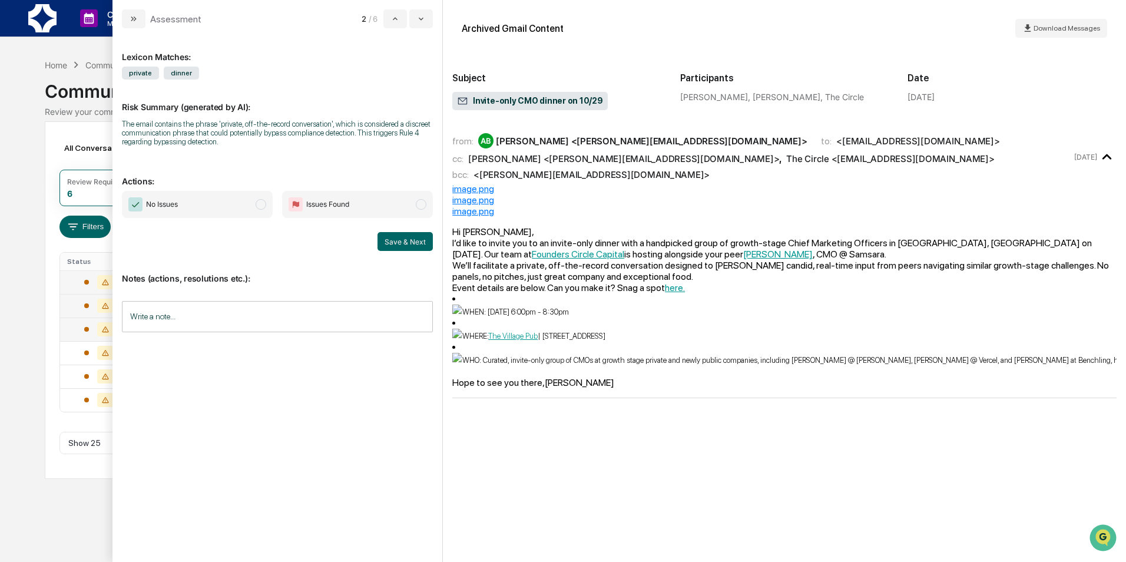
click at [193, 210] on span "No Issues" at bounding box center [197, 204] width 151 height 27
click at [419, 241] on button "Save & Next" at bounding box center [404, 241] width 55 height 19
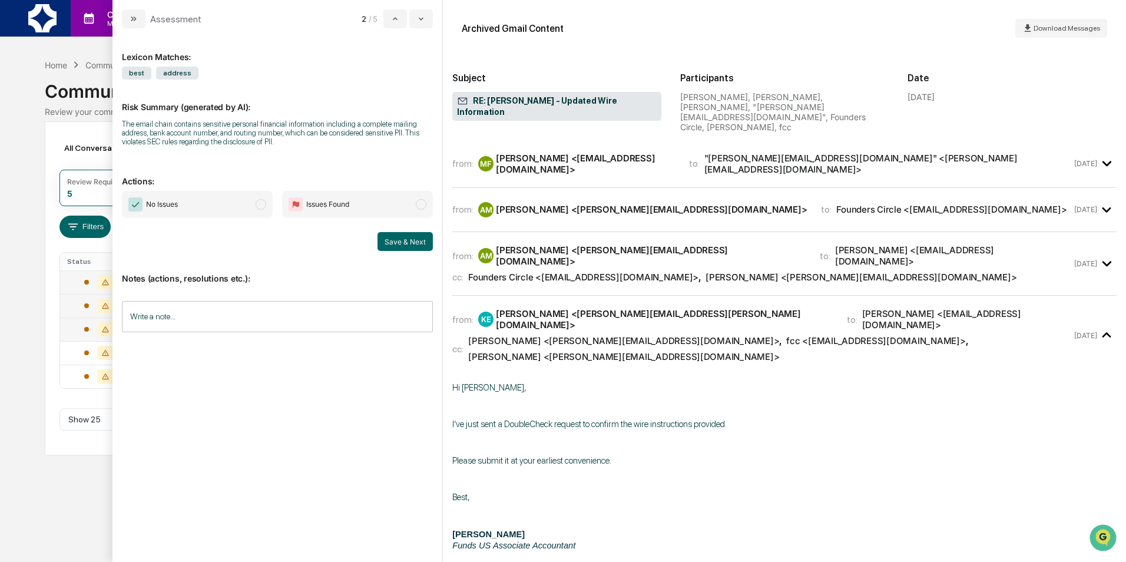
click at [138, 23] on icon "modal" at bounding box center [133, 18] width 9 height 9
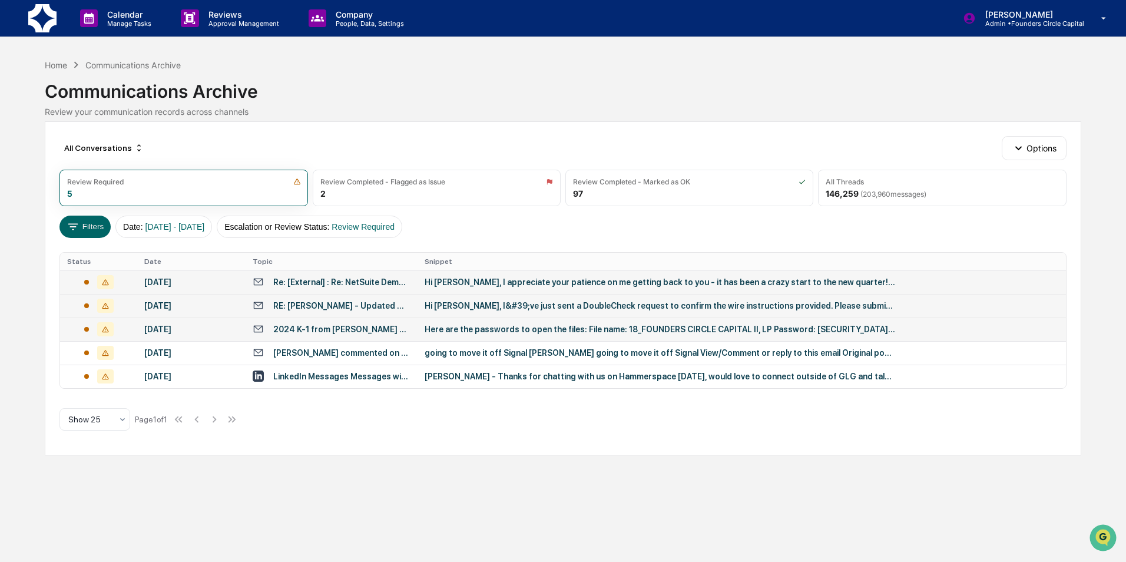
click at [486, 283] on div "Hi Kent, I appreciate your patience on me getting back to you - it has been a c…" at bounding box center [660, 281] width 471 height 9
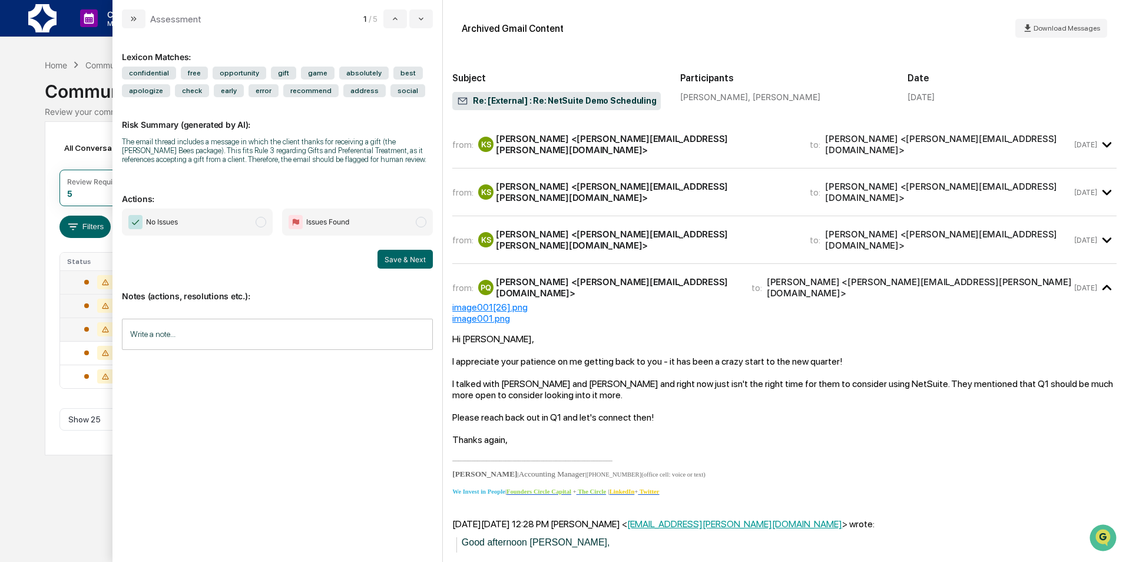
click at [134, 24] on button "modal" at bounding box center [134, 18] width 24 height 19
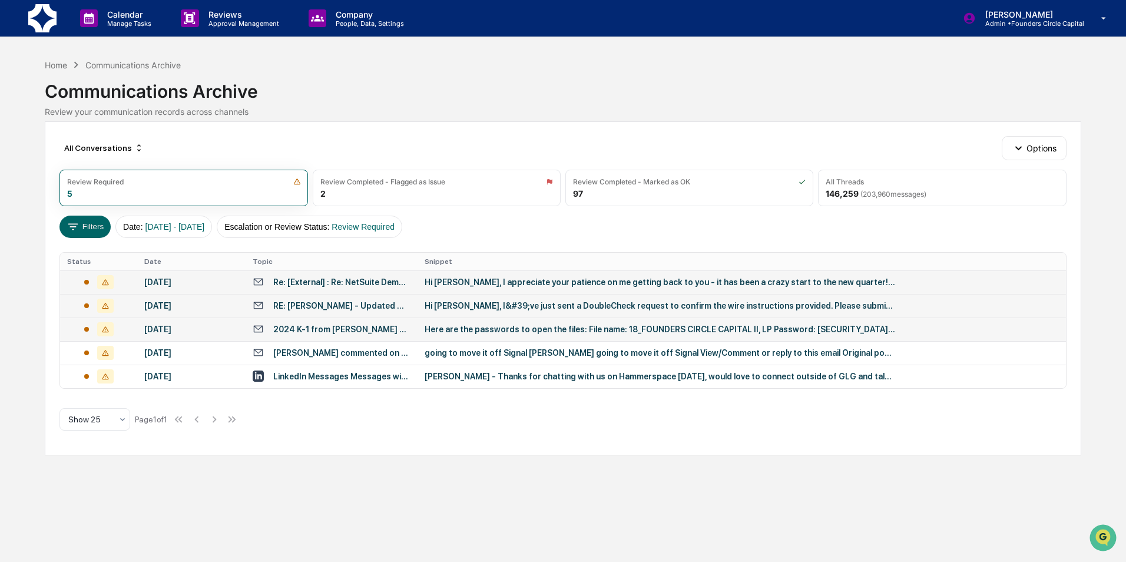
click at [12, 138] on div "Calendar Manage Tasks Reviews Approval Management Company People, Data, Setting…" at bounding box center [563, 281] width 1126 height 562
click at [27, 138] on div "Calendar Manage Tasks Reviews Approval Management Company People, Data, Setting…" at bounding box center [563, 281] width 1126 height 562
drag, startPoint x: 27, startPoint y: 138, endPoint x: 456, endPoint y: 71, distance: 434.4
click at [456, 71] on div "Communications Archive" at bounding box center [563, 86] width 1036 height 31
click at [62, 63] on div "Home" at bounding box center [56, 65] width 22 height 10
